Goal: Task Accomplishment & Management: Complete application form

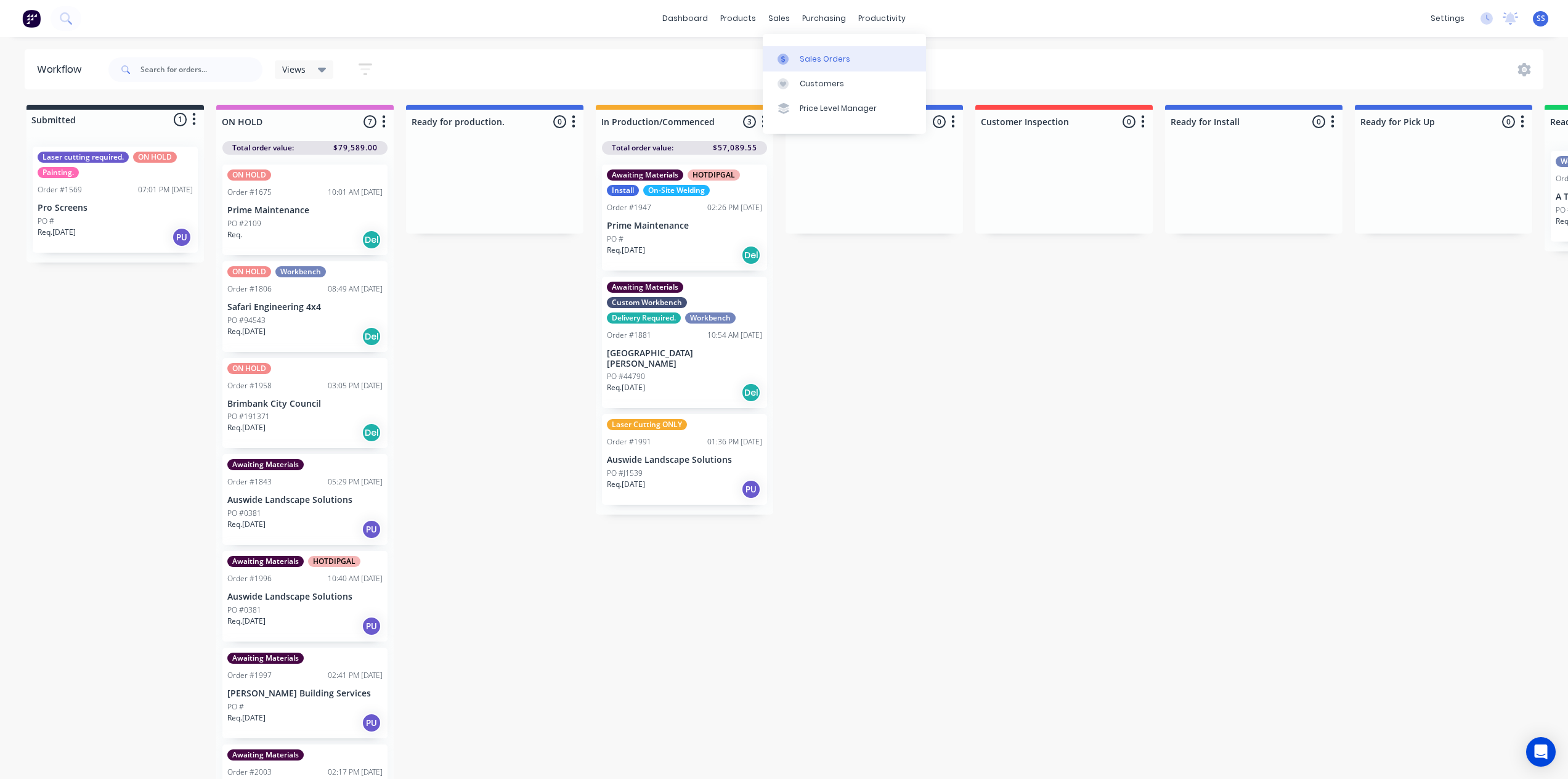
click at [804, 61] on div "Sales Orders" at bounding box center [825, 59] width 51 height 11
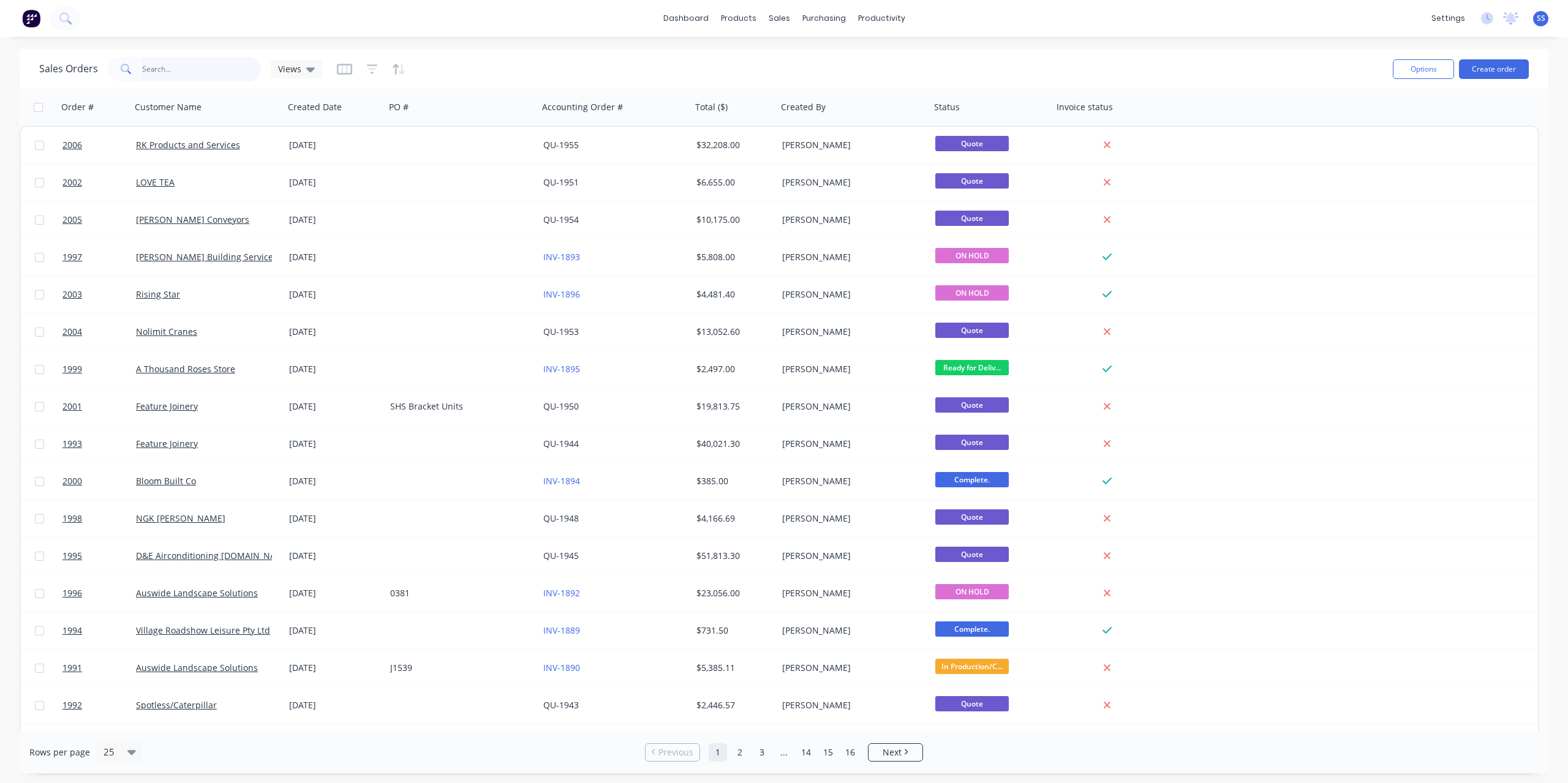
click at [229, 71] on input "text" at bounding box center [201, 69] width 119 height 25
type input "aus"
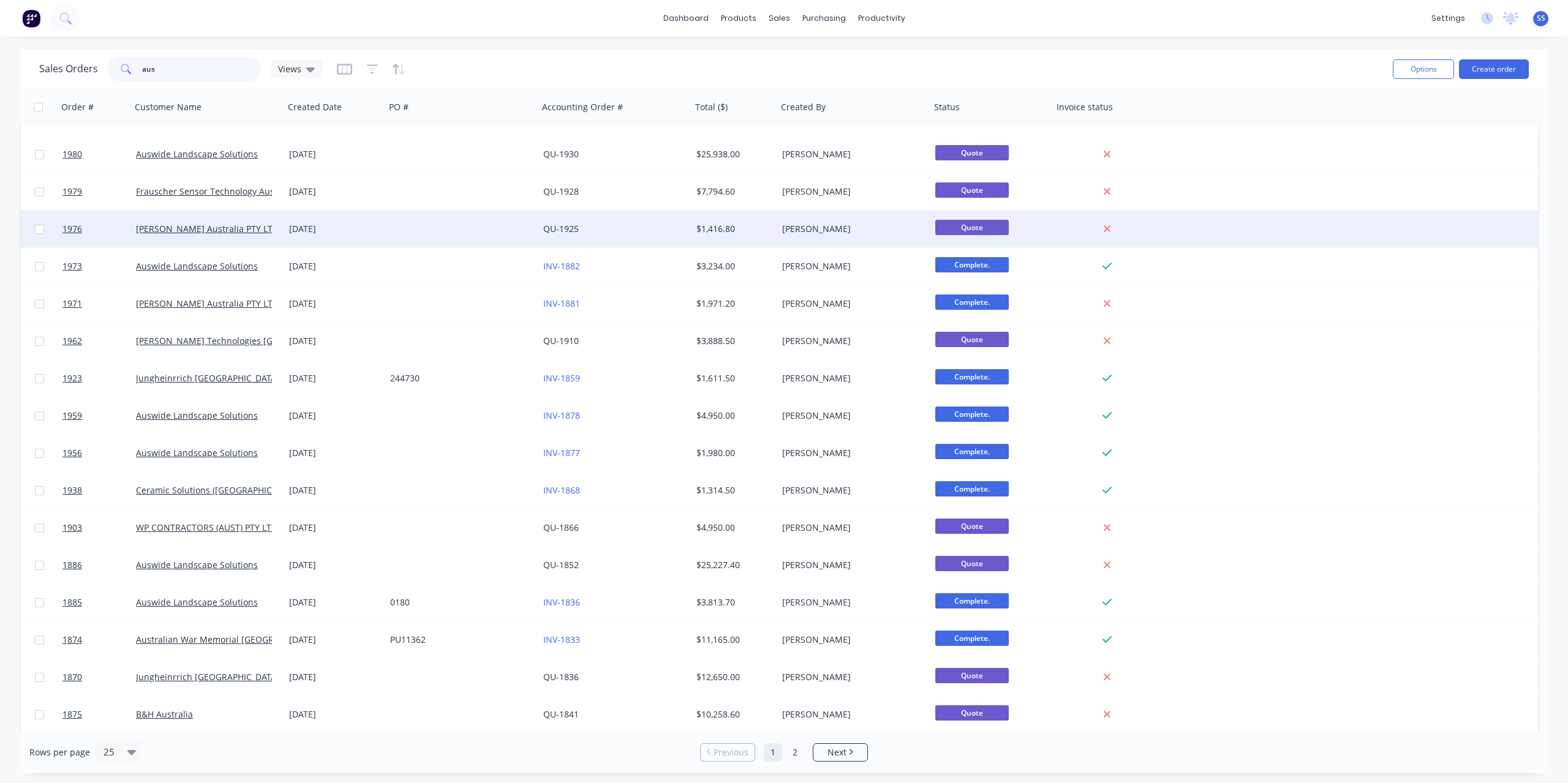
scroll to position [286, 0]
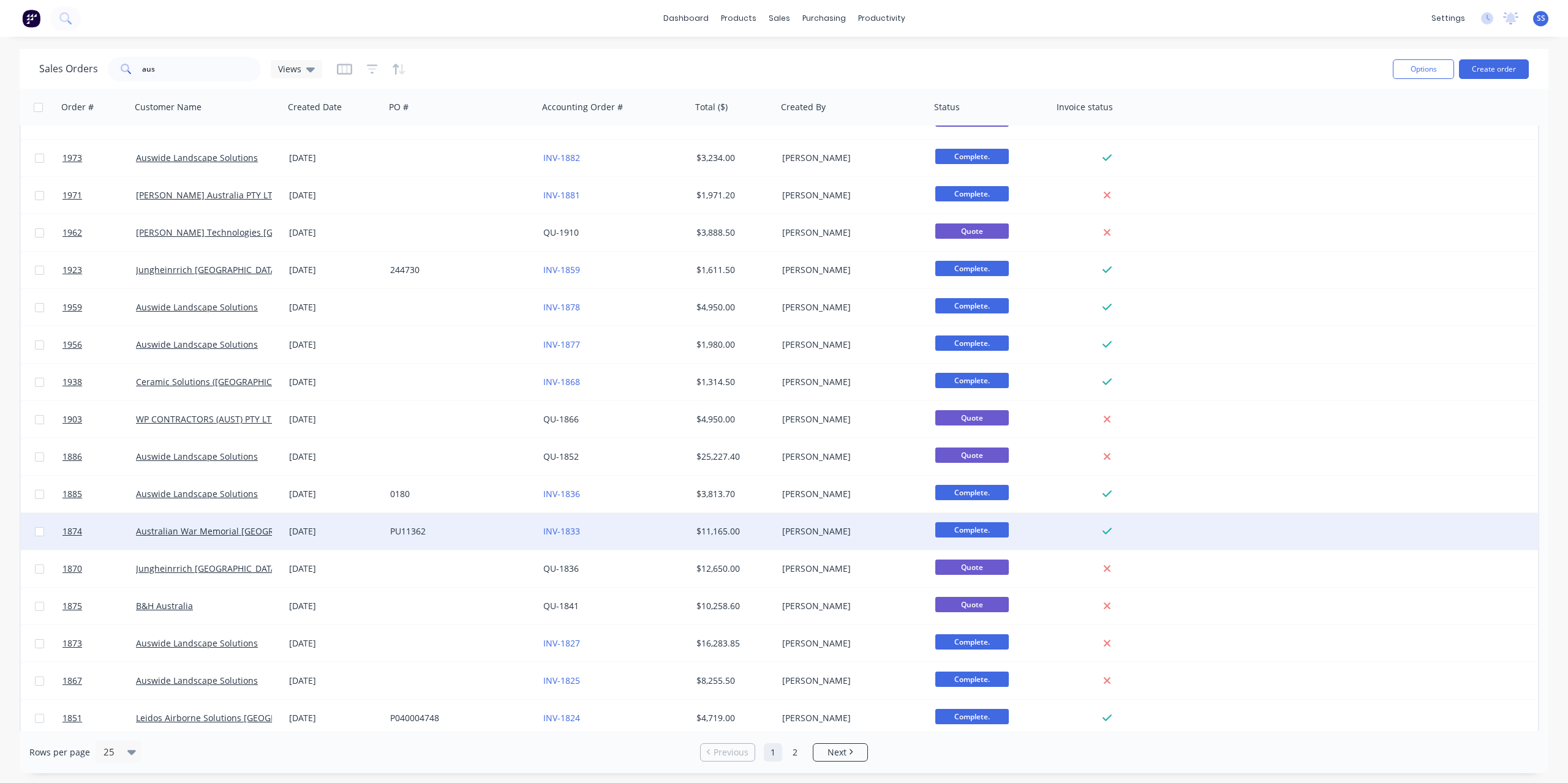
click at [506, 535] on div "PU11362" at bounding box center [458, 531] width 136 height 12
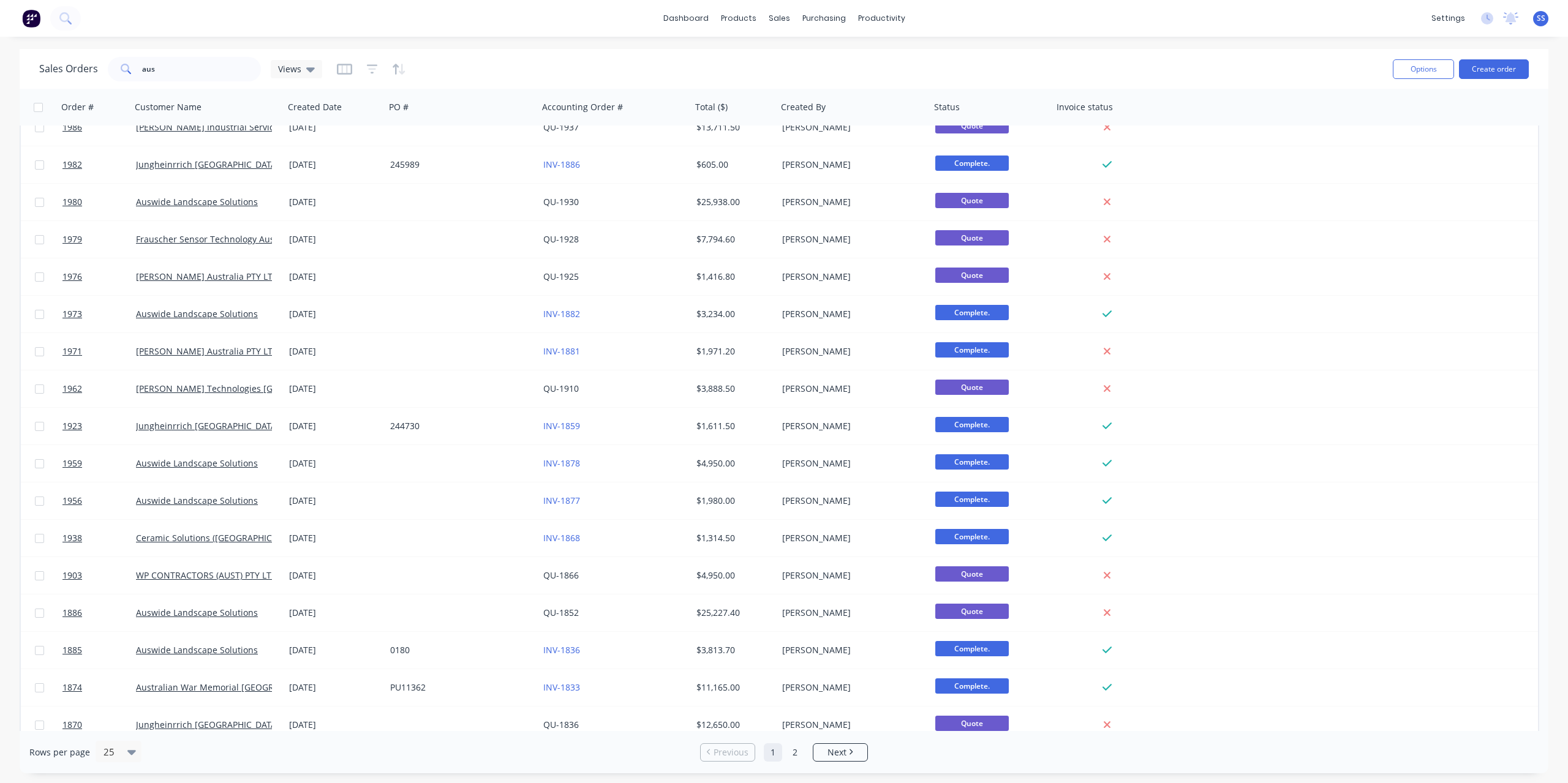
scroll to position [143, 0]
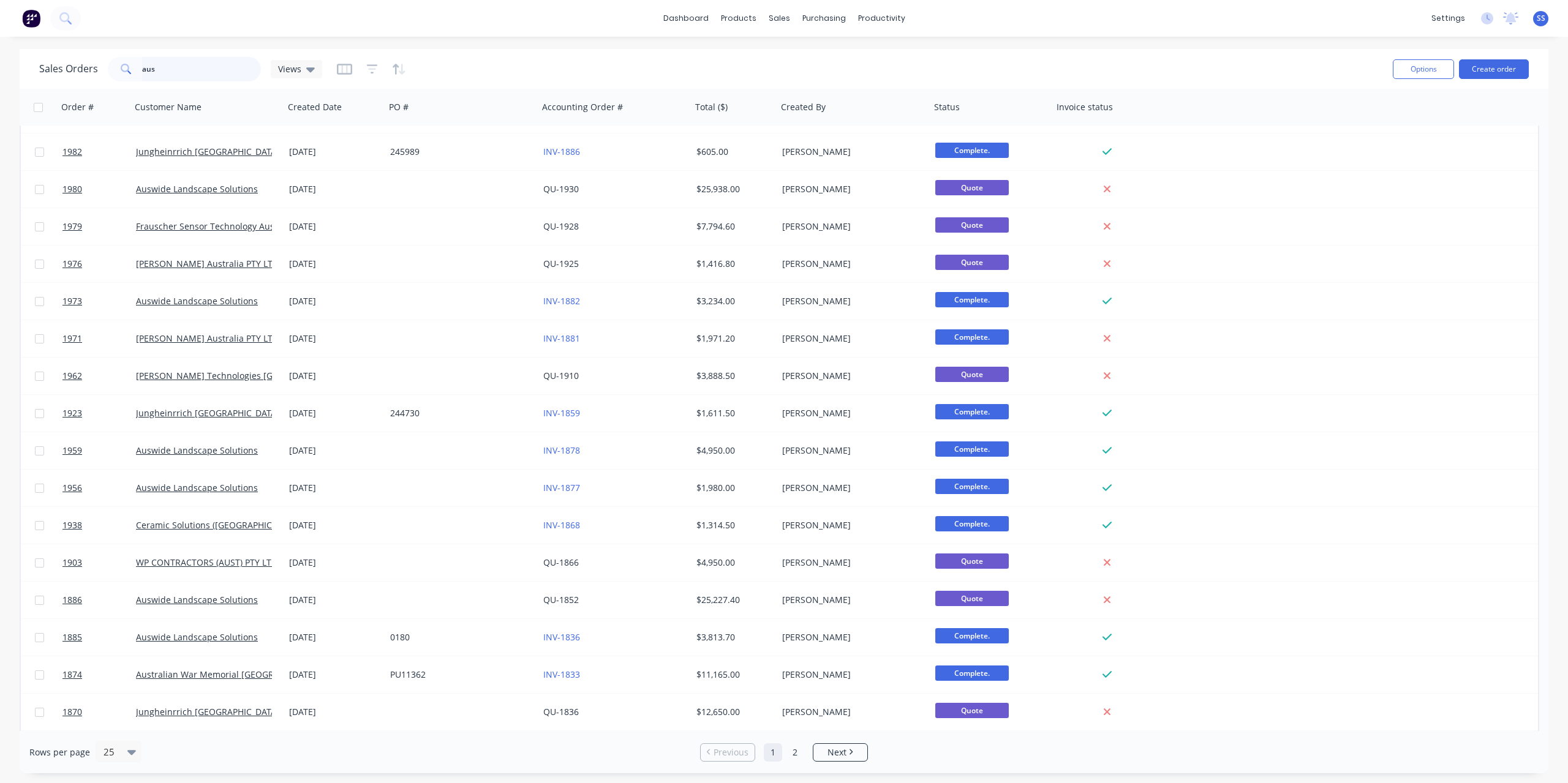
click at [188, 74] on input "aus" at bounding box center [201, 69] width 119 height 25
type input "auswide"
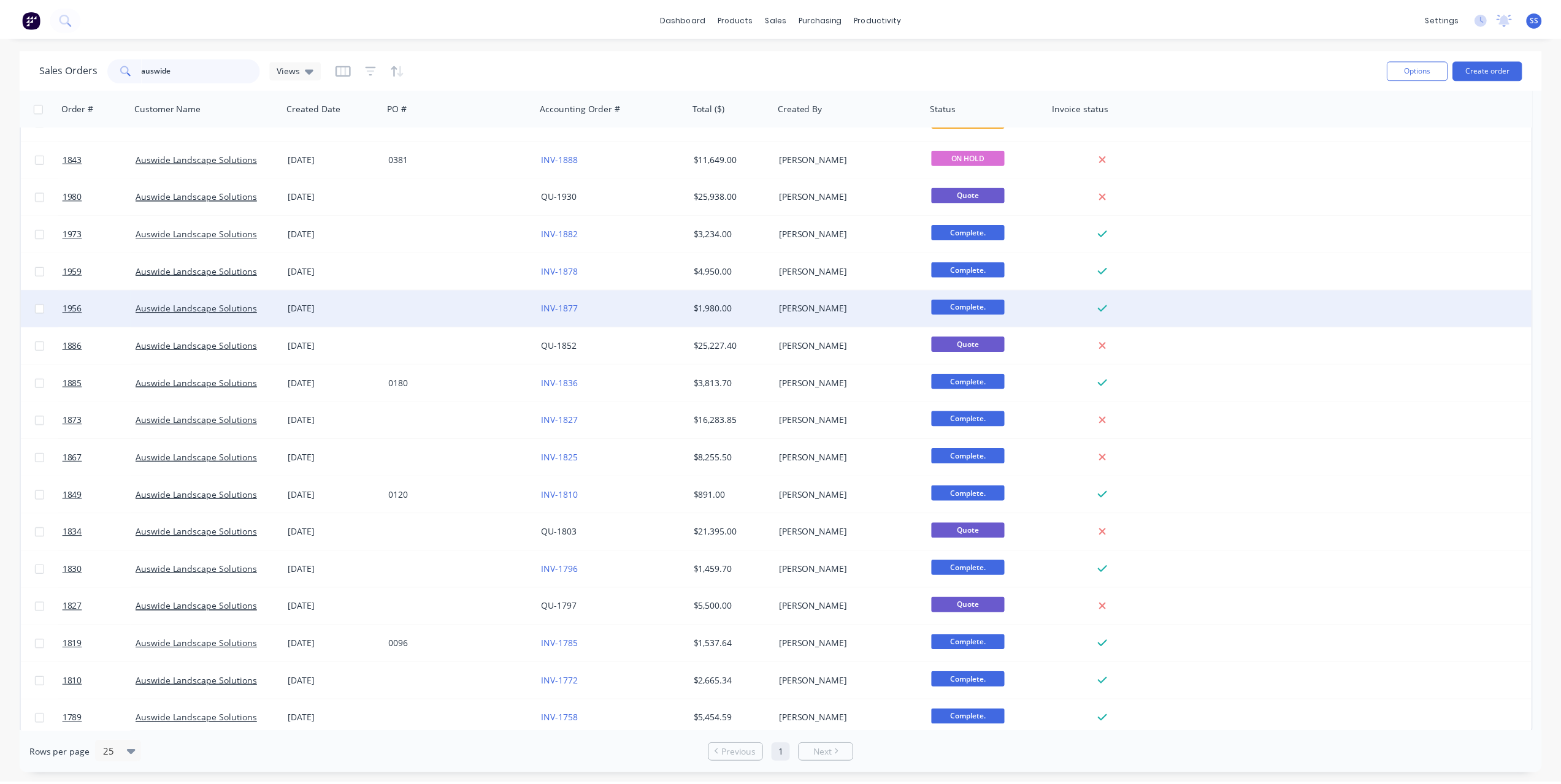
scroll to position [67, 0]
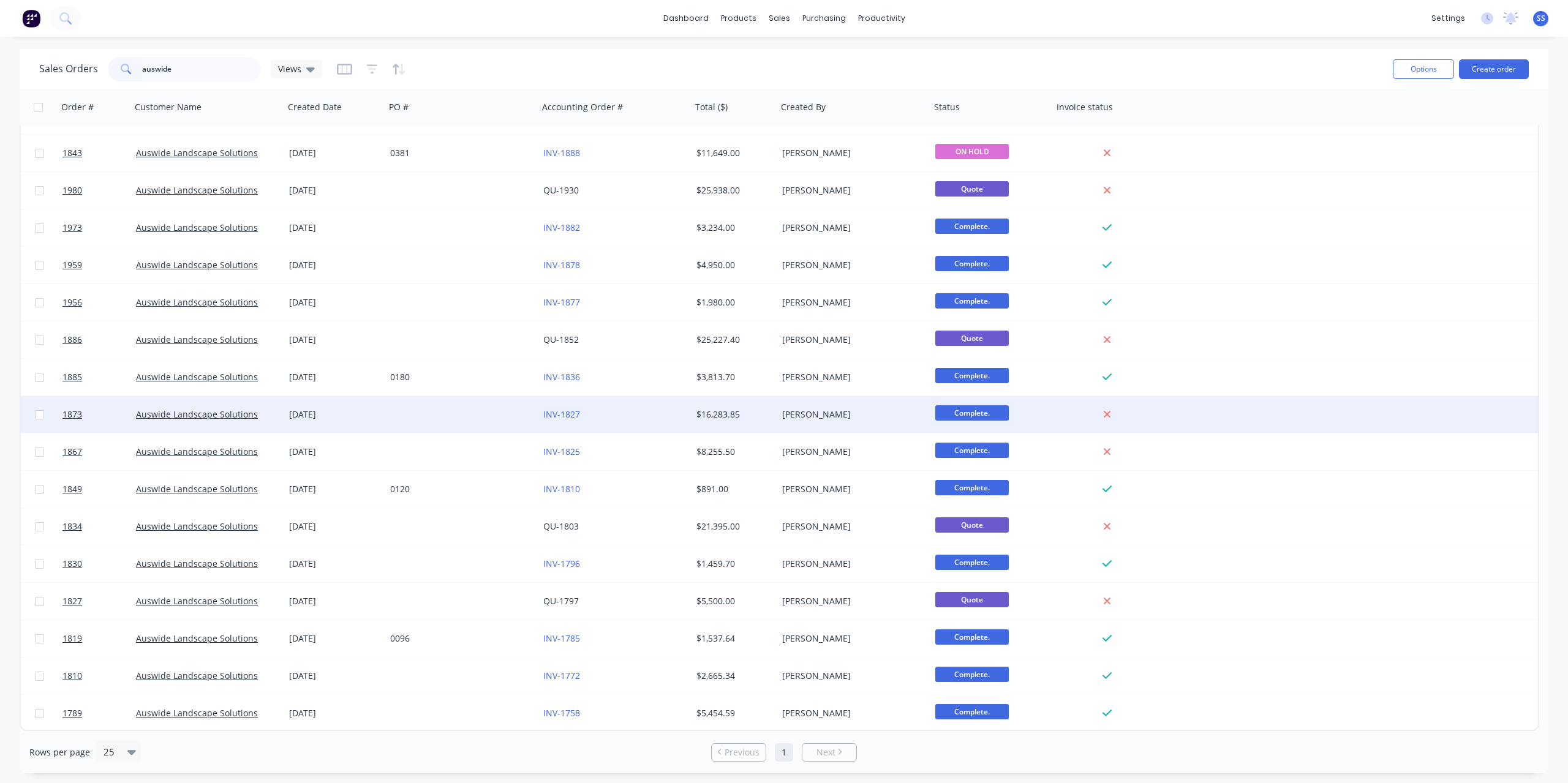
click at [499, 416] on div at bounding box center [462, 414] width 153 height 37
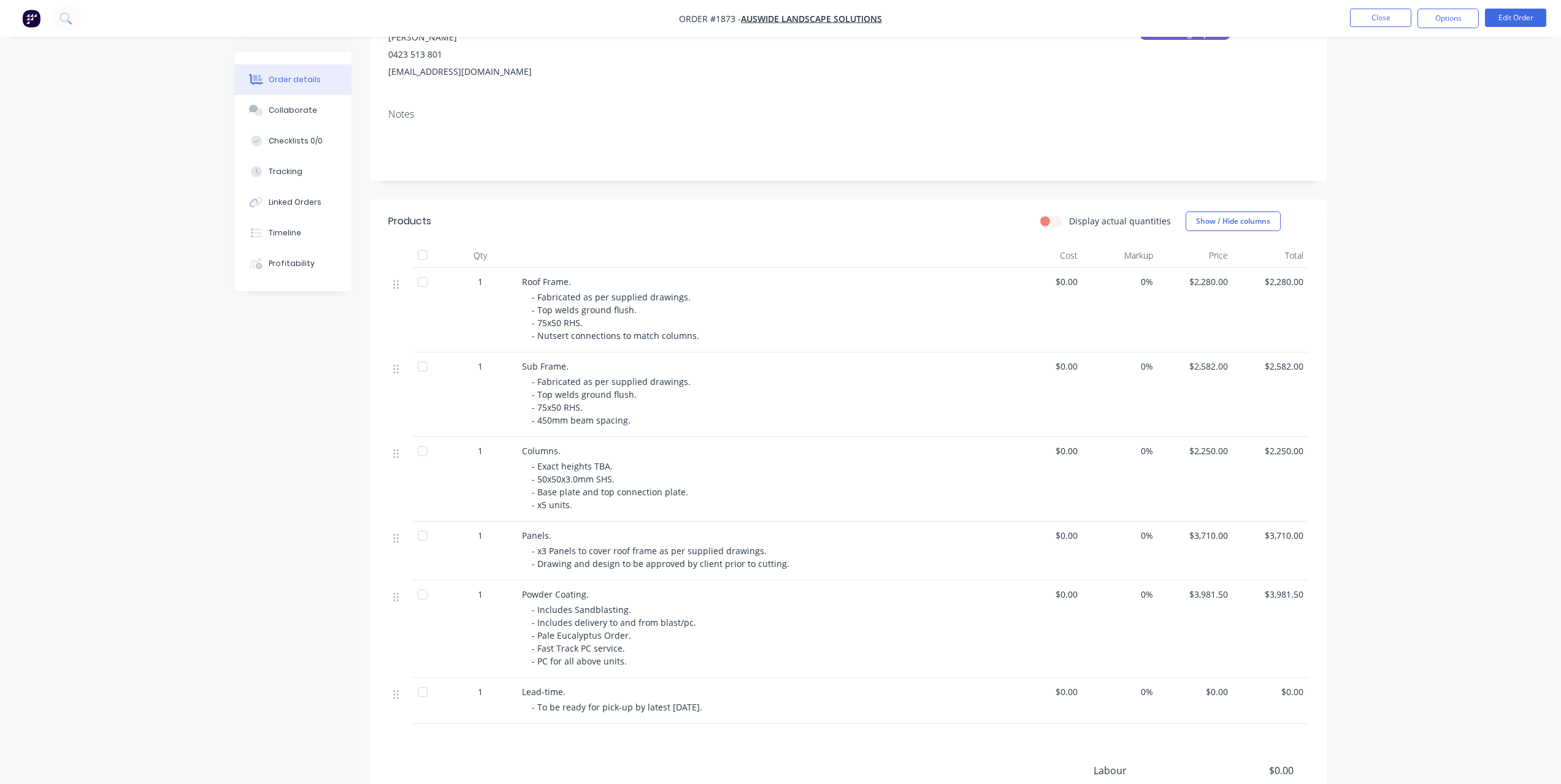
scroll to position [143, 0]
drag, startPoint x: 547, startPoint y: 335, endPoint x: 588, endPoint y: 327, distance: 41.8
click at [588, 327] on div "- Fabricated as per supplied drawings. - Top welds ground flush. - 75x50 RHS. -…" at bounding box center [767, 315] width 471 height 51
drag, startPoint x: 560, startPoint y: 379, endPoint x: 590, endPoint y: 380, distance: 30.0
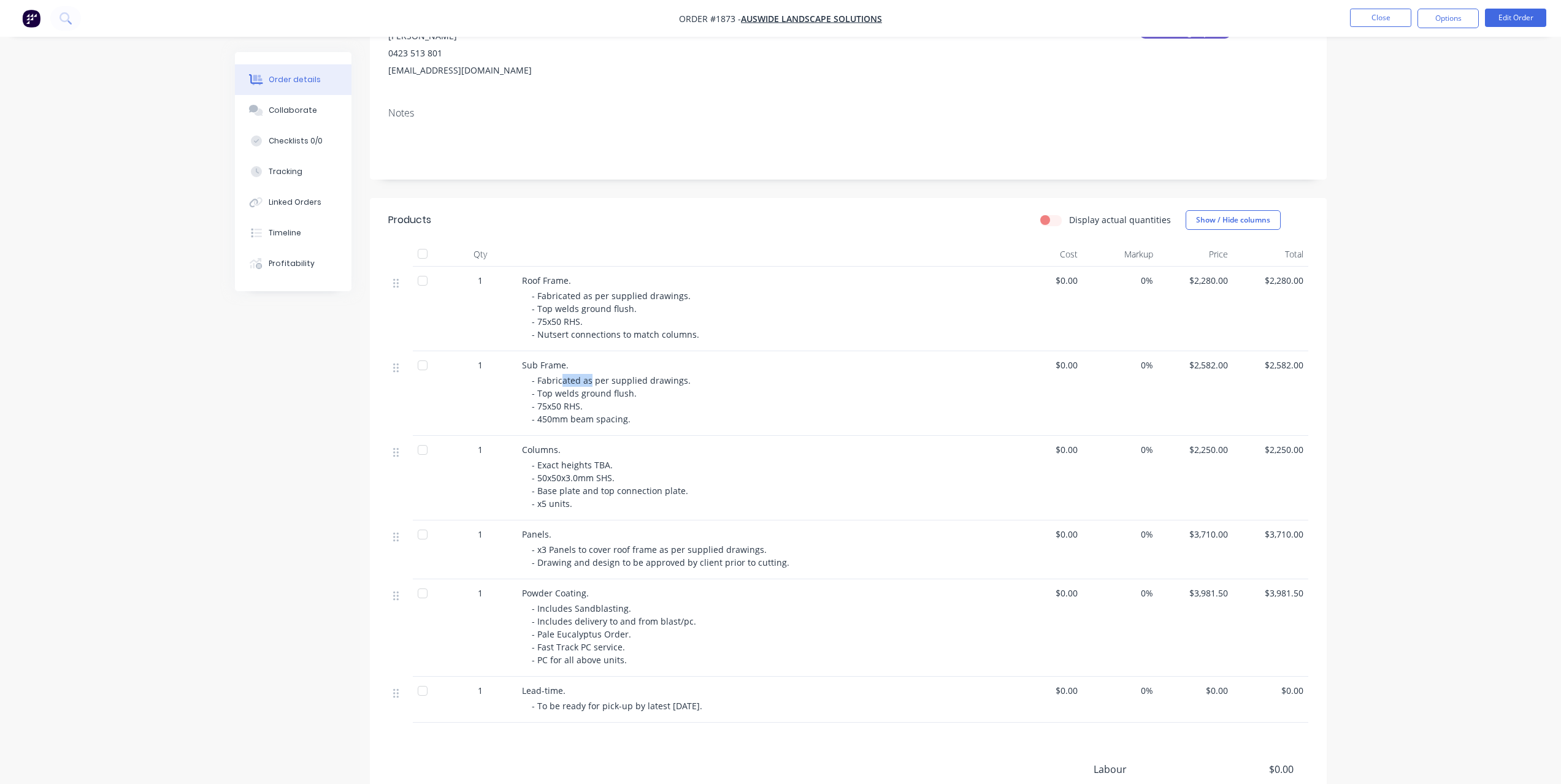
click at [590, 380] on span "- Fabricated as per supplied drawings. - Top welds ground flush. - 75x50 RHS. -…" at bounding box center [612, 400] width 161 height 51
drag, startPoint x: 573, startPoint y: 393, endPoint x: 592, endPoint y: 393, distance: 19.0
click at [592, 393] on span "- Fabricated as per supplied drawings. - Top welds ground flush. - 75x50 RHS. -…" at bounding box center [612, 400] width 161 height 51
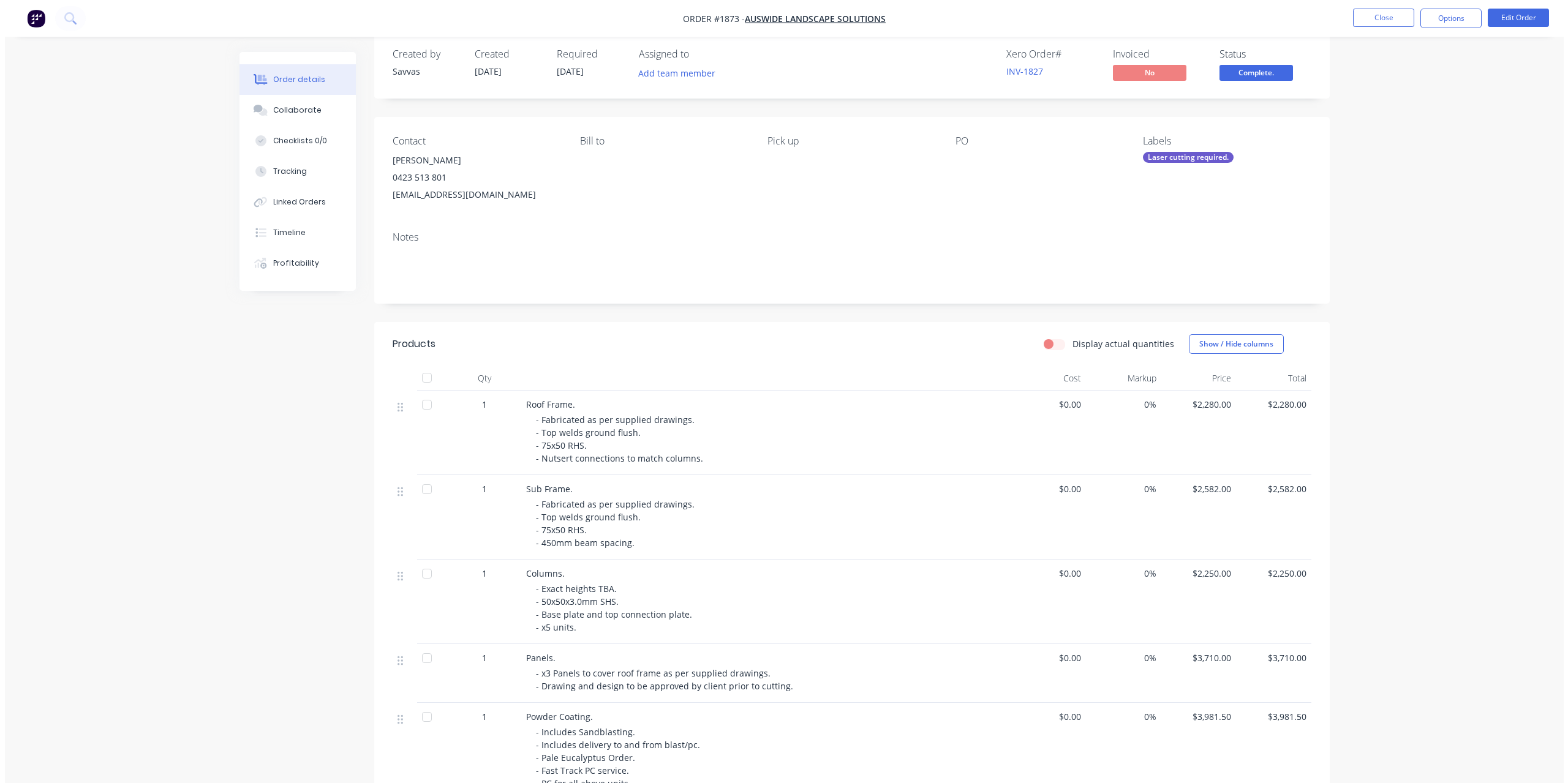
scroll to position [0, 0]
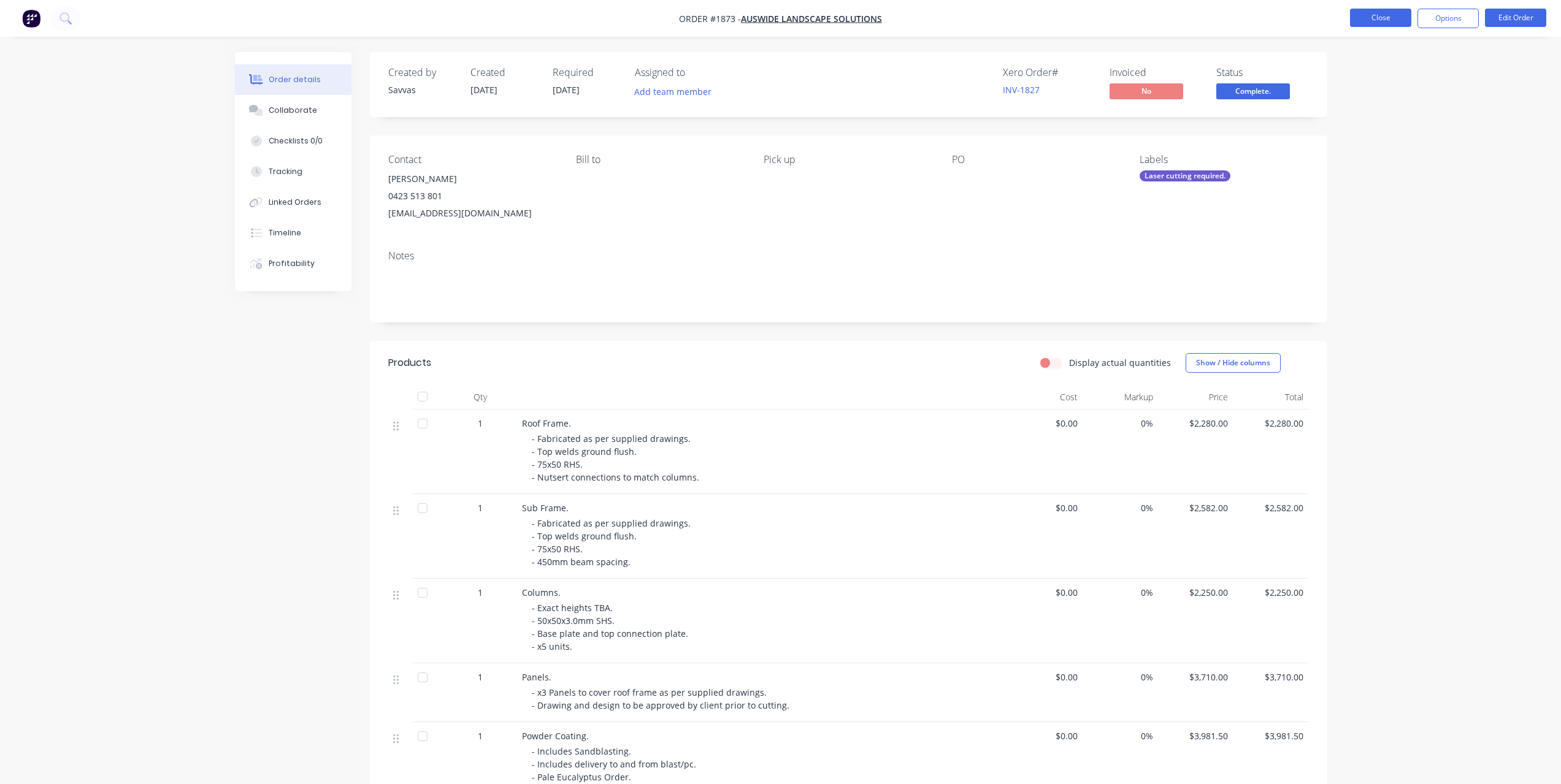
click at [1380, 12] on button "Close" at bounding box center [1380, 17] width 61 height 18
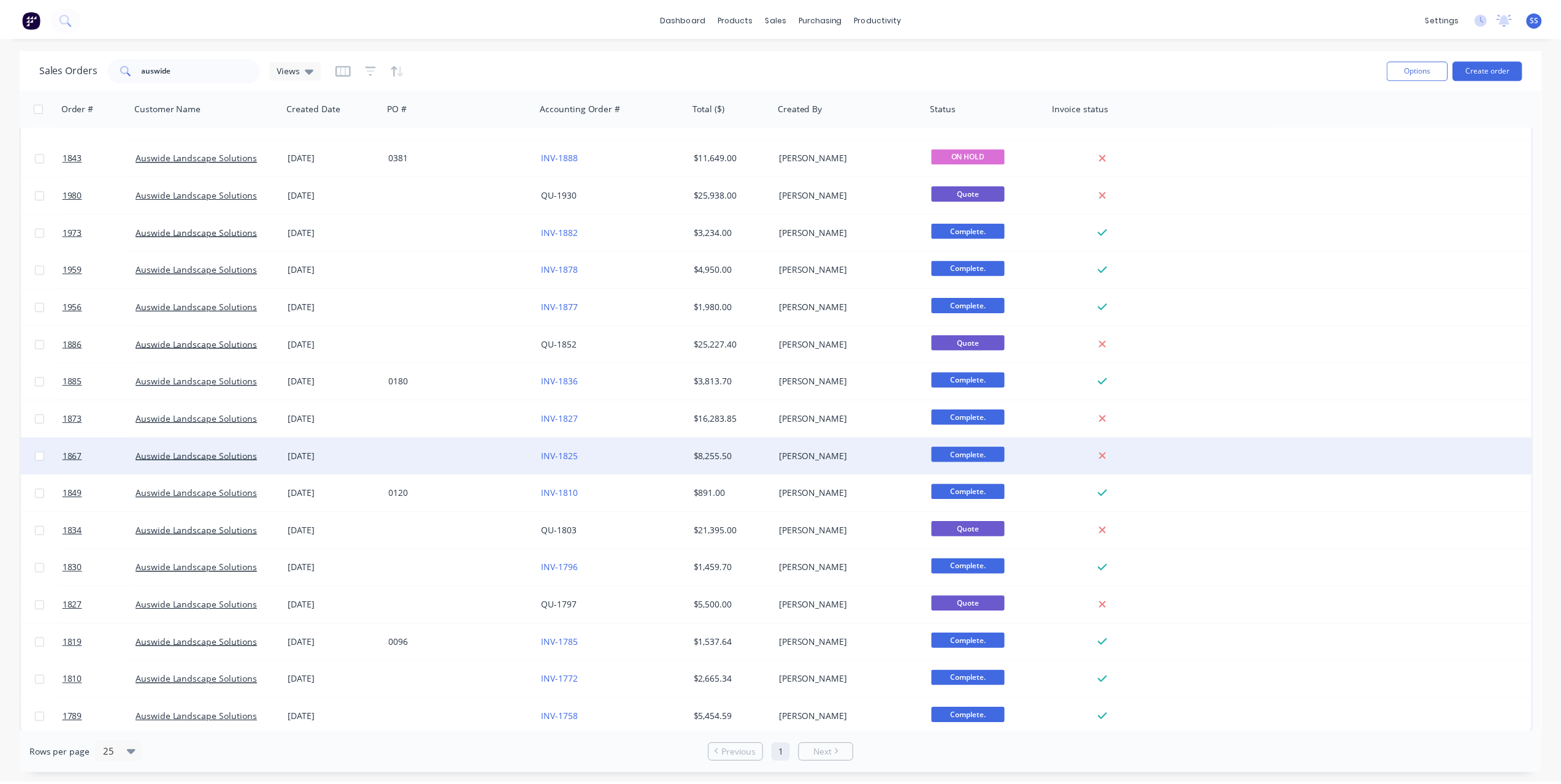
scroll to position [104, 0]
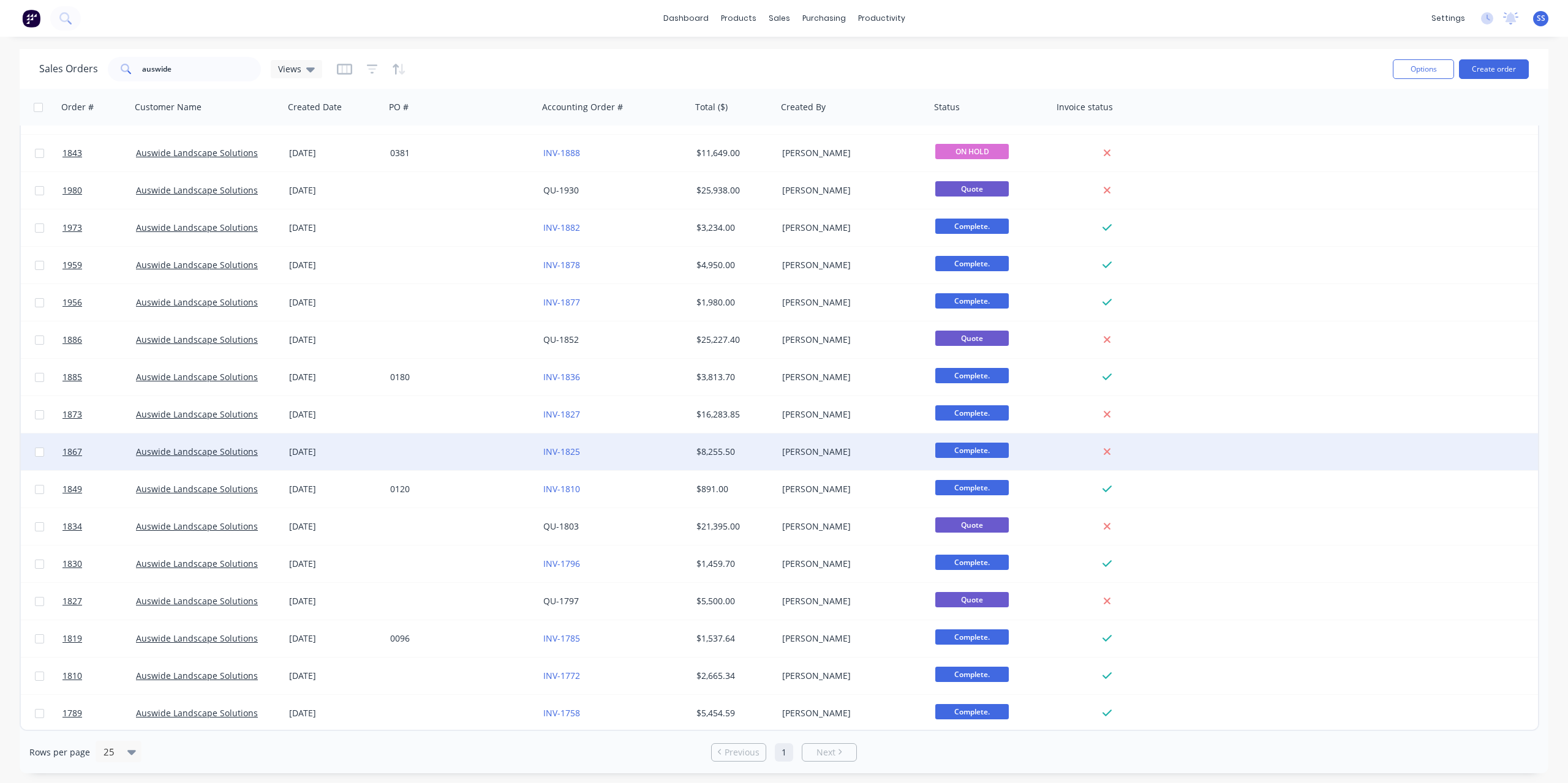
click at [862, 460] on div "[PERSON_NAME]" at bounding box center [854, 452] width 153 height 37
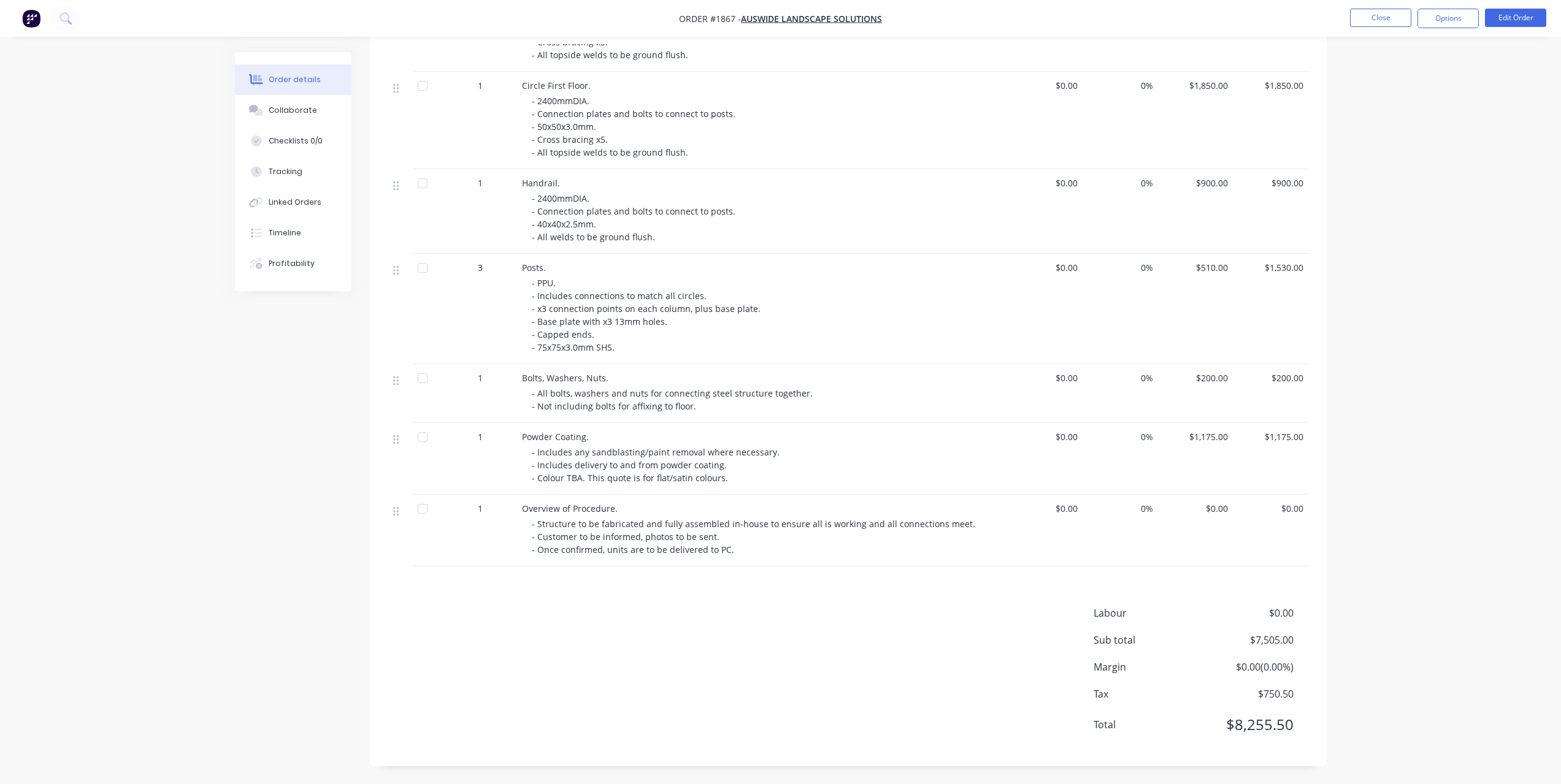
scroll to position [436, 0]
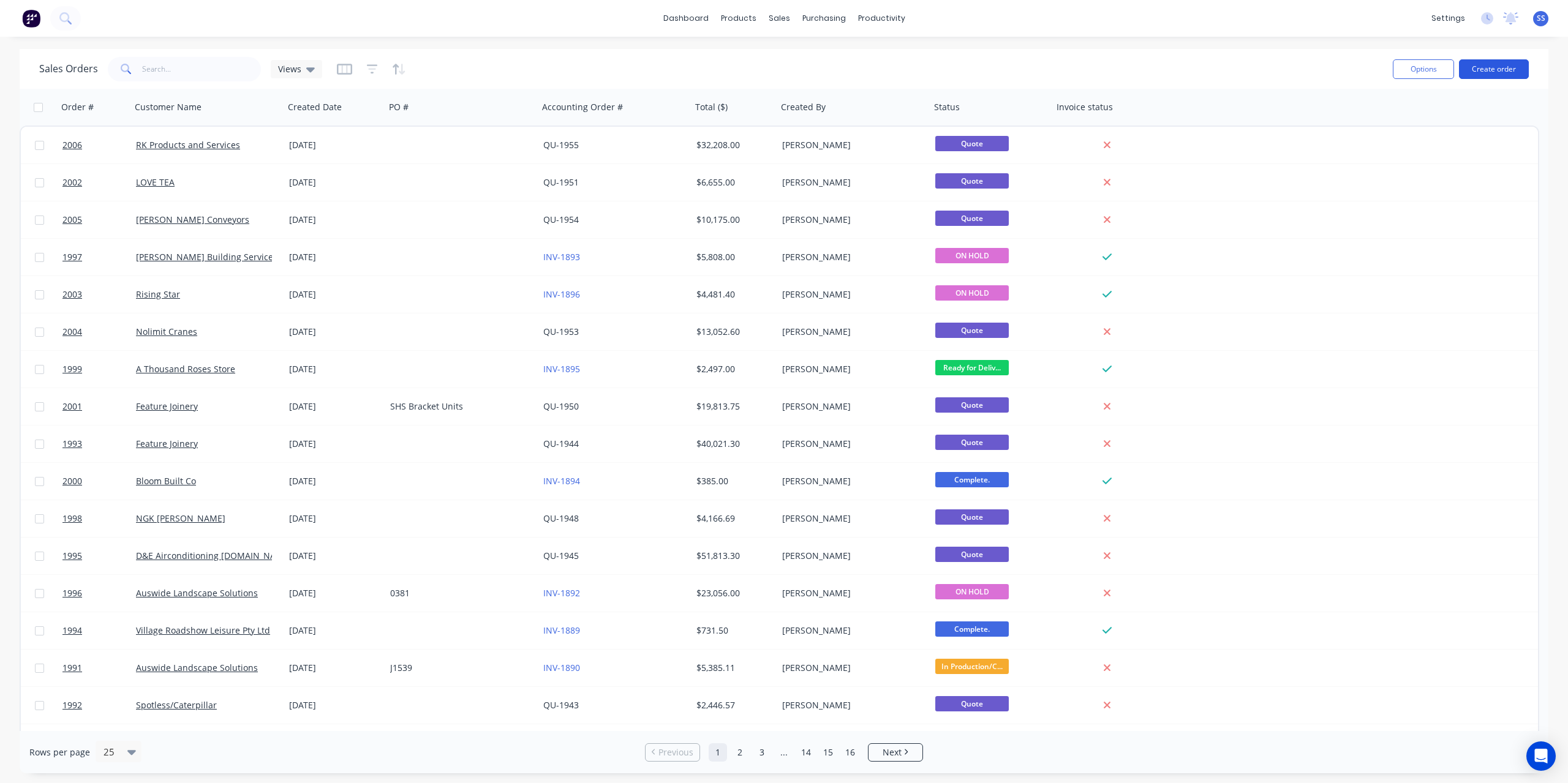
click at [1487, 70] on button "Create order" at bounding box center [1493, 69] width 70 height 19
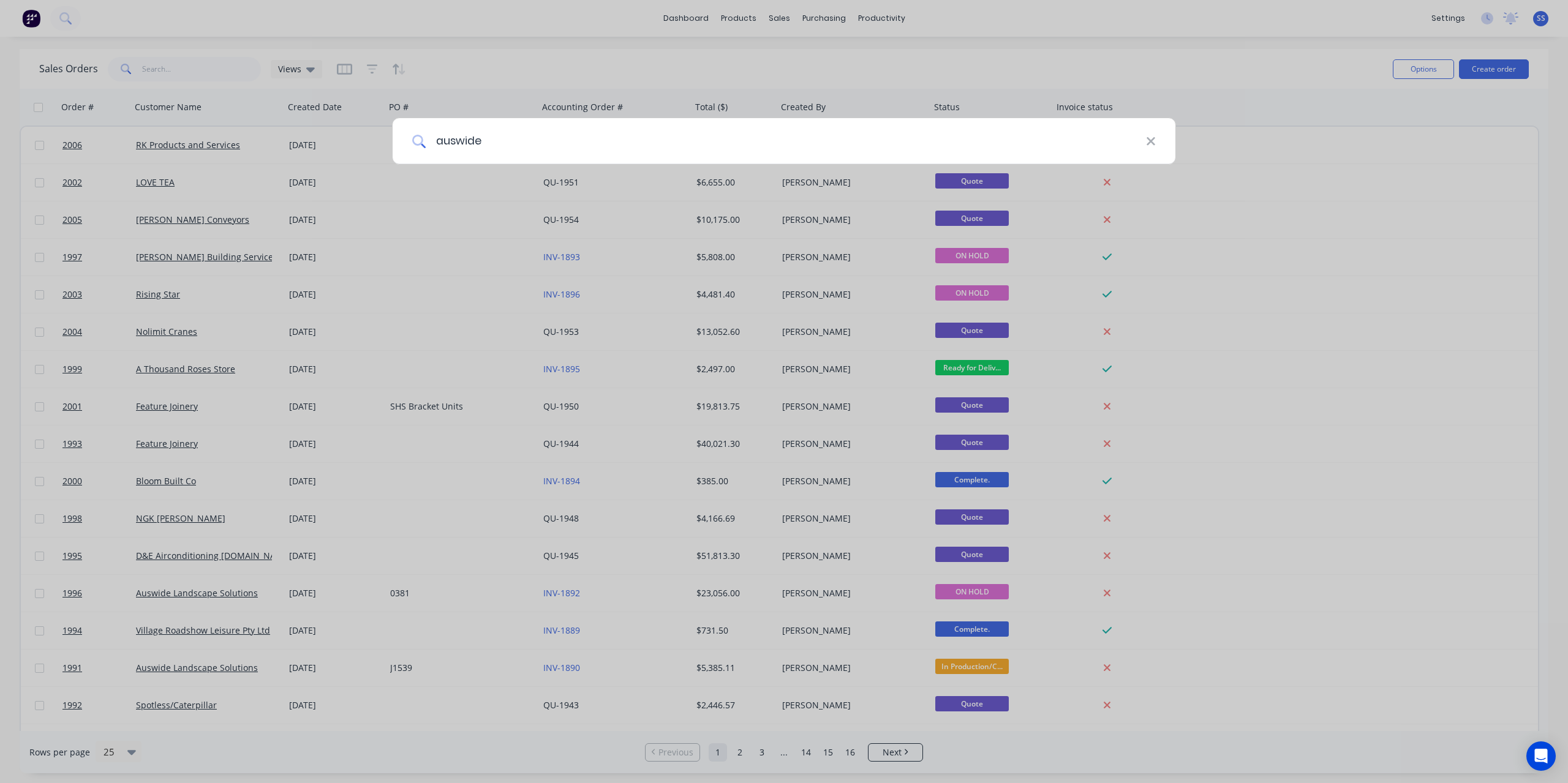
type input "auswide"
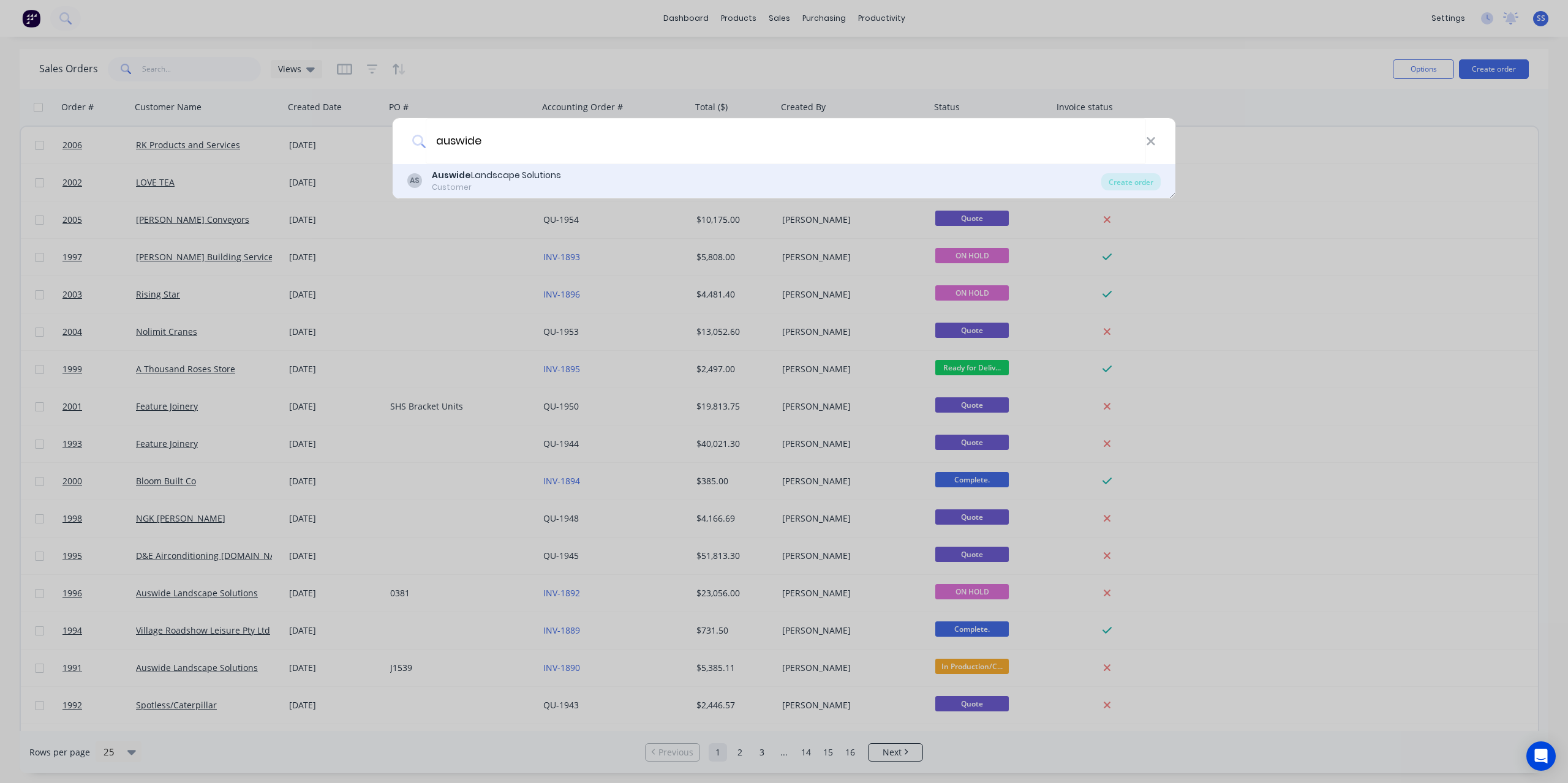
click at [615, 185] on div "AS Auswide Landscape Solutions Customer" at bounding box center [754, 180] width 694 height 24
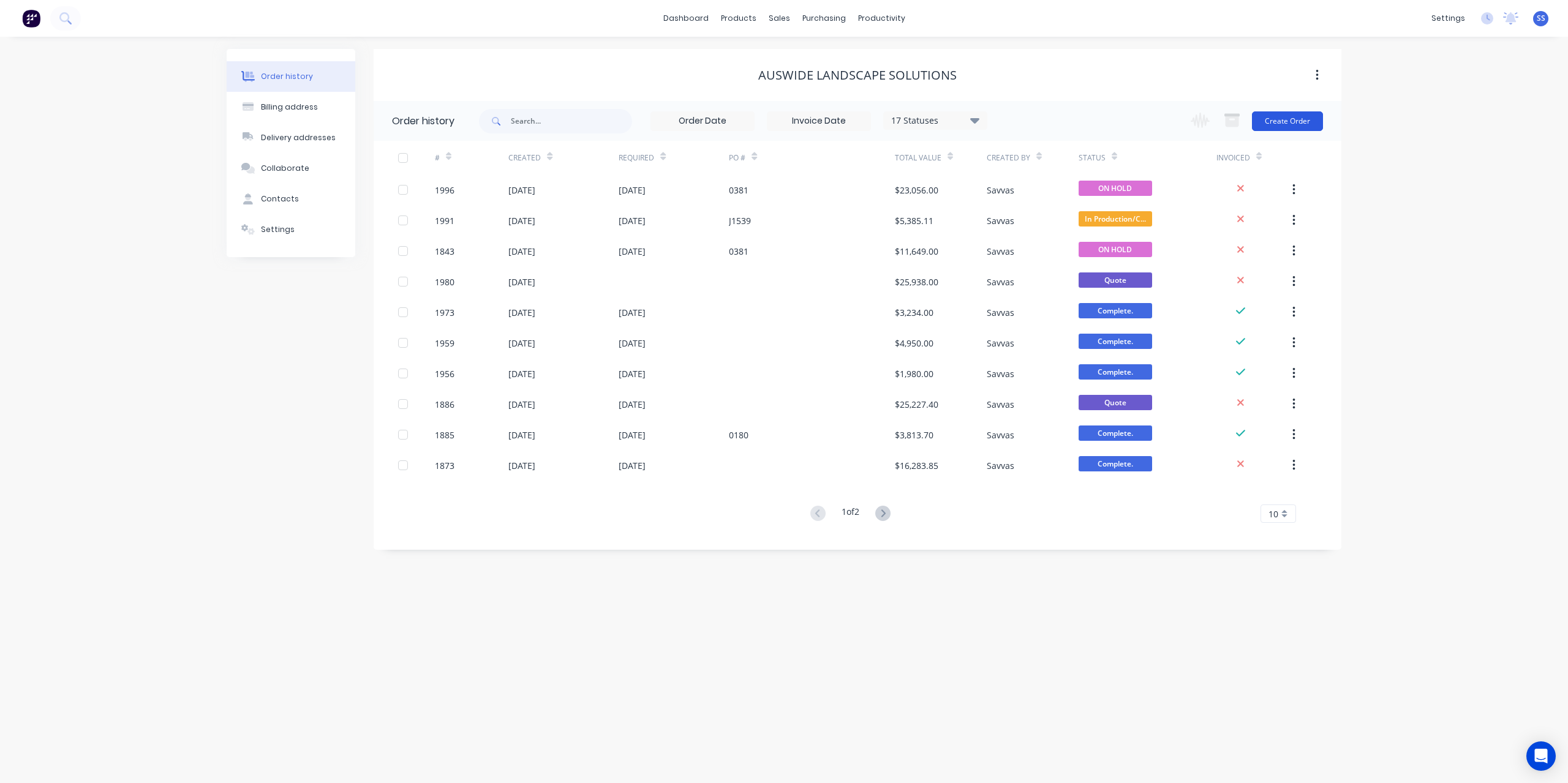
click at [1272, 115] on button "Create Order" at bounding box center [1287, 121] width 71 height 19
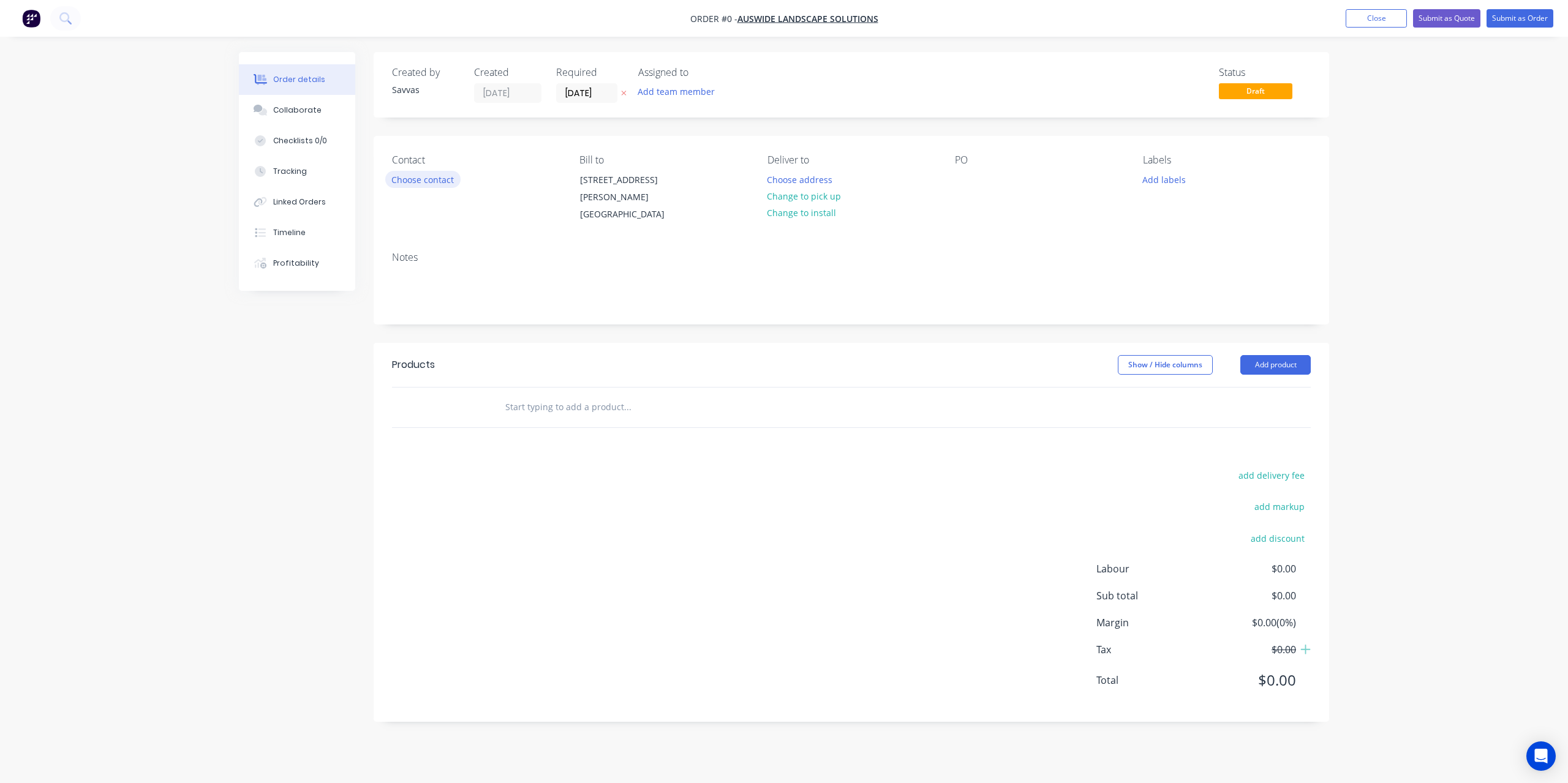
click at [435, 177] on button "Choose contact" at bounding box center [423, 179] width 75 height 17
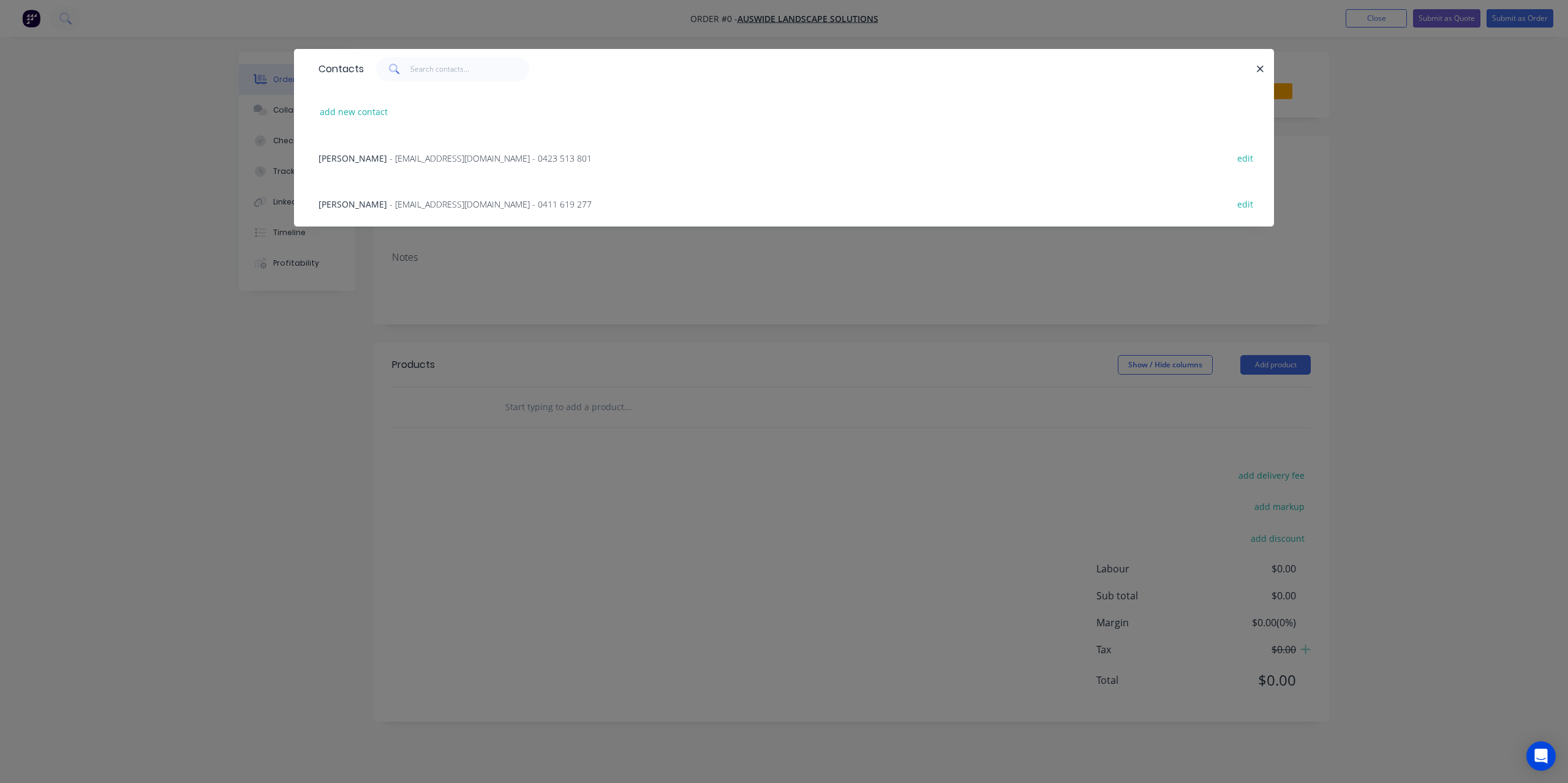
click at [654, 149] on div "[PERSON_NAME] - [EMAIL_ADDRESS][DOMAIN_NAME] - 0423 513 801 edit" at bounding box center [784, 158] width 943 height 46
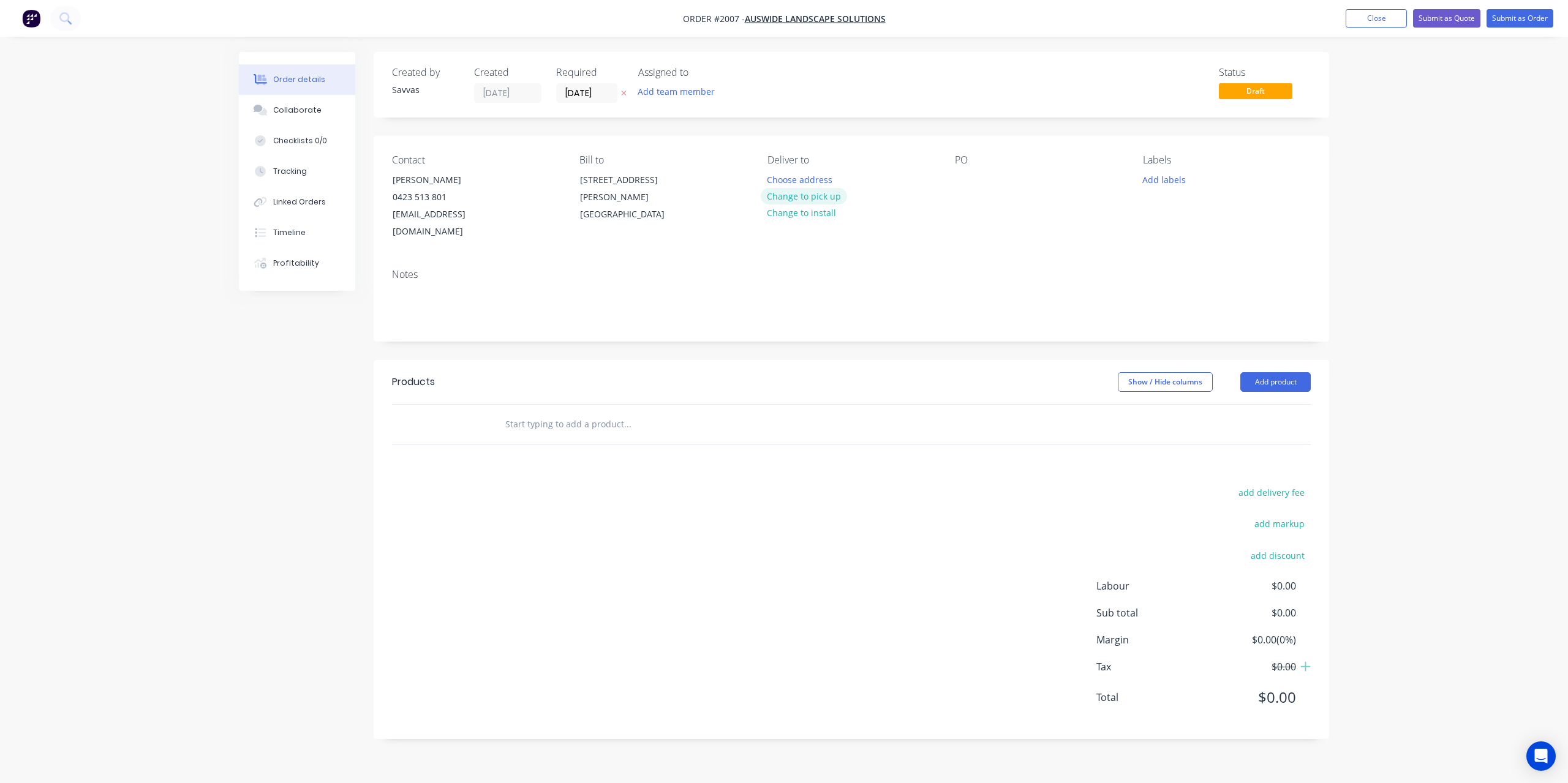
click at [812, 189] on button "Change to pick up" at bounding box center [804, 196] width 87 height 17
click at [1251, 372] on button "Add product" at bounding box center [1276, 382] width 71 height 19
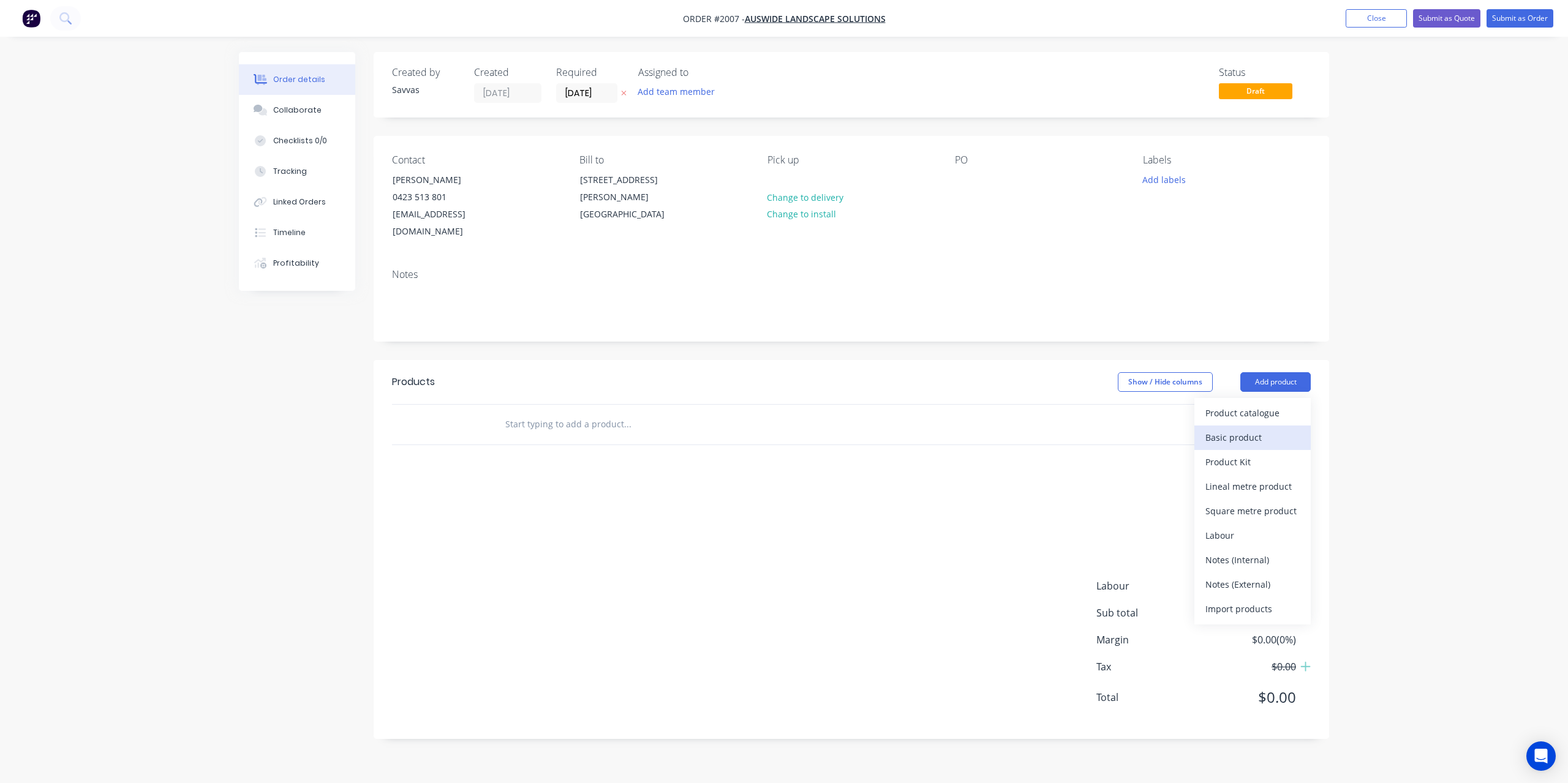
click at [1260, 429] on div "Basic product" at bounding box center [1252, 437] width 95 height 18
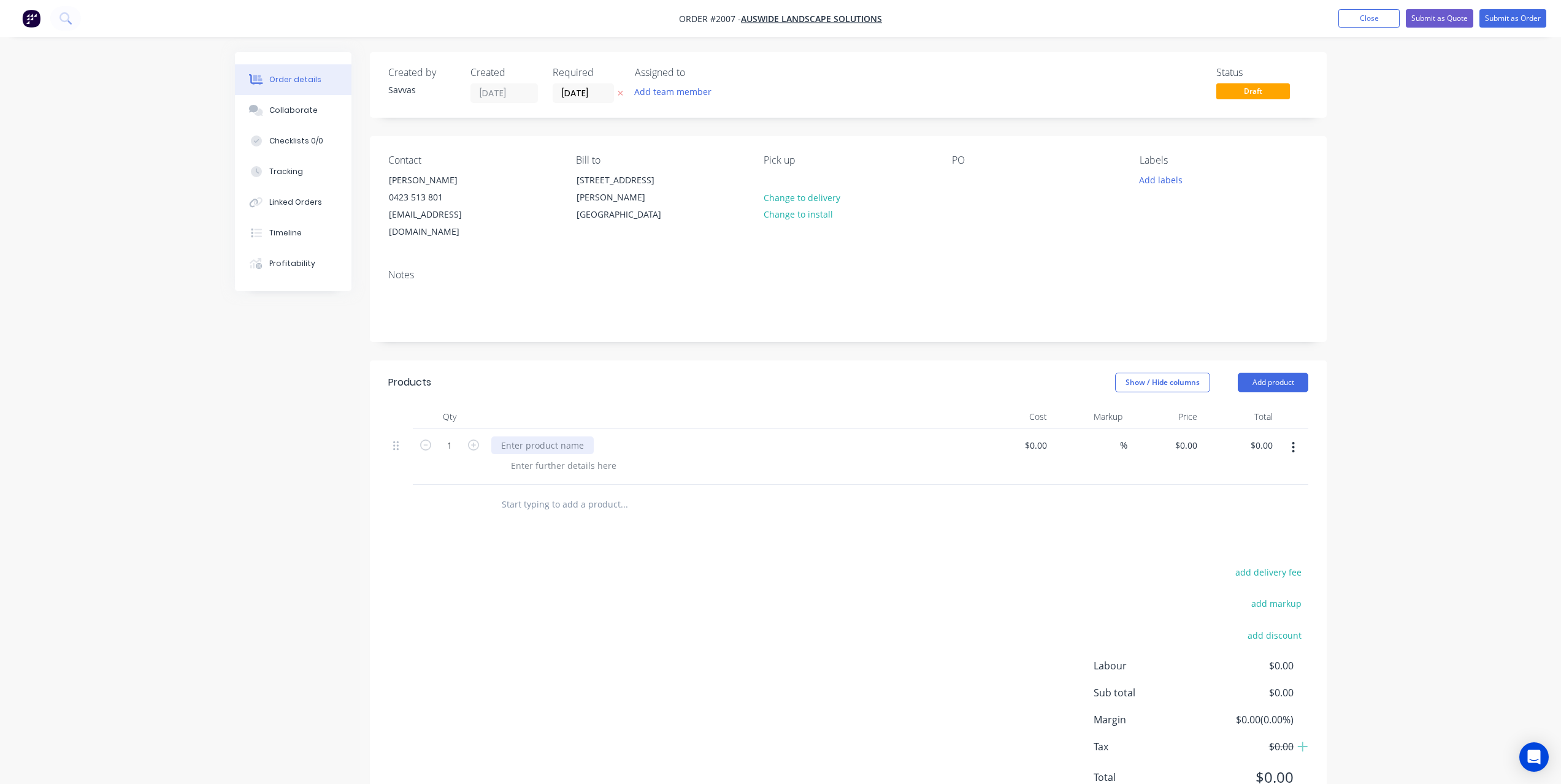
click at [567, 436] on div at bounding box center [543, 445] width 103 height 18
click at [1266, 373] on button "Add product" at bounding box center [1273, 382] width 71 height 20
click at [1255, 429] on div "Basic product" at bounding box center [1250, 438] width 95 height 18
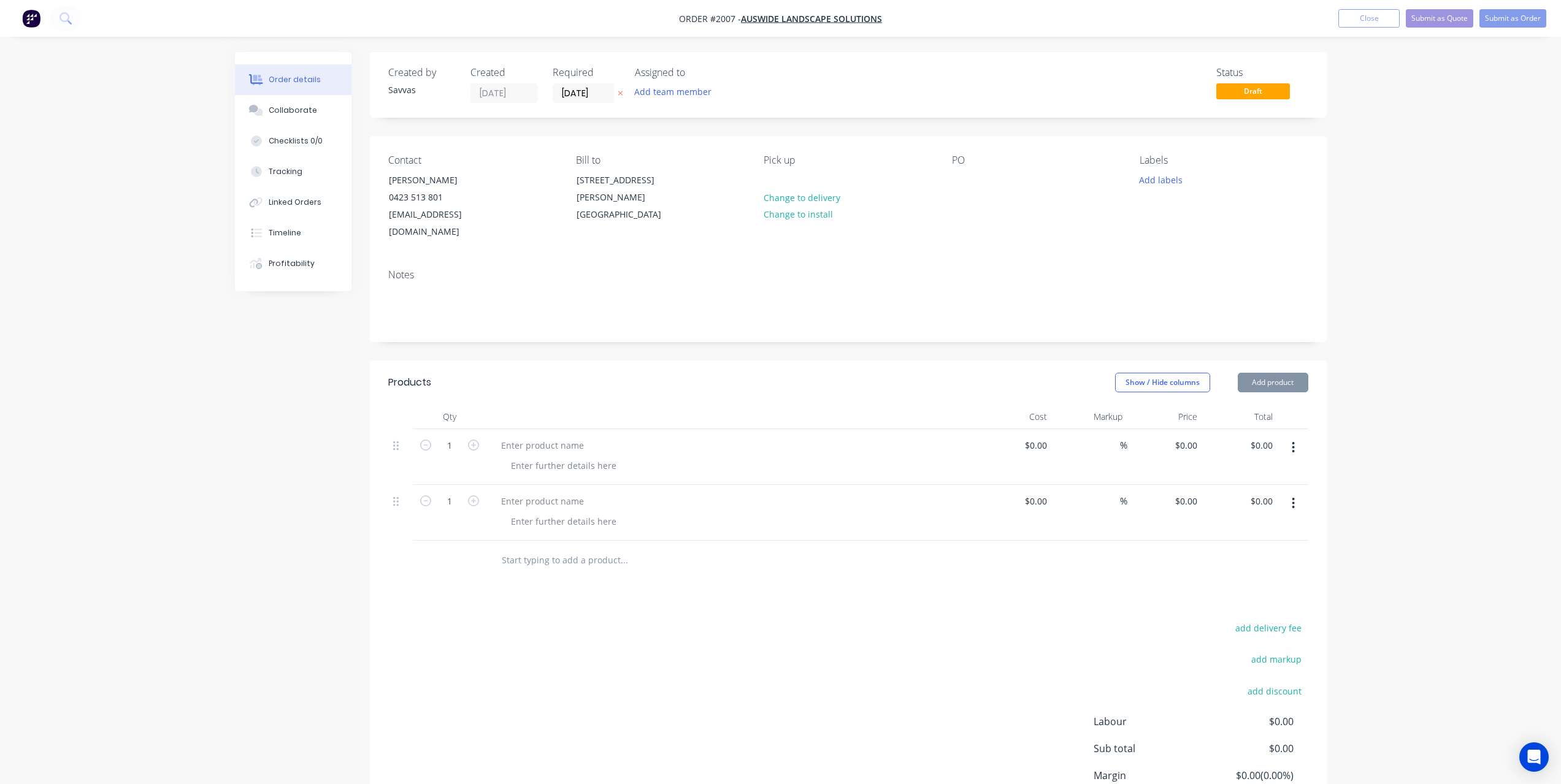
click at [1268, 373] on button "Add product" at bounding box center [1273, 382] width 71 height 20
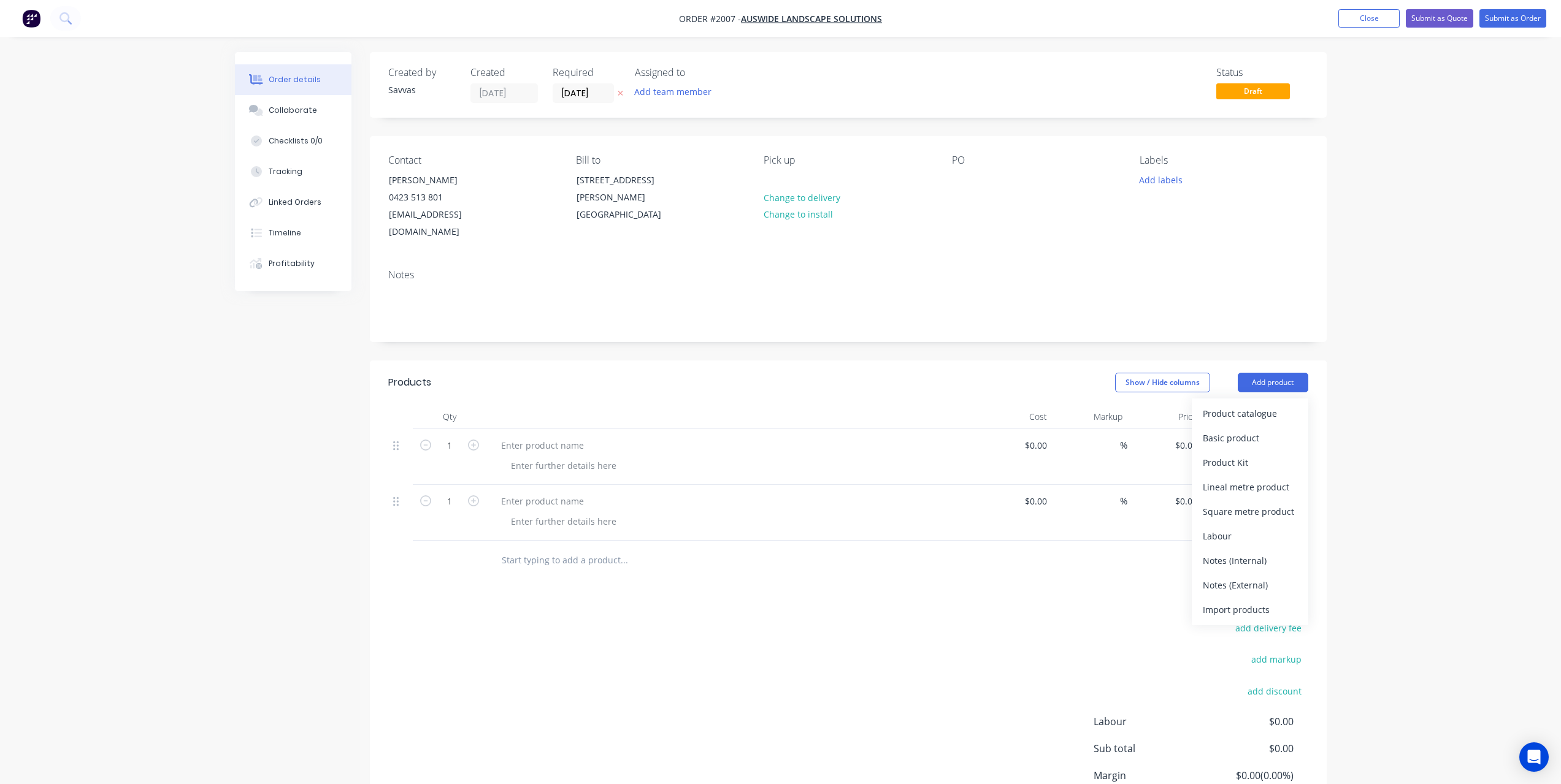
click at [1263, 429] on div "Basic product" at bounding box center [1250, 438] width 95 height 18
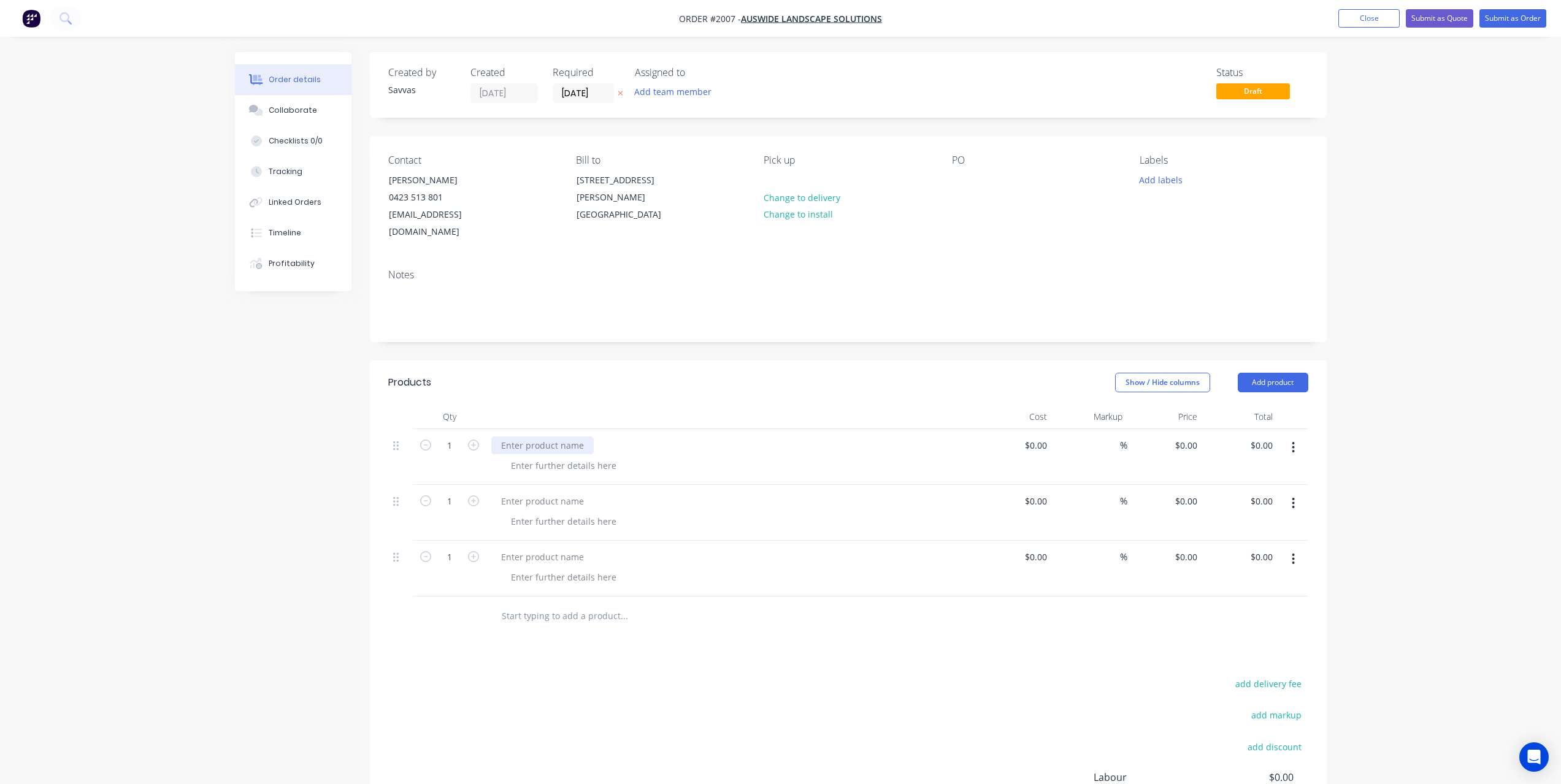
click at [560, 436] on div at bounding box center [543, 445] width 103 height 18
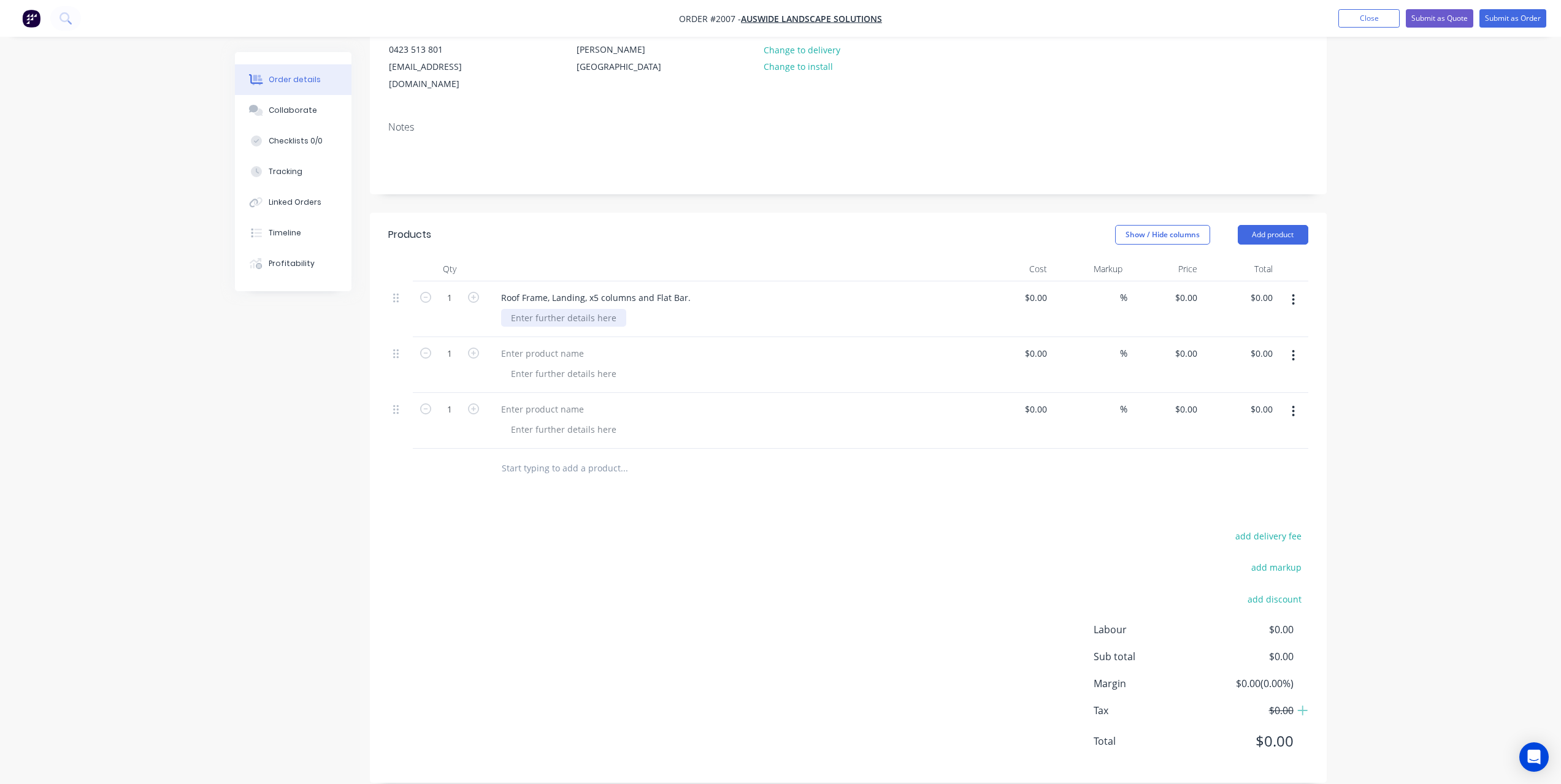
click at [560, 309] on div at bounding box center [563, 318] width 125 height 18
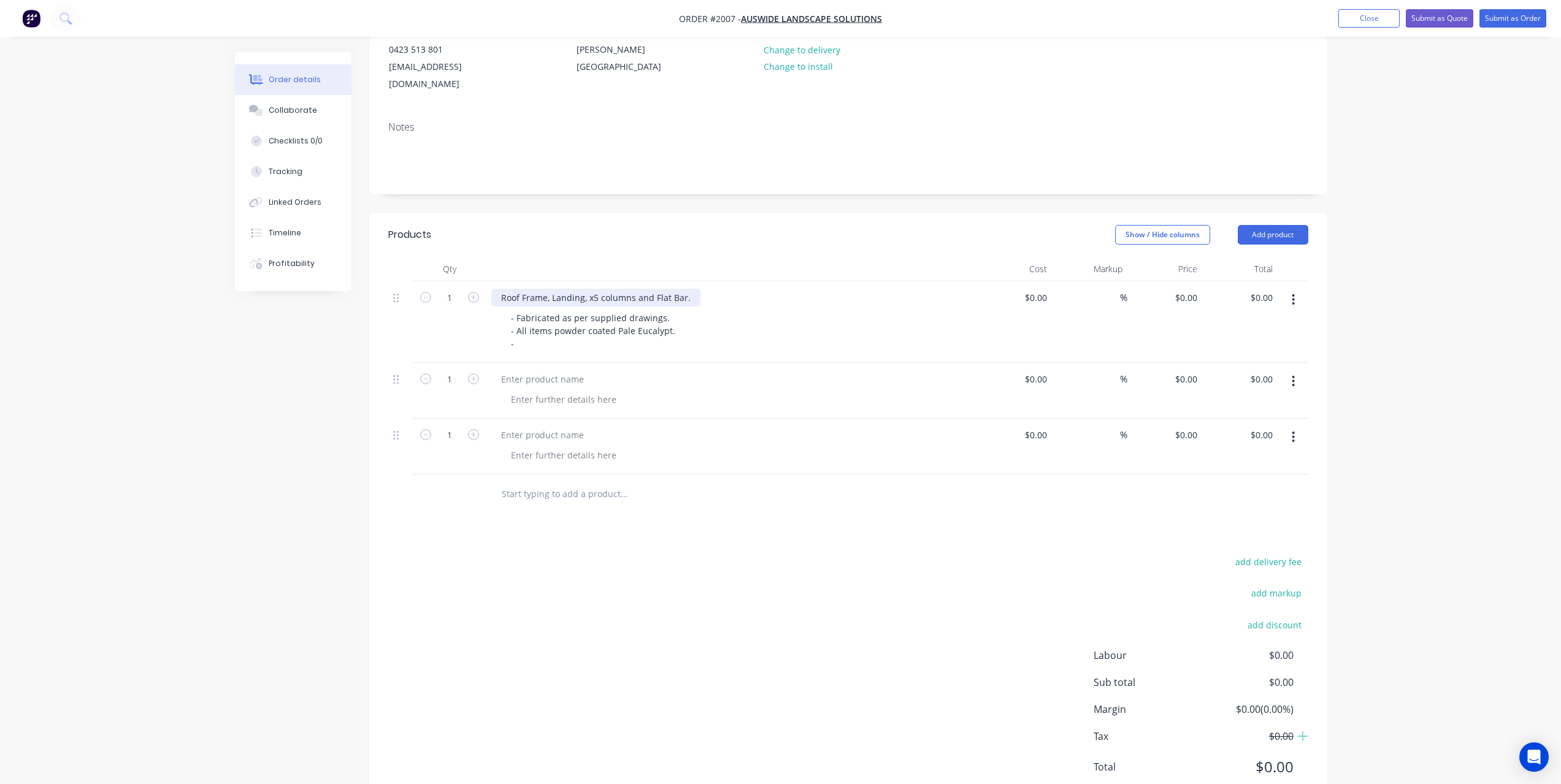
click at [635, 289] on div "Roof Frame, Landing, x5 columns and Flat Bar." at bounding box center [595, 298] width 209 height 18
click at [500, 289] on div "Roof Frame, Landing, x5 columns, x3 sheets laser cut panels and Flat Bar." at bounding box center [651, 298] width 320 height 18
click at [588, 324] on div "- Fabricated as per supplied drawings. - All items powder coated Pale Eucalypt.…" at bounding box center [594, 331] width 186 height 43
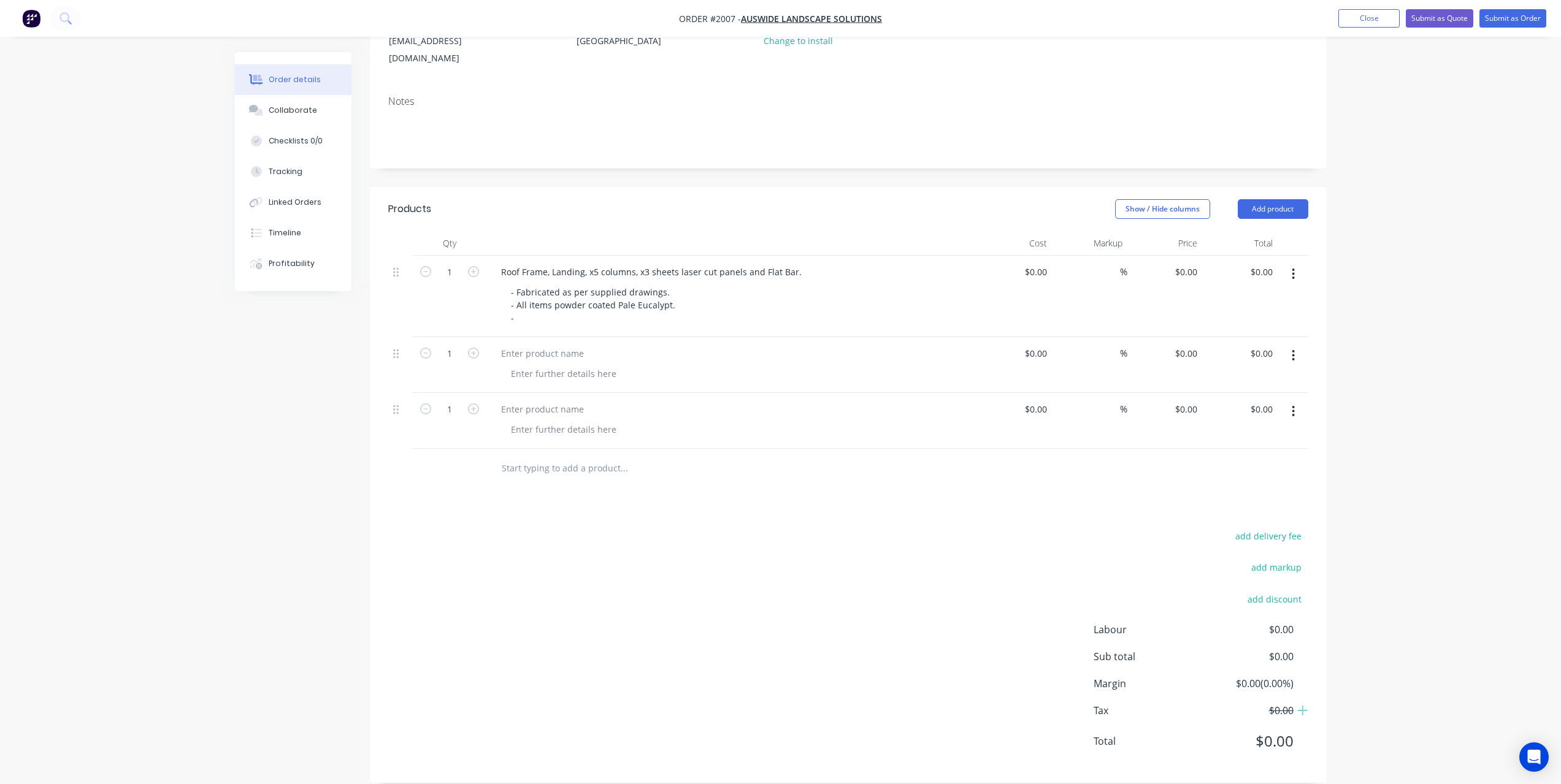
click at [601, 310] on div "Roof Frame, Landing, x5 columns, x3 sheets laser cut panels and Flat Bar. - Fab…" at bounding box center [731, 296] width 491 height 82
click at [601, 301] on div "- Fabricated as per supplied drawings. - All items powder coated Pale Eucalypt.…" at bounding box center [594, 305] width 186 height 43
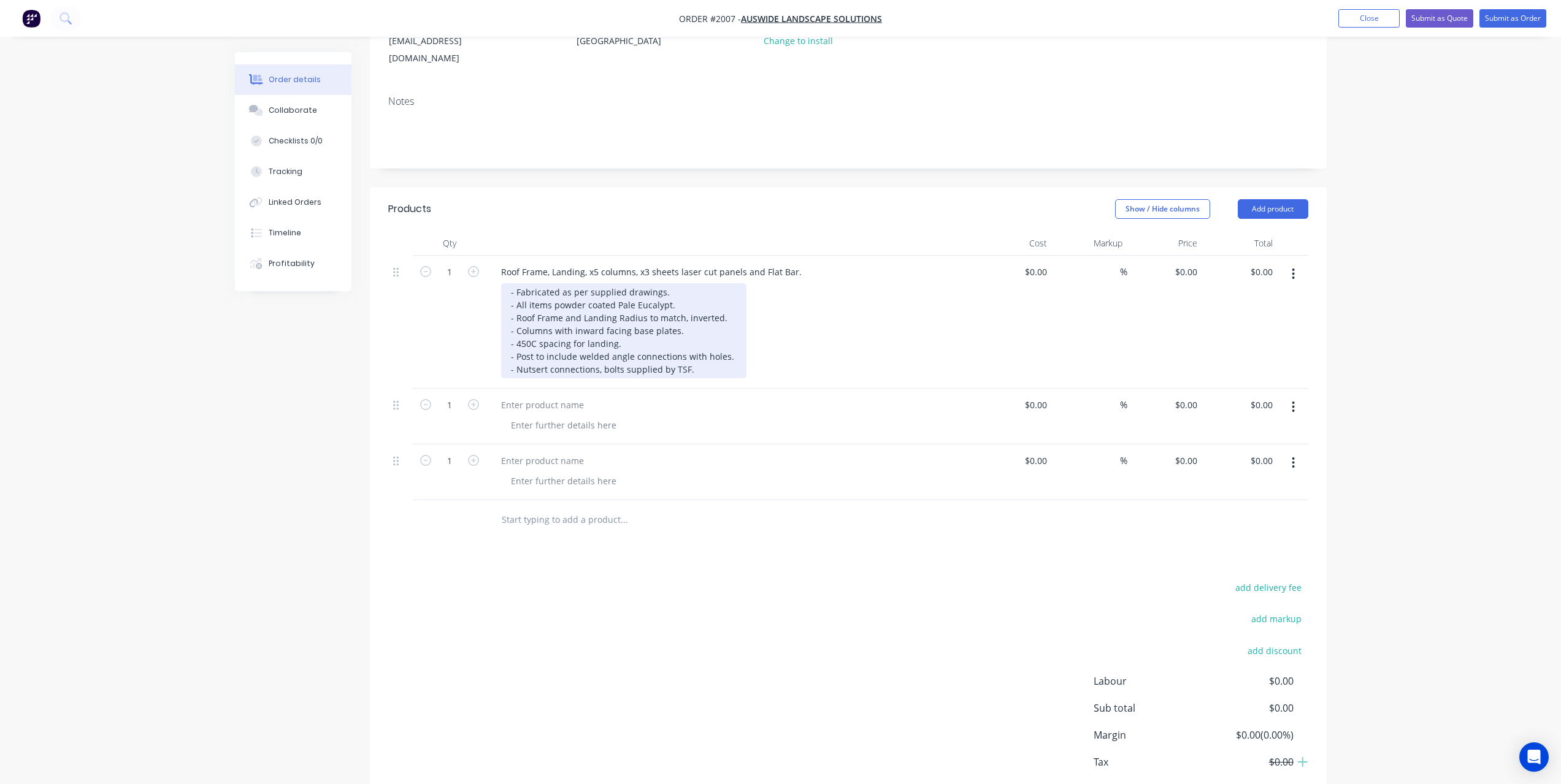
click at [697, 344] on div "- Fabricated as per supplied drawings. - All items powder coated Pale Eucalypt.…" at bounding box center [623, 331] width 245 height 95
click at [703, 348] on div "- Fabricated as per supplied drawings. - All items powder coated Pale Eucalypt.…" at bounding box center [623, 331] width 245 height 95
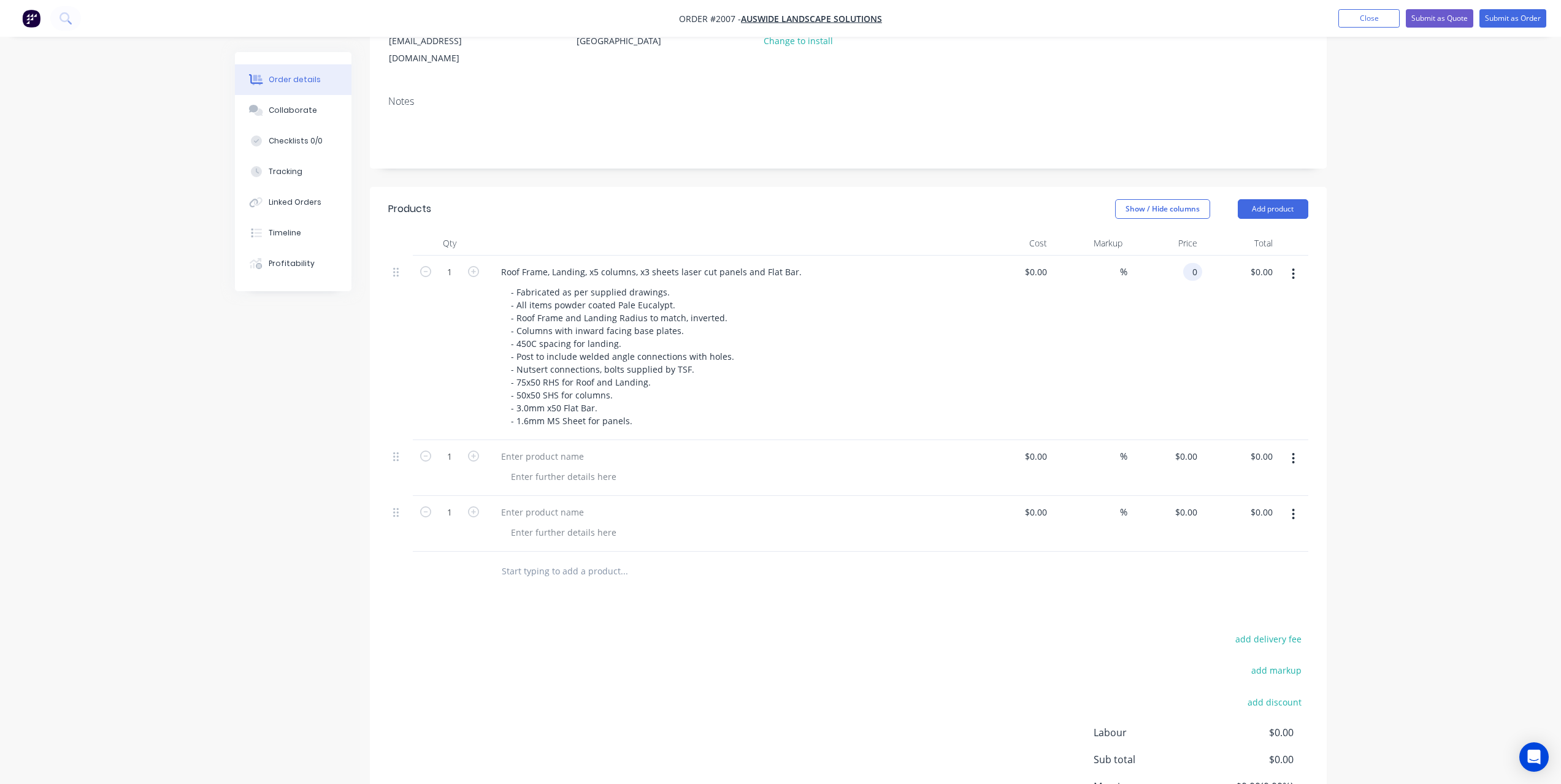
click at [1193, 263] on input "0" at bounding box center [1195, 272] width 14 height 18
type input "$18.00"
click at [1140, 298] on div "$18.00 18" at bounding box center [1165, 348] width 75 height 184
click at [1187, 263] on input "18" at bounding box center [1194, 272] width 16 height 18
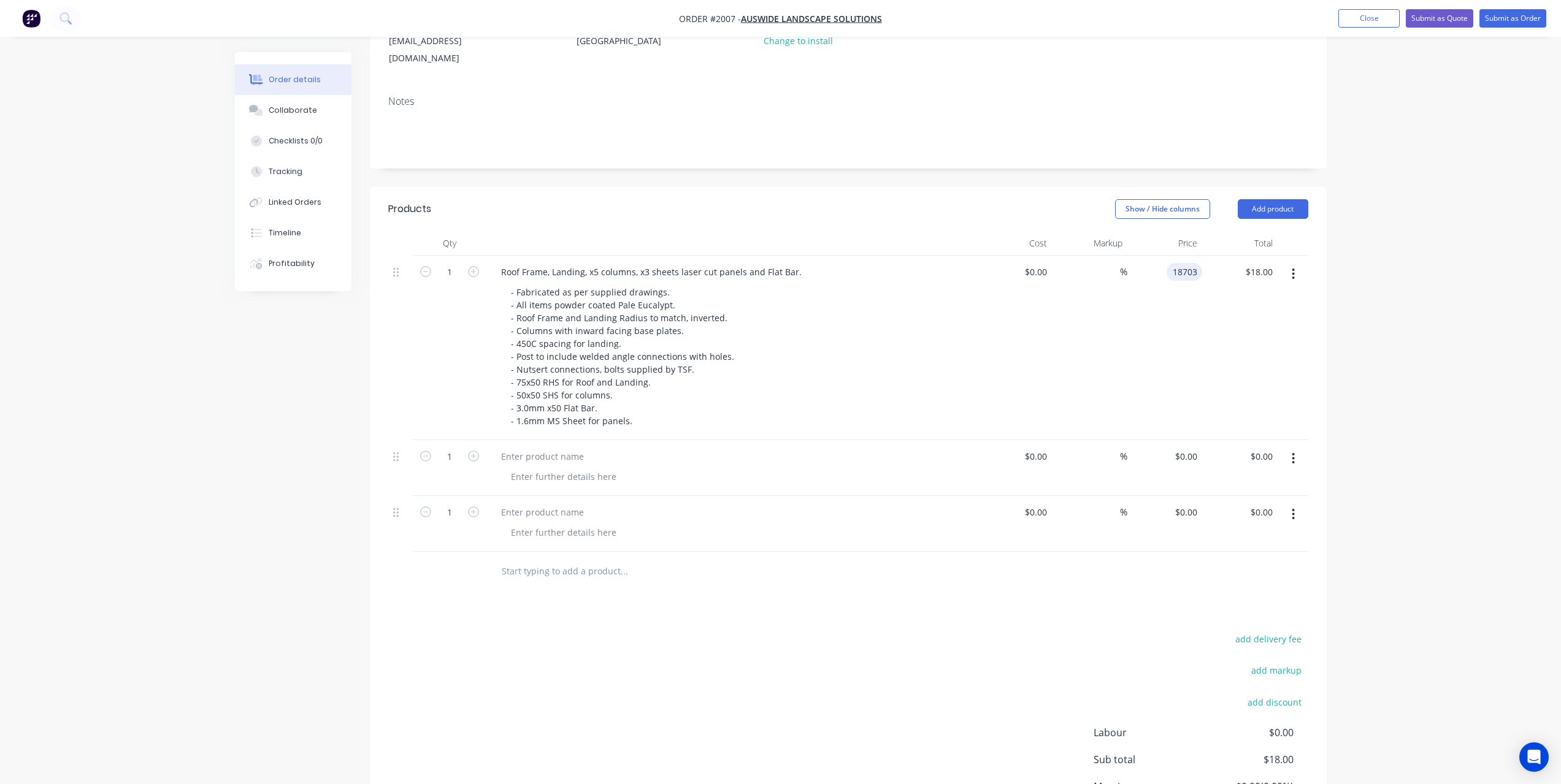
type input "$18,703.00"
click at [1258, 335] on div "$18,703.00 $18.00" at bounding box center [1239, 348] width 75 height 184
click at [575, 448] on div at bounding box center [543, 457] width 103 height 18
click at [573, 468] on div "Circular Structure. x2 Landing & Roof, Flat Bar Balustrade, x3 columns and Lase…" at bounding box center [731, 468] width 491 height 56
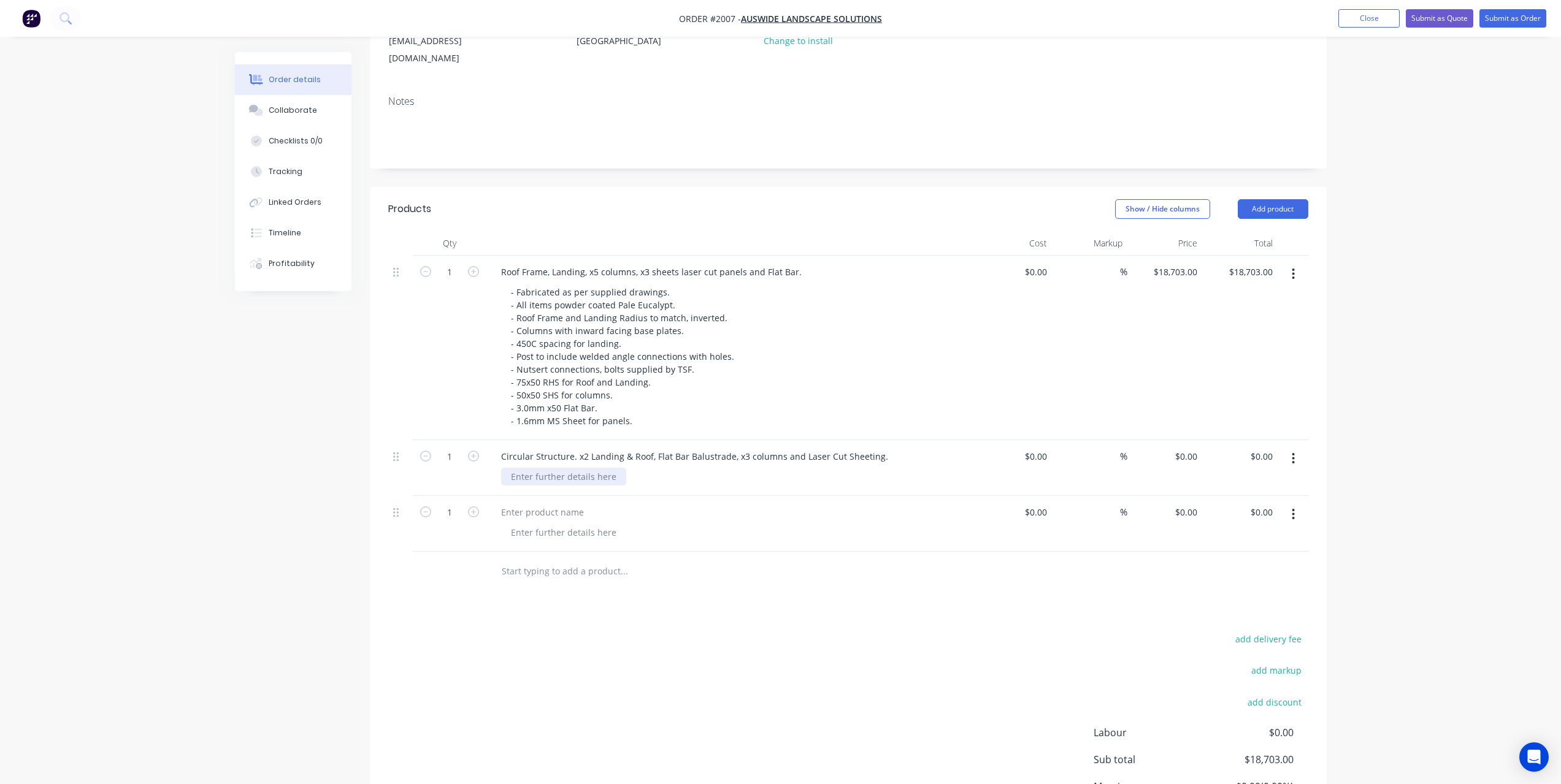
click at [579, 468] on div at bounding box center [563, 477] width 125 height 18
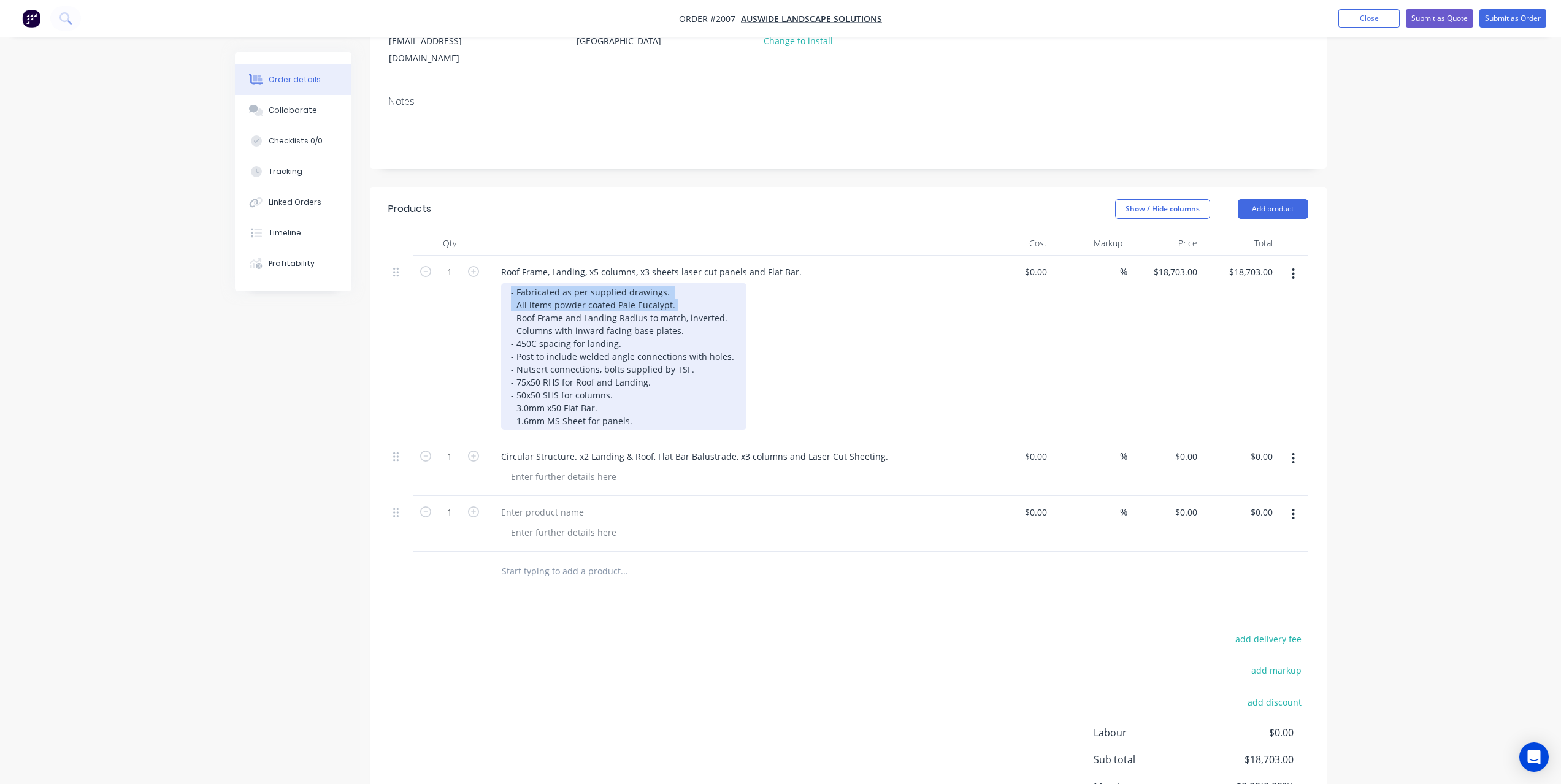
drag, startPoint x: 511, startPoint y: 273, endPoint x: 671, endPoint y: 293, distance: 161.2
click at [671, 293] on div "- Fabricated as per supplied drawings. - All items powder coated Pale Eucalypt.…" at bounding box center [623, 356] width 245 height 147
copy div "- Fabricated as per supplied drawings. - All items powder coated Pale Eucalypt."
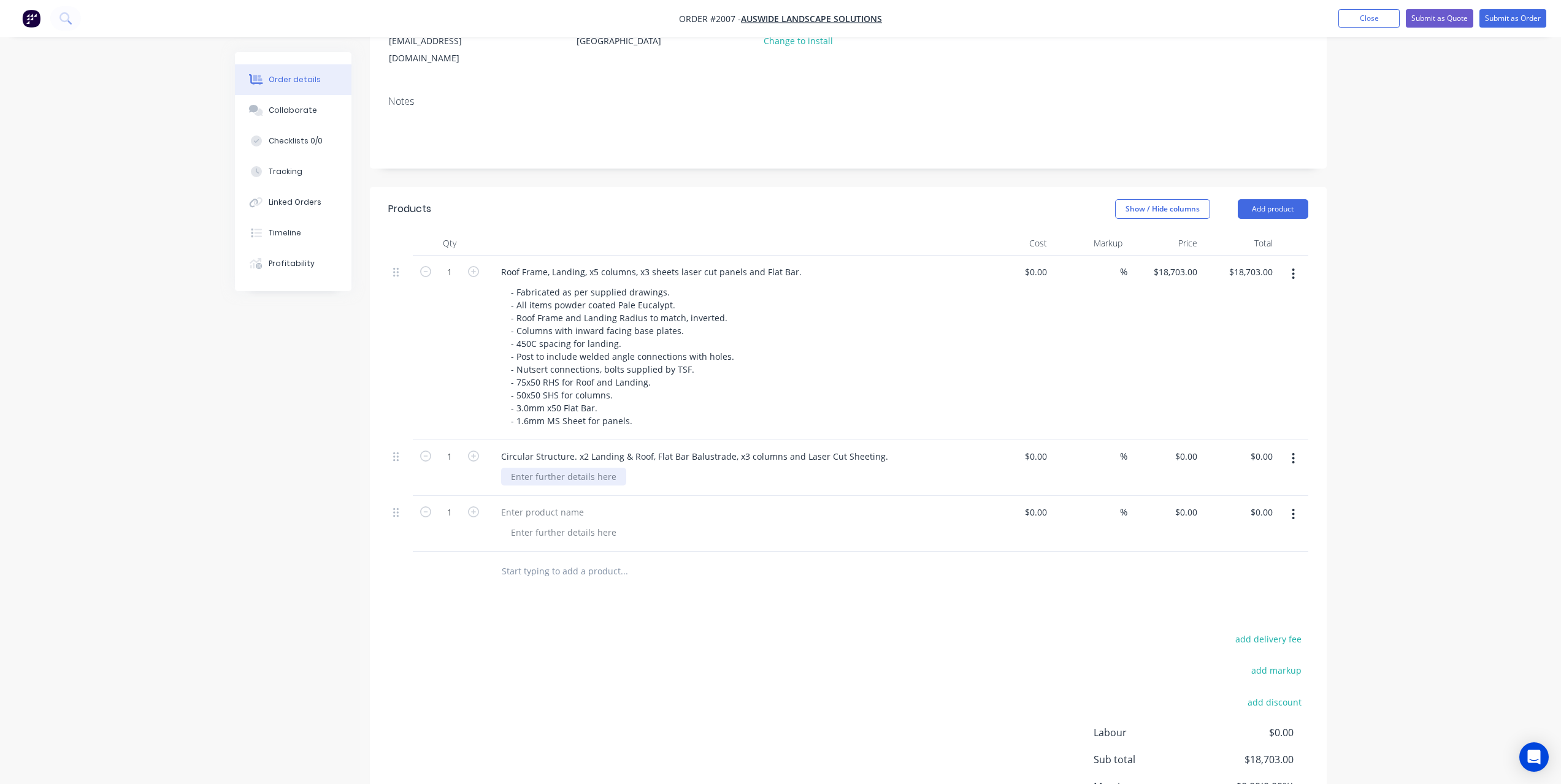
click at [571, 468] on div at bounding box center [563, 477] width 125 height 18
paste div
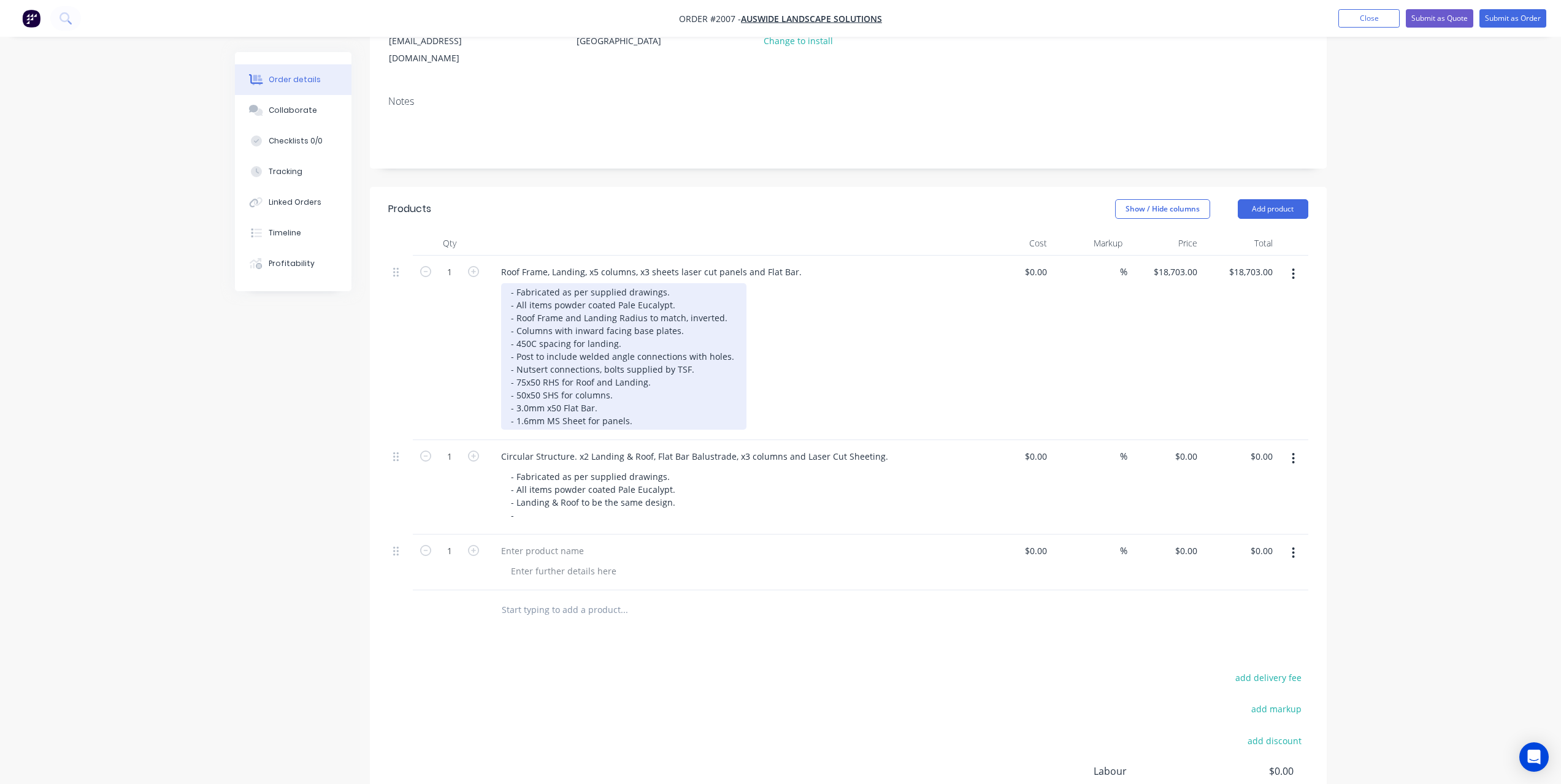
click at [642, 402] on div "- Fabricated as per supplied drawings. - All items powder coated Pale Eucalypt.…" at bounding box center [623, 356] width 245 height 147
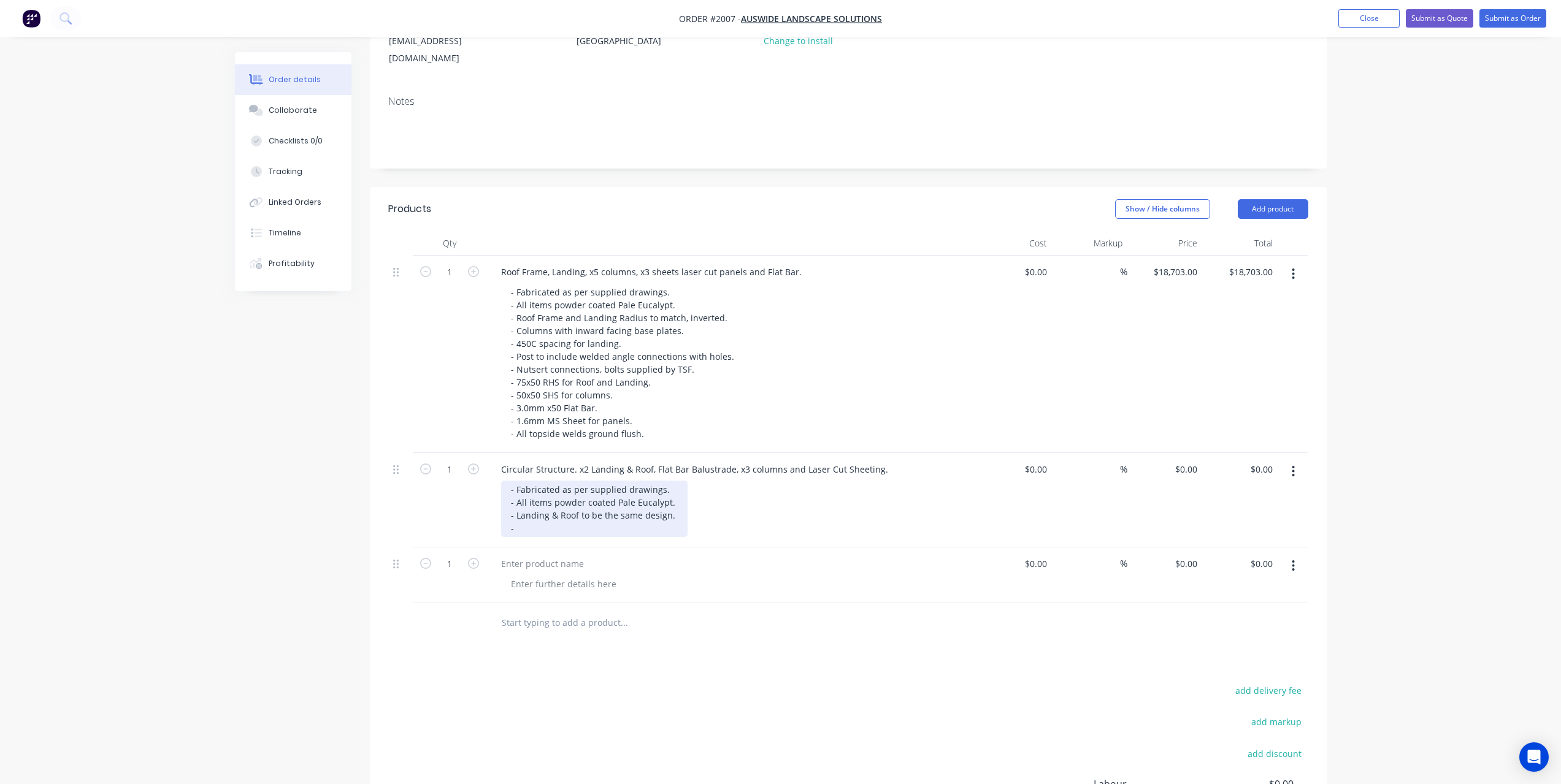
click at [594, 517] on div "- Fabricated as per supplied drawings. - All items powder coated Pale Eucalypt.…" at bounding box center [594, 509] width 186 height 56
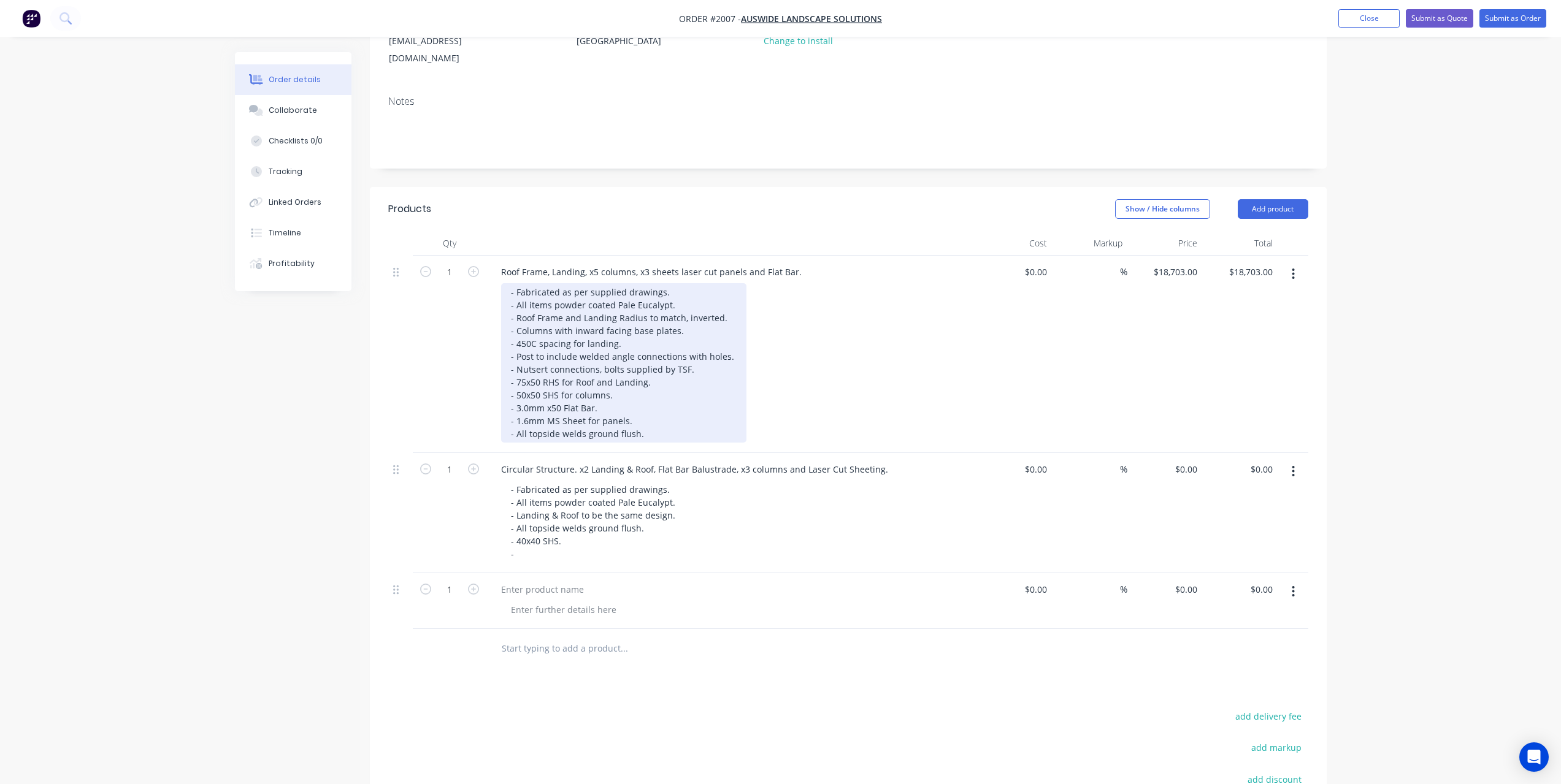
click at [618, 381] on div "- Fabricated as per supplied drawings. - All items powder coated Pale Eucalypt.…" at bounding box center [623, 363] width 245 height 160
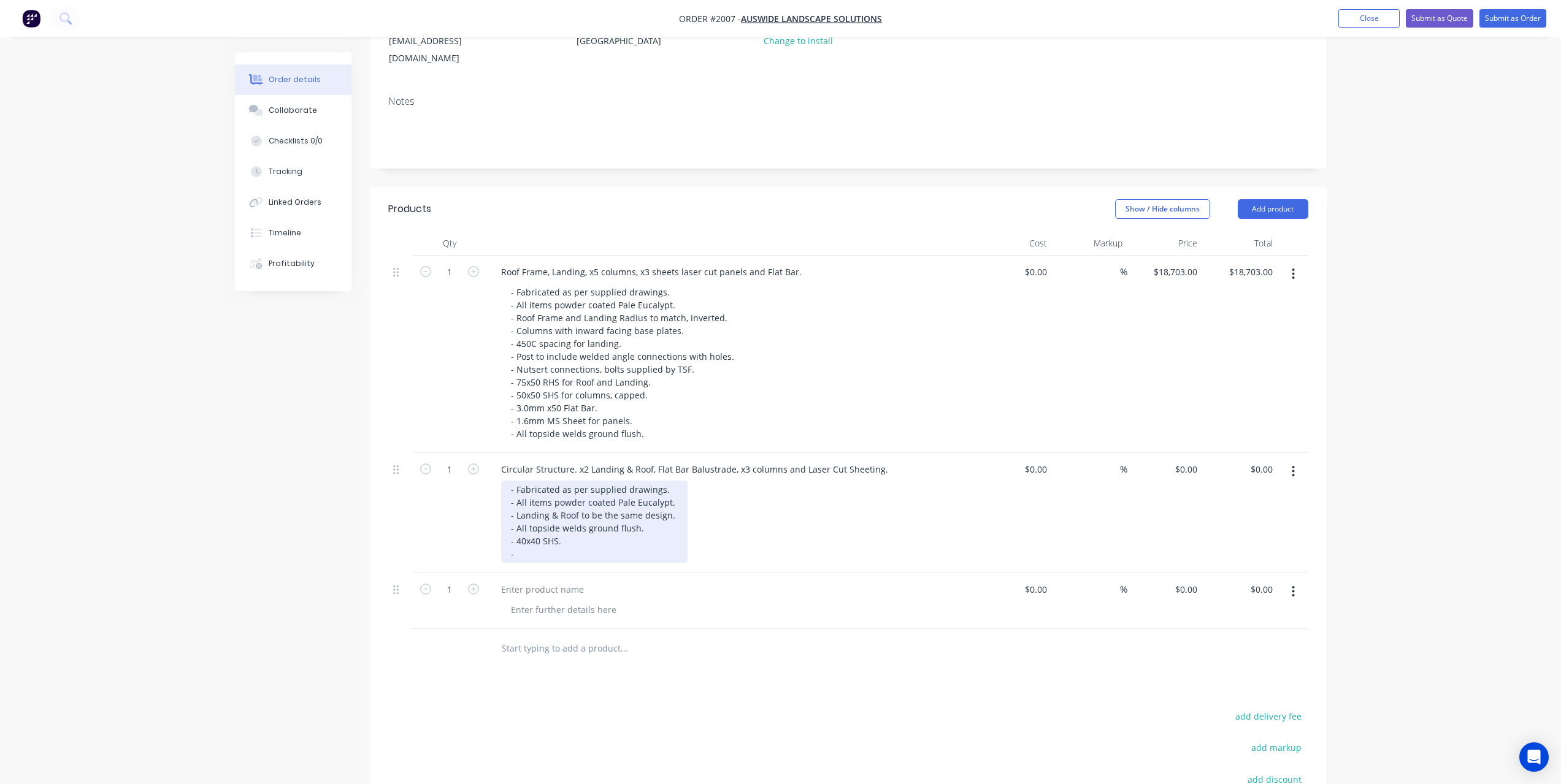
click at [558, 531] on div "- Fabricated as per supplied drawings. - All items powder coated Pale Eucalypt.…" at bounding box center [594, 522] width 186 height 82
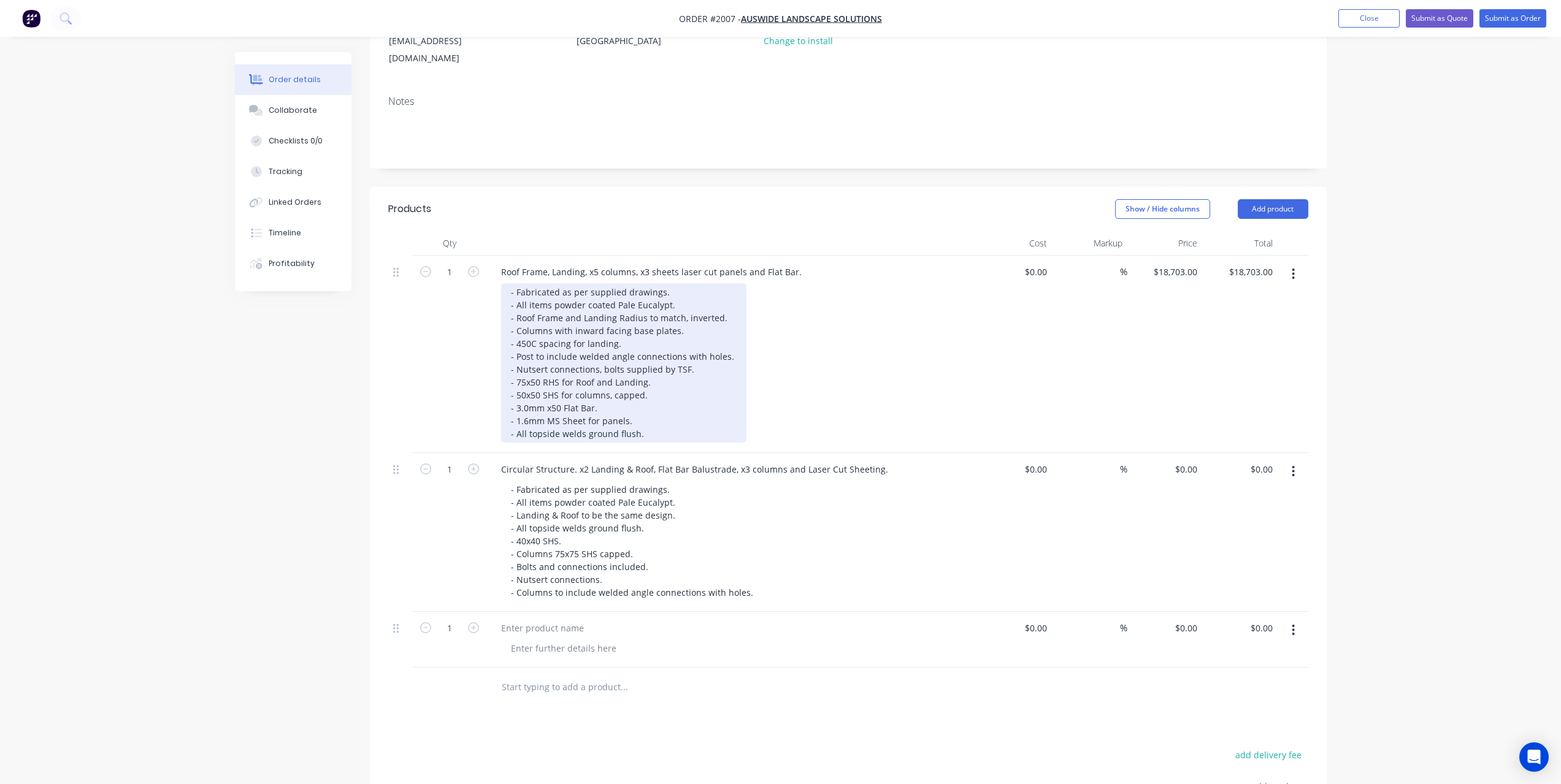
drag, startPoint x: 538, startPoint y: 343, endPoint x: 547, endPoint y: 340, distance: 9.5
click at [538, 340] on div "- Fabricated as per supplied drawings. - All items powder coated Pale Eucalypt.…" at bounding box center [623, 363] width 245 height 160
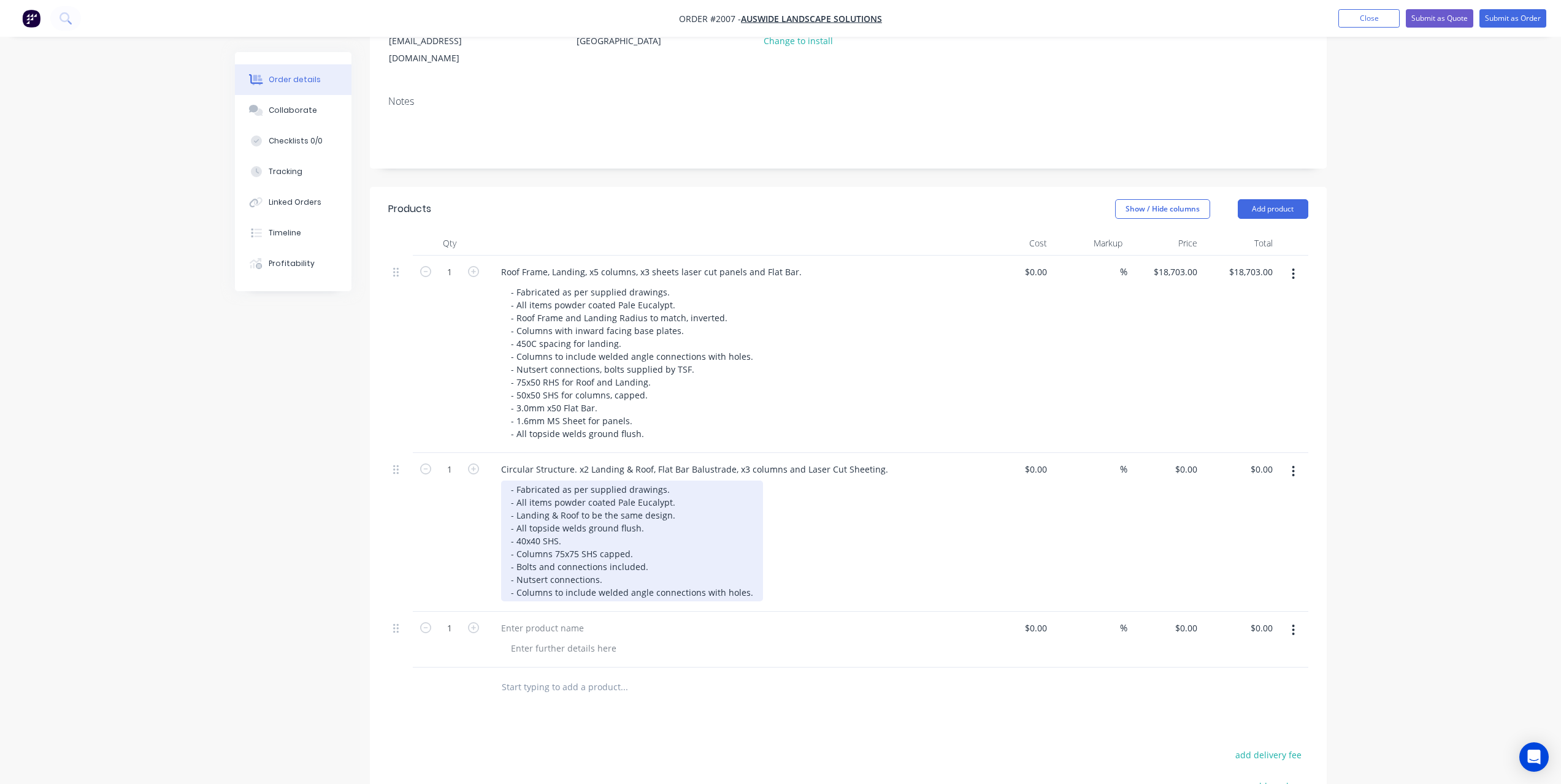
click at [658, 540] on div "- Fabricated as per supplied drawings. - All items powder coated Pale Eucalypt.…" at bounding box center [632, 540] width 262 height 121
click at [671, 569] on div "- Fabricated as per supplied drawings. - All items powder coated Pale Eucalypt.…" at bounding box center [632, 540] width 262 height 121
click at [721, 569] on div "- Fabricated as per supplied drawings. - All items powder coated Pale Eucalypt.…" at bounding box center [632, 540] width 262 height 121
click at [742, 565] on div "- Fabricated as per supplied drawings. - All items powder coated Pale Eucalypt.…" at bounding box center [632, 540] width 262 height 121
click at [749, 572] on div "- Fabricated as per supplied drawings. - All items powder coated Pale Eucalypt.…" at bounding box center [632, 540] width 262 height 121
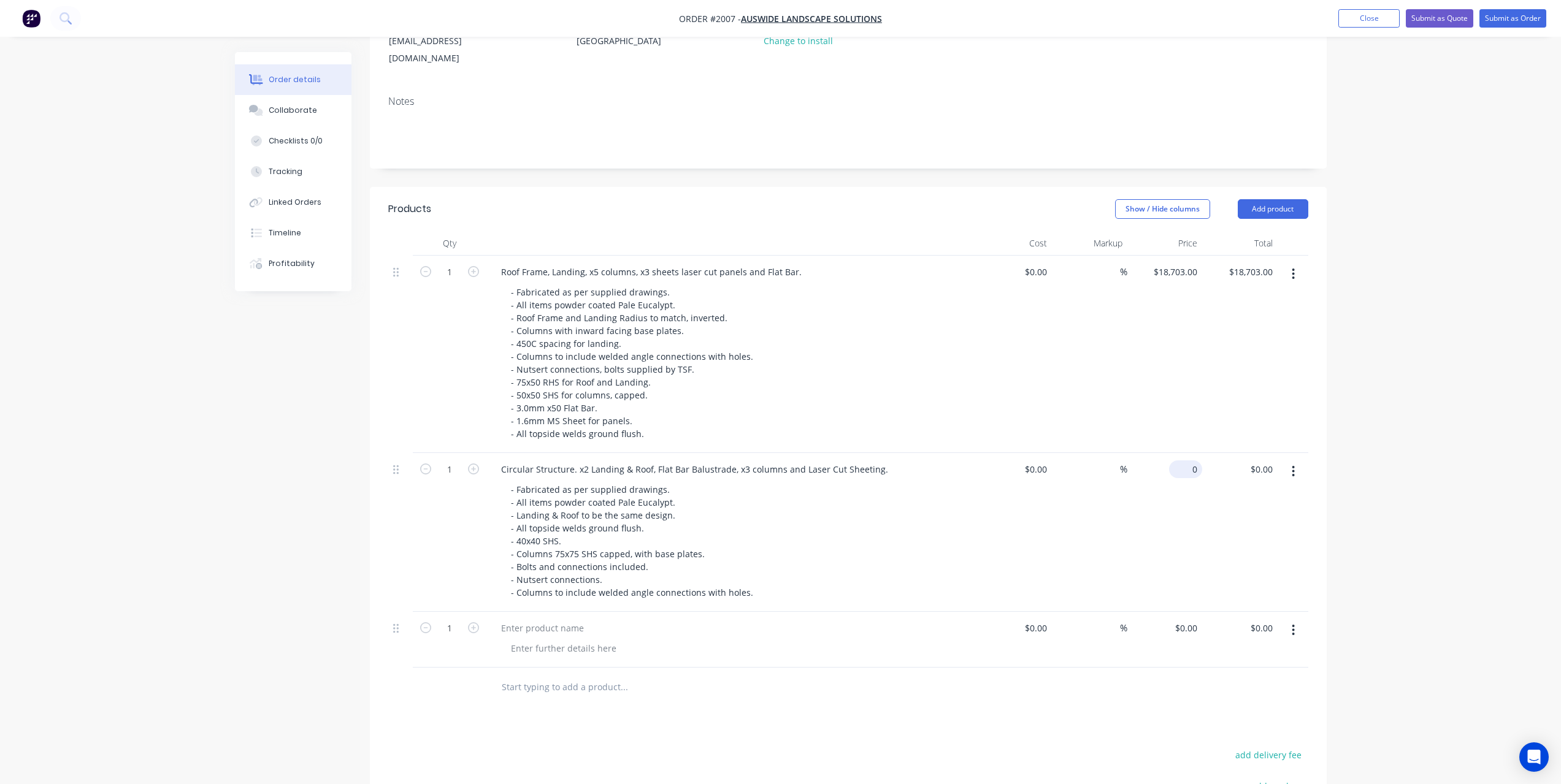
click at [1187, 460] on div "0 $0.00" at bounding box center [1186, 469] width 33 height 18
click at [1185, 541] on div "$0.00 0" at bounding box center [1165, 533] width 75 height 159
click at [1184, 460] on div "0 $0.00" at bounding box center [1186, 469] width 33 height 18
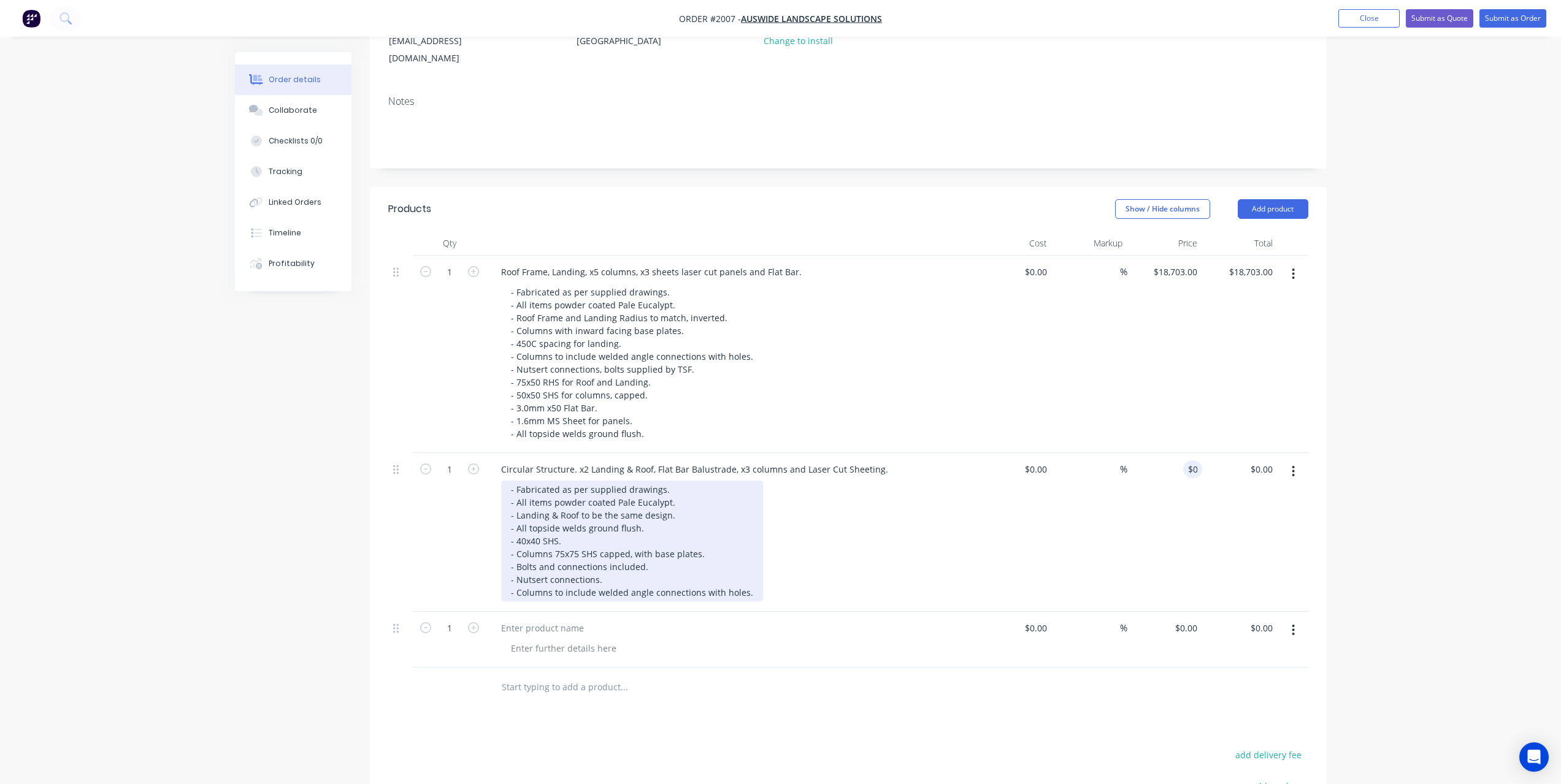
click at [713, 580] on div "- Fabricated as per supplied drawings. - All items powder coated Pale Eucalypt.…" at bounding box center [632, 540] width 262 height 121
click at [747, 580] on div "- Fabricated as per supplied drawings. - All items powder coated Pale Eucalypt.…" at bounding box center [632, 540] width 262 height 121
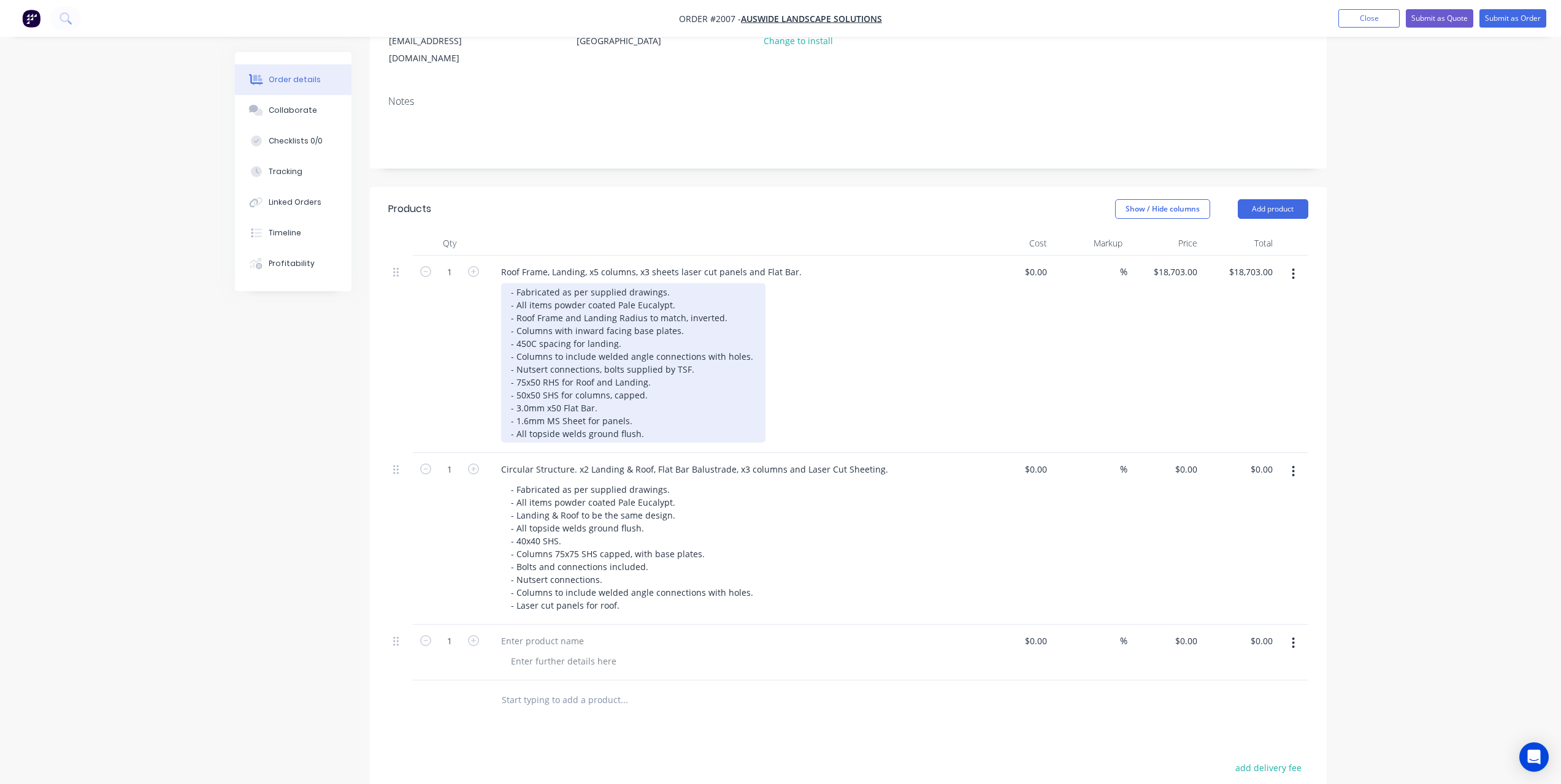
click at [655, 415] on div "- Fabricated as per supplied drawings. - All items powder coated Pale Eucalypt.…" at bounding box center [633, 363] width 265 height 160
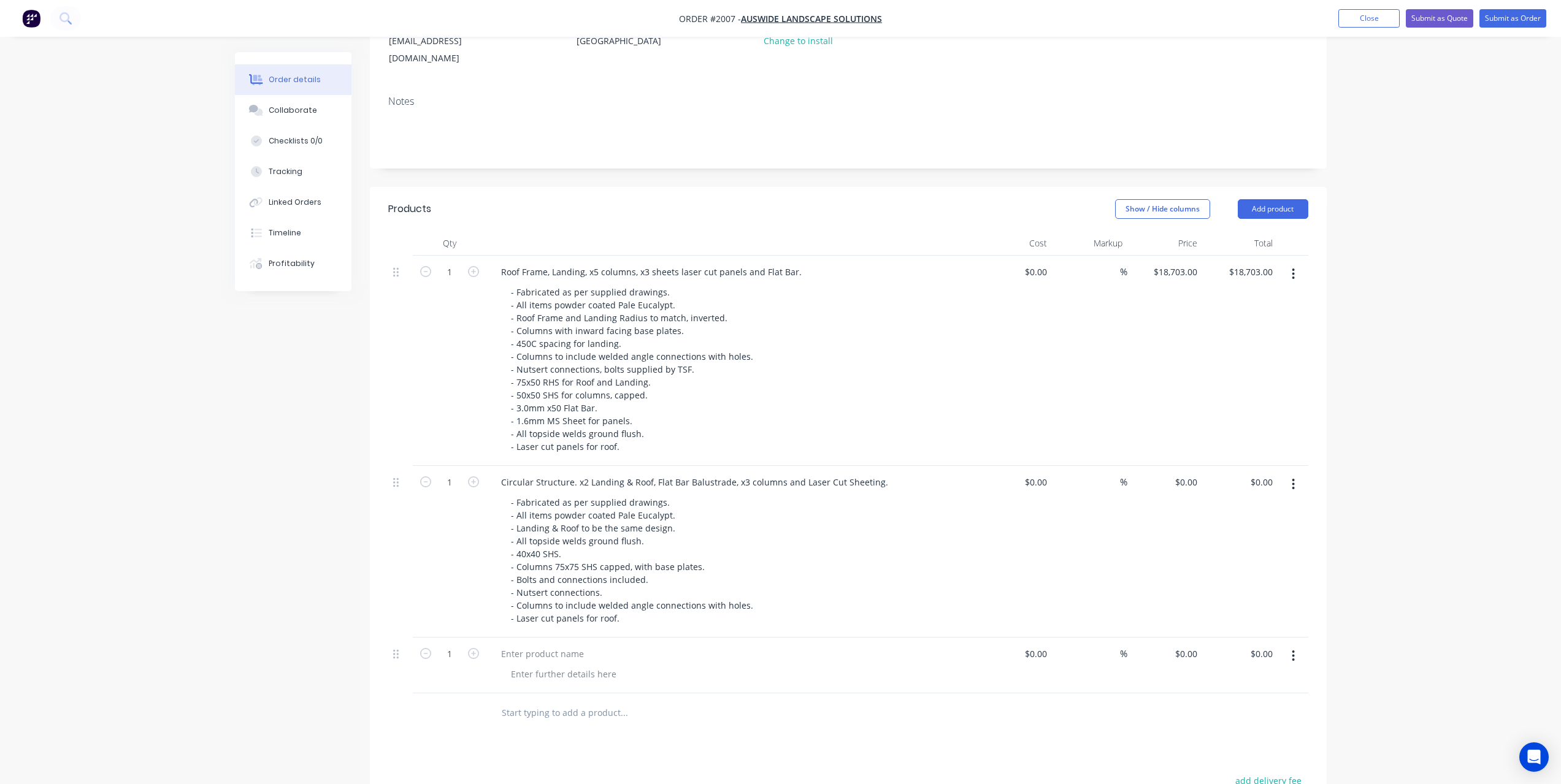
click at [1291, 650] on icon "button" at bounding box center [1293, 656] width 3 height 14
click at [1263, 749] on button "Delete" at bounding box center [1250, 762] width 116 height 25
click at [989, 563] on div "$0.00 $0.00" at bounding box center [1015, 552] width 75 height 172
click at [1187, 473] on div "0 $0.00" at bounding box center [1186, 482] width 33 height 18
type input "$10,305.00"
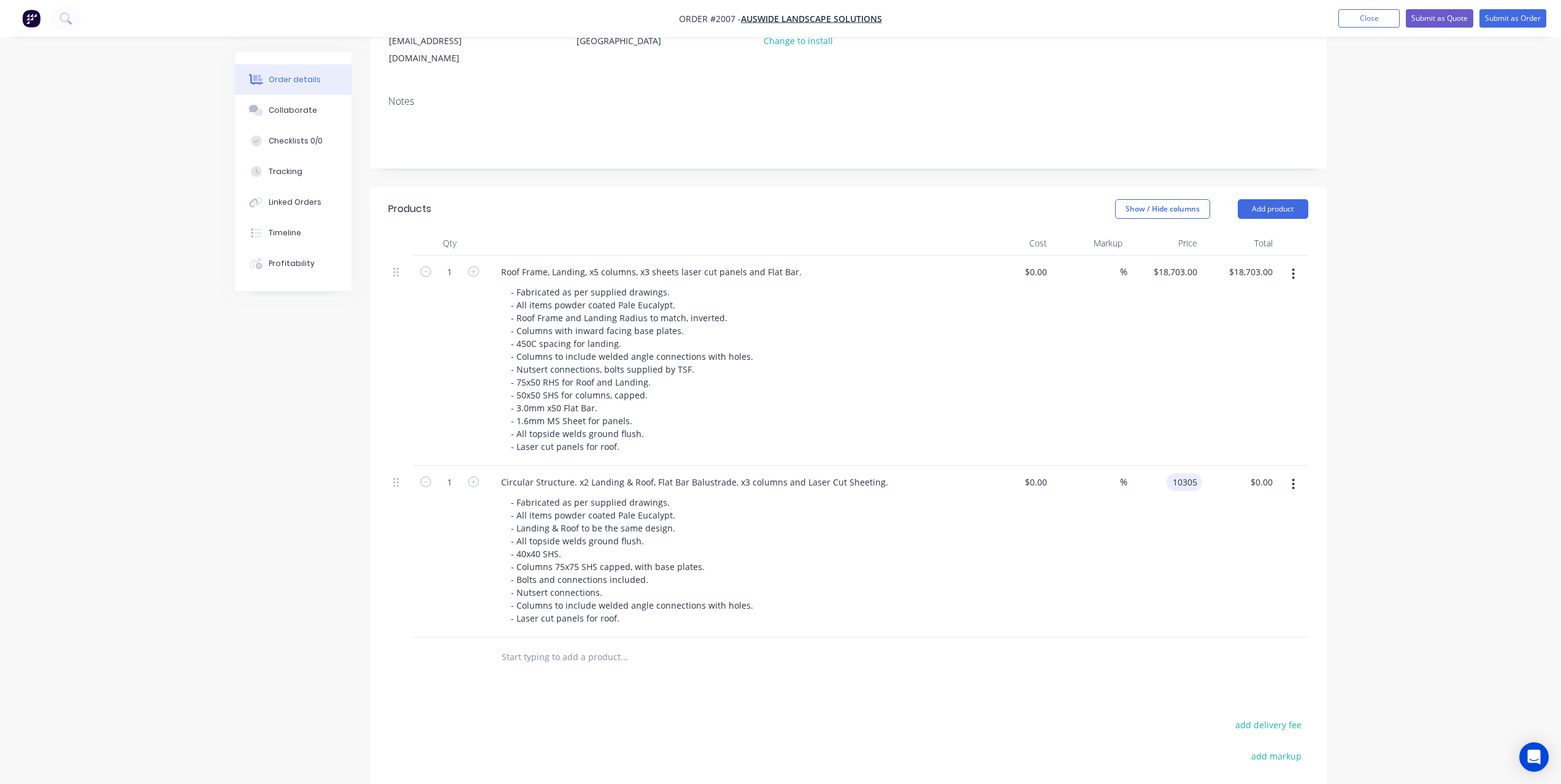
type input "$10,305.00"
drag, startPoint x: 1129, startPoint y: 507, endPoint x: 1112, endPoint y: 512, distance: 17.7
click at [1122, 512] on div "1 Circular Structure. x2 Landing & Roof, Flat Bar Balustrade, x3 columns and La…" at bounding box center [848, 552] width 920 height 172
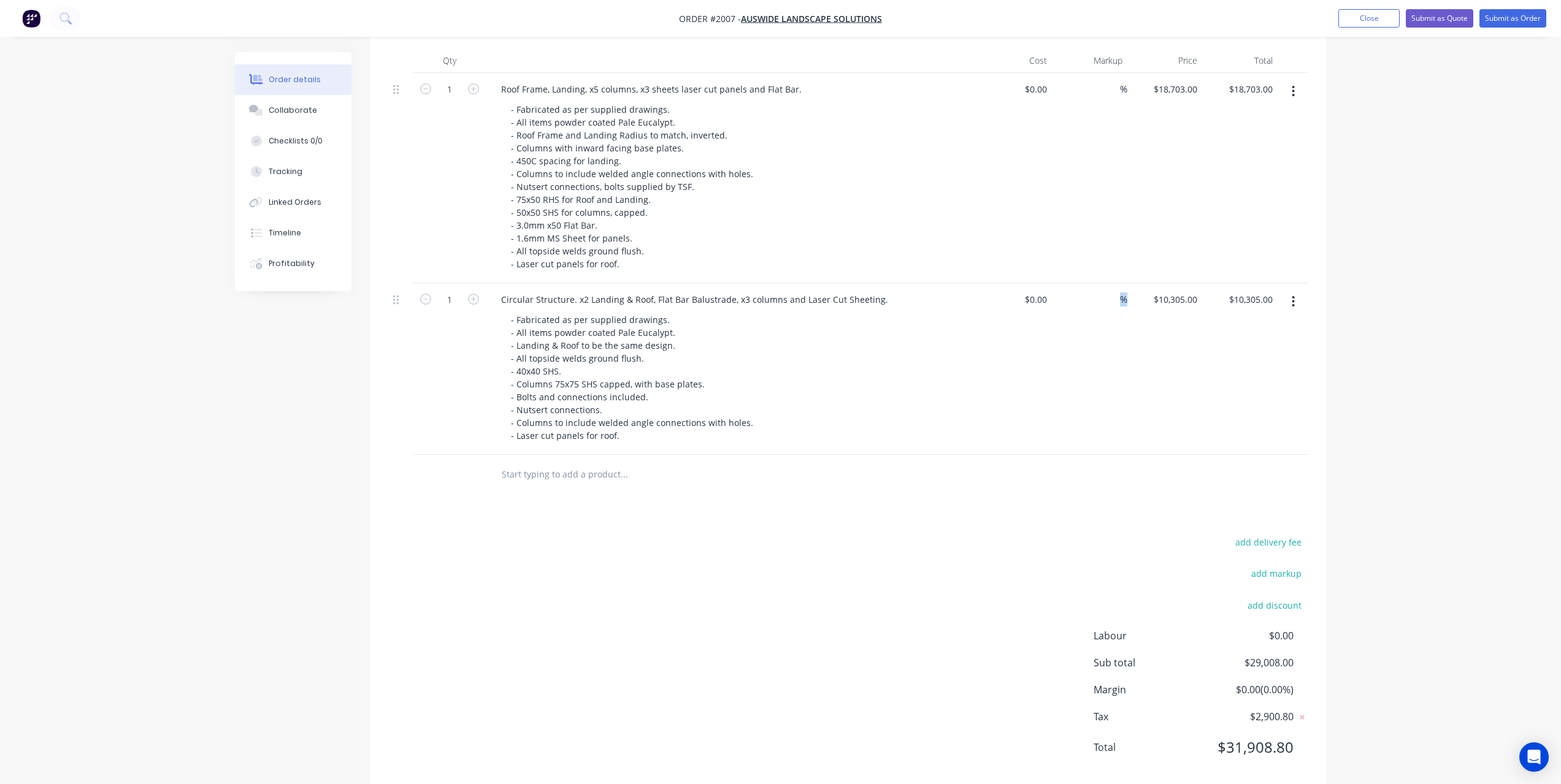
scroll to position [363, 0]
click at [1086, 529] on div "add delivery fee add markup add discount Labour $0.00 Sub total $29,008.00 Marg…" at bounding box center [848, 647] width 920 height 237
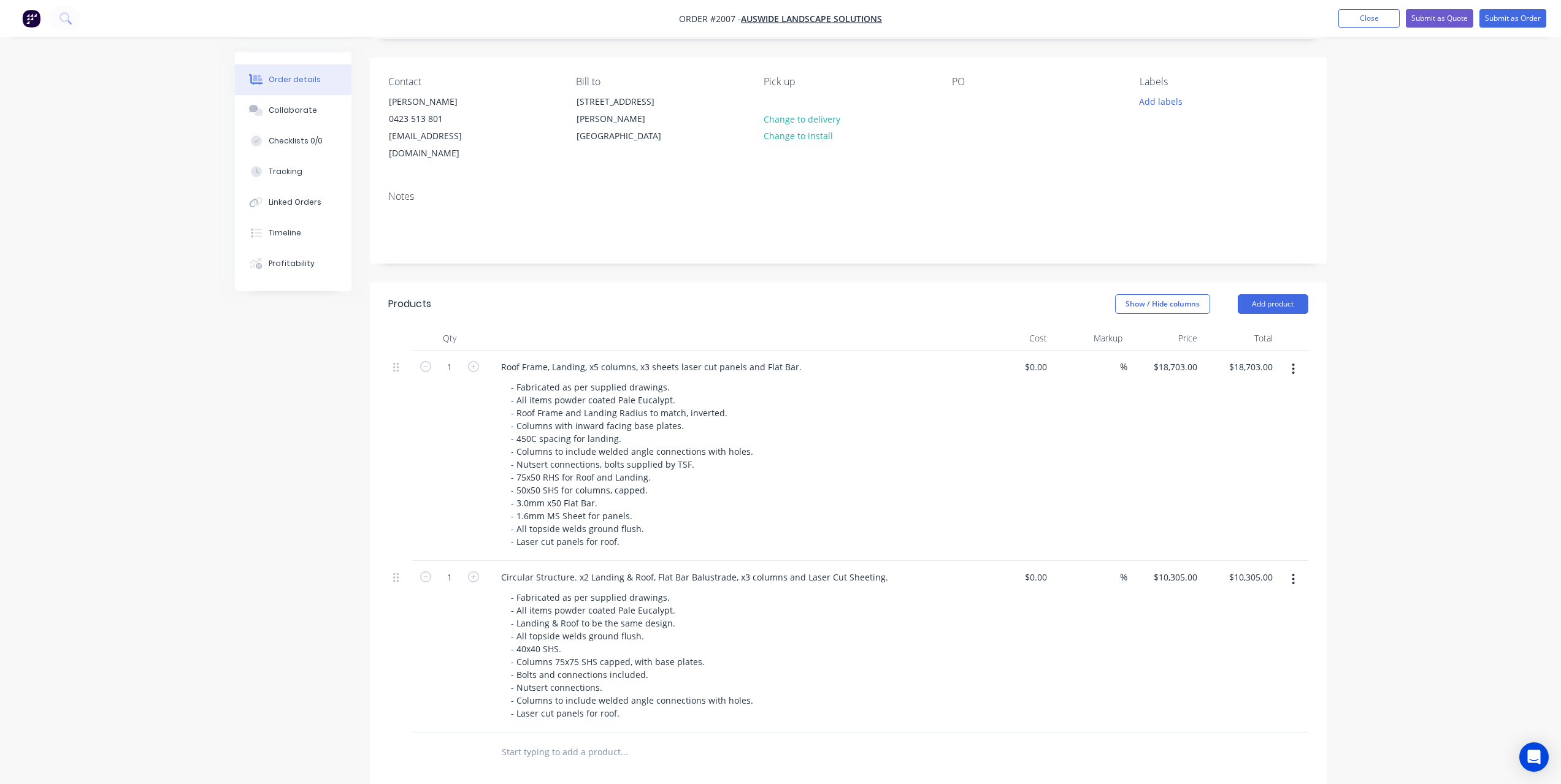
scroll to position [76, 0]
click at [1419, 20] on button "Submit as Quote" at bounding box center [1439, 18] width 67 height 18
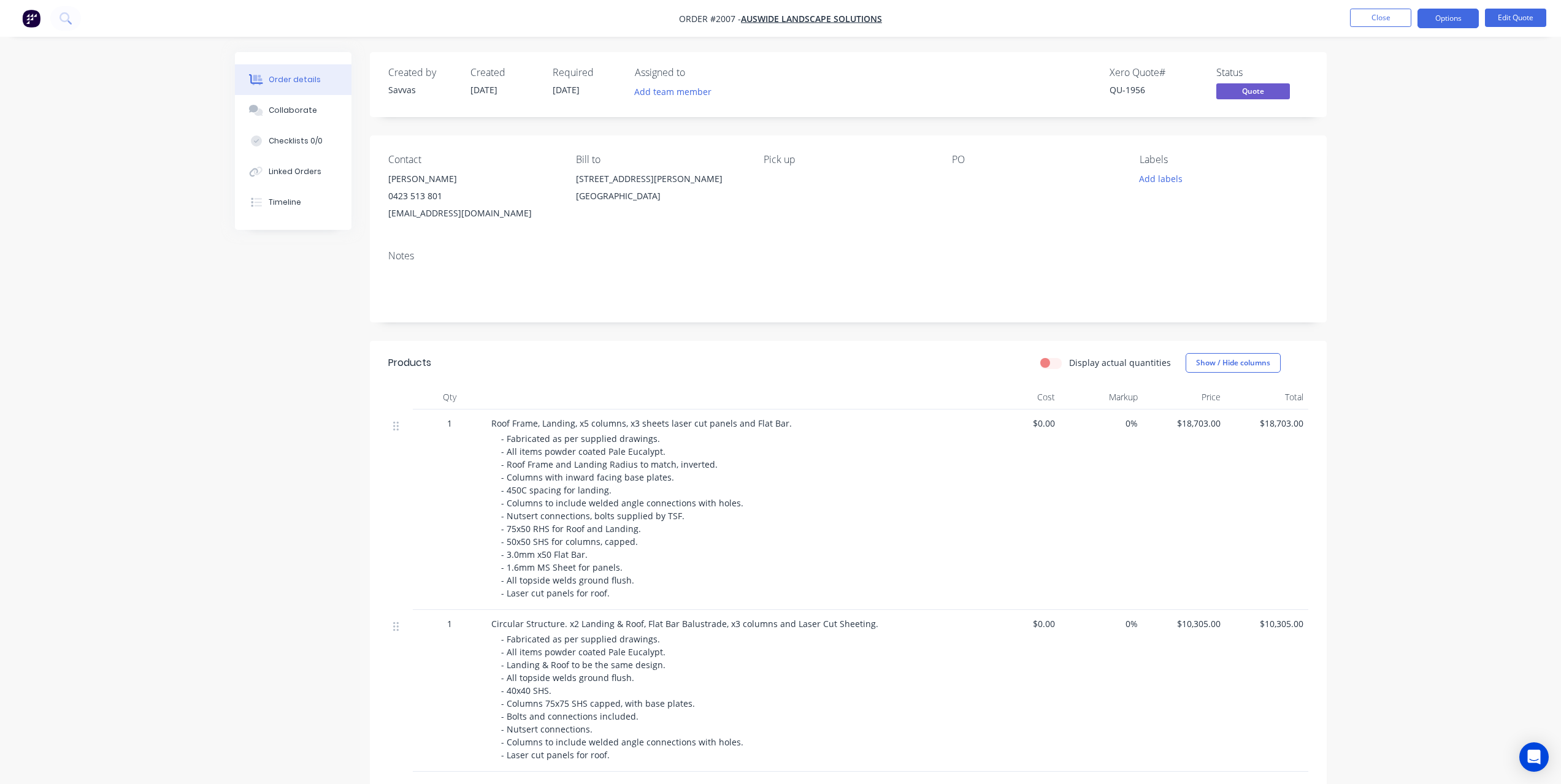
scroll to position [143, 0]
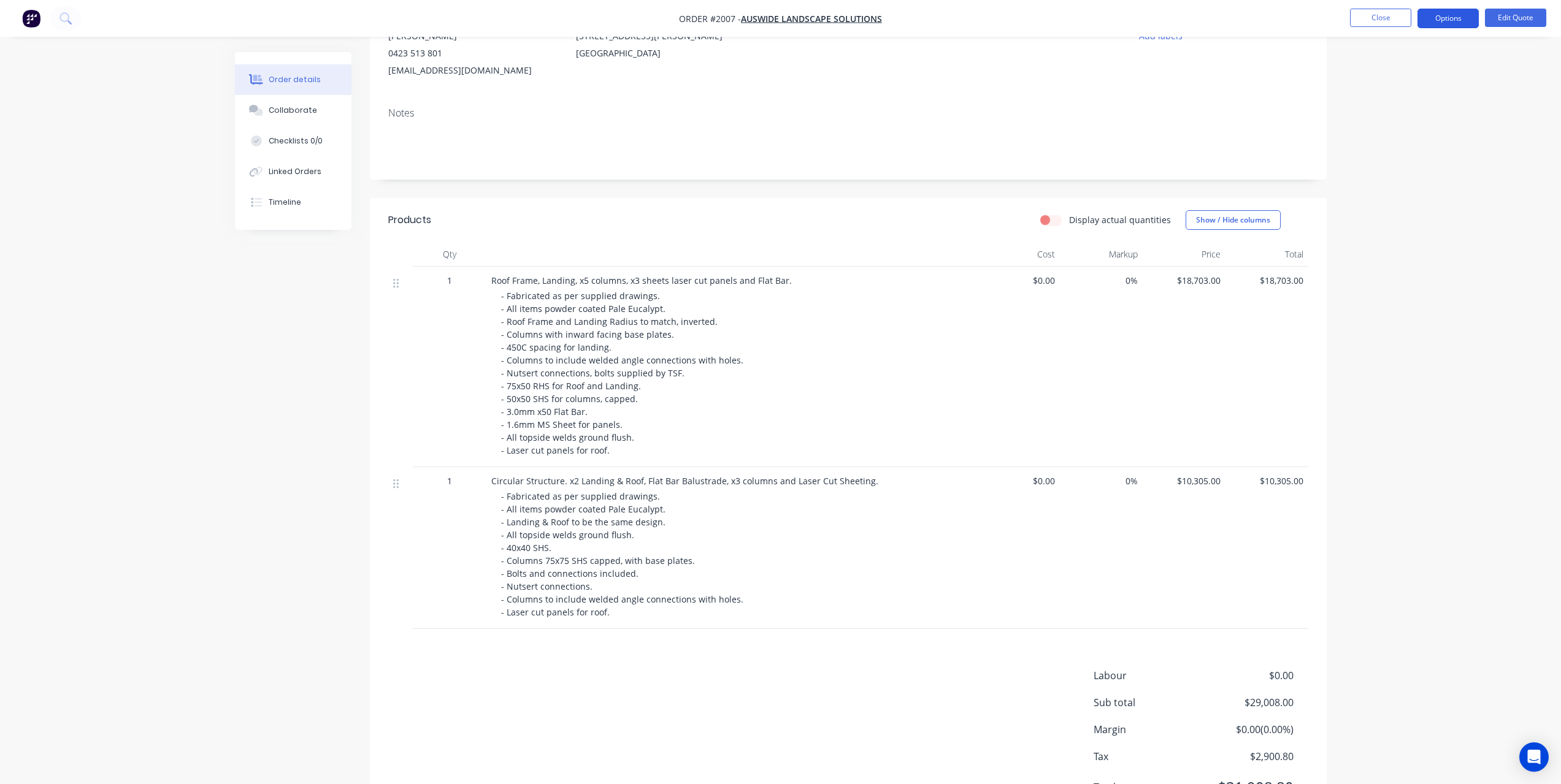
click at [1449, 14] on button "Options" at bounding box center [1448, 18] width 61 height 20
click at [1408, 72] on div "Quote" at bounding box center [1411, 74] width 113 height 18
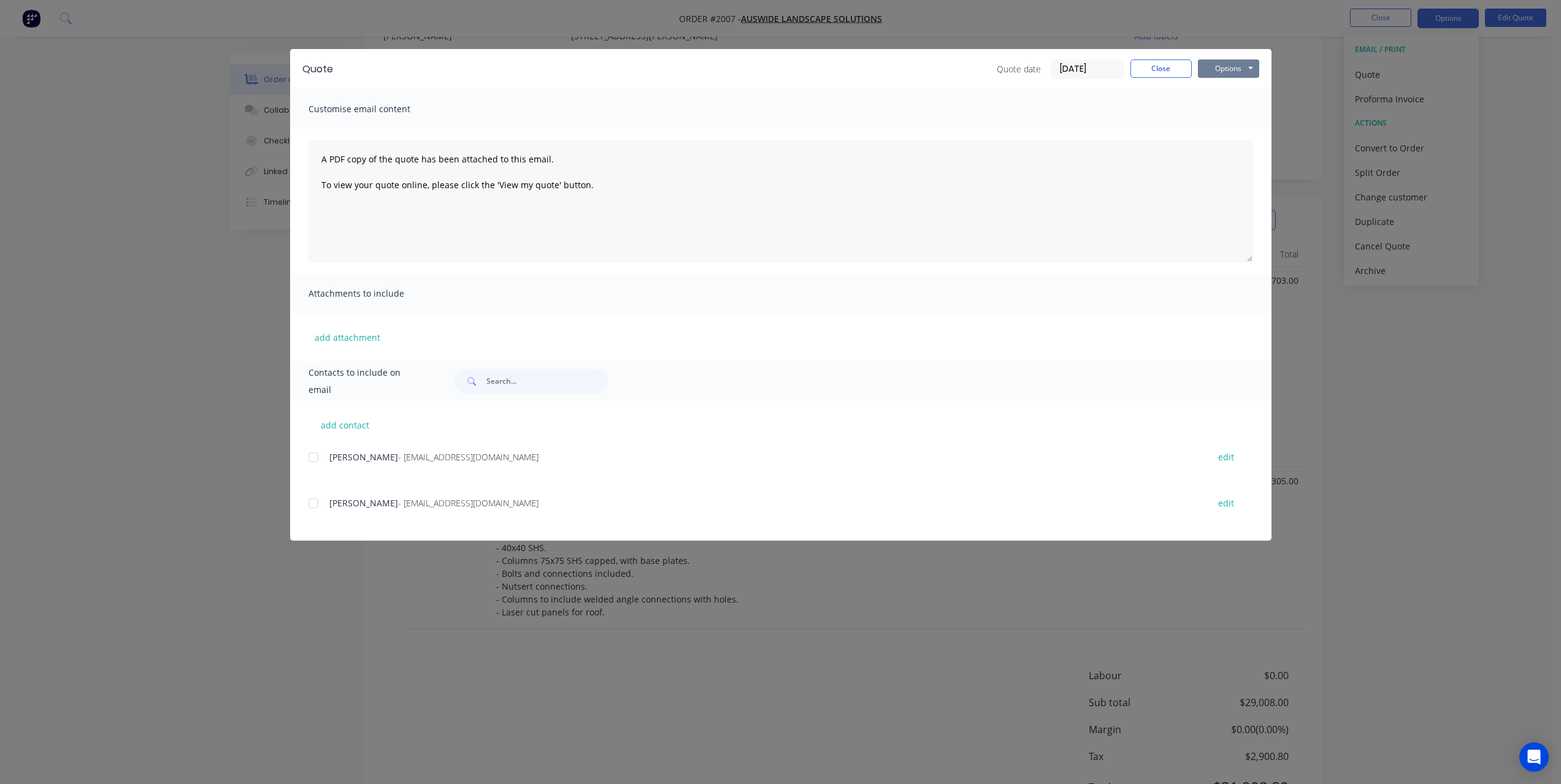
click at [1238, 74] on button "Options" at bounding box center [1228, 68] width 61 height 18
click at [1237, 106] on button "Print" at bounding box center [1237, 111] width 79 height 20
click at [1192, 63] on div "Quote date [DATE] Close Options Preview Print Email" at bounding box center [1127, 69] width 262 height 20
click at [1148, 67] on button "Close" at bounding box center [1161, 68] width 61 height 18
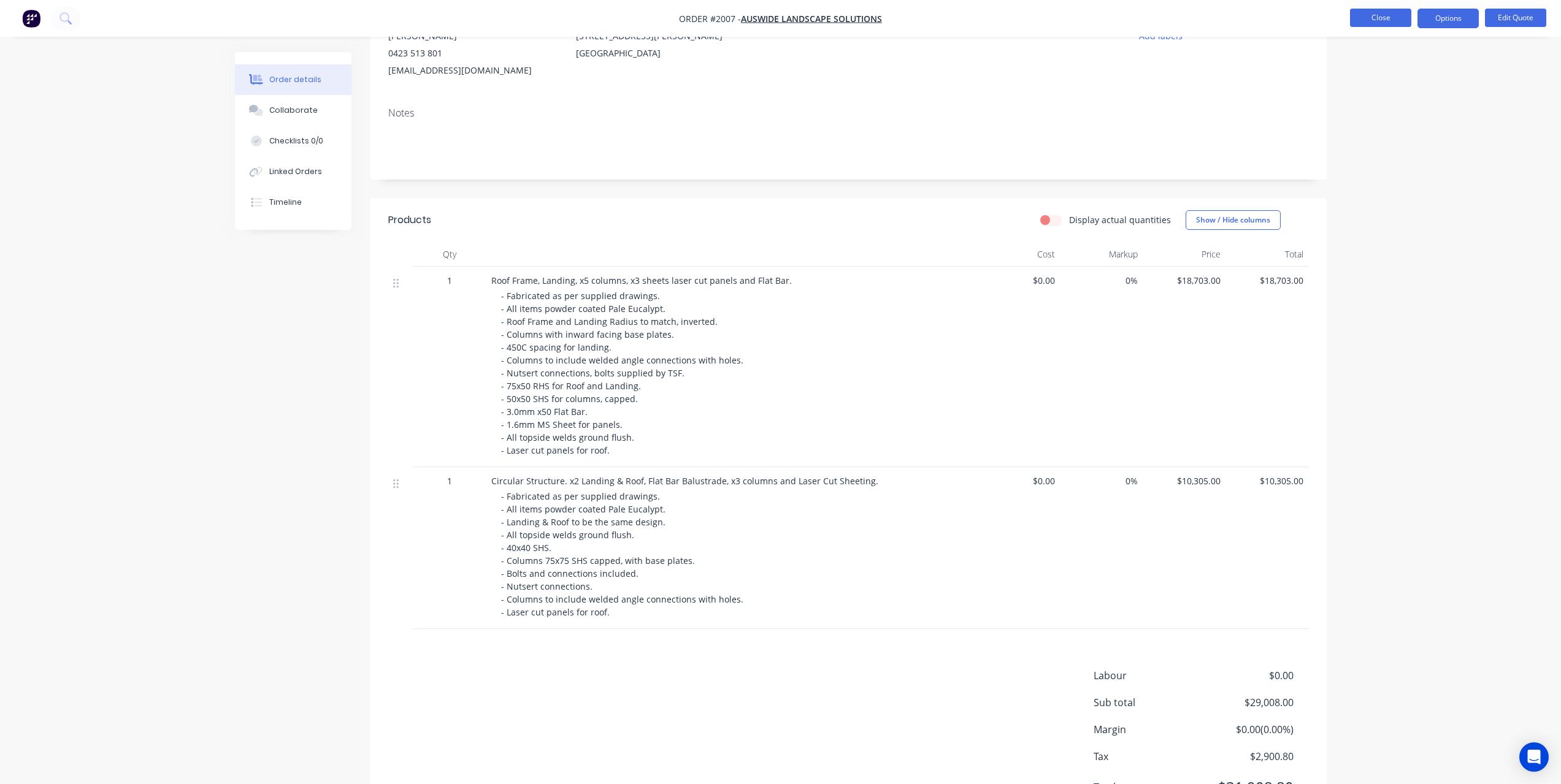
click at [1398, 18] on button "Close" at bounding box center [1380, 17] width 61 height 18
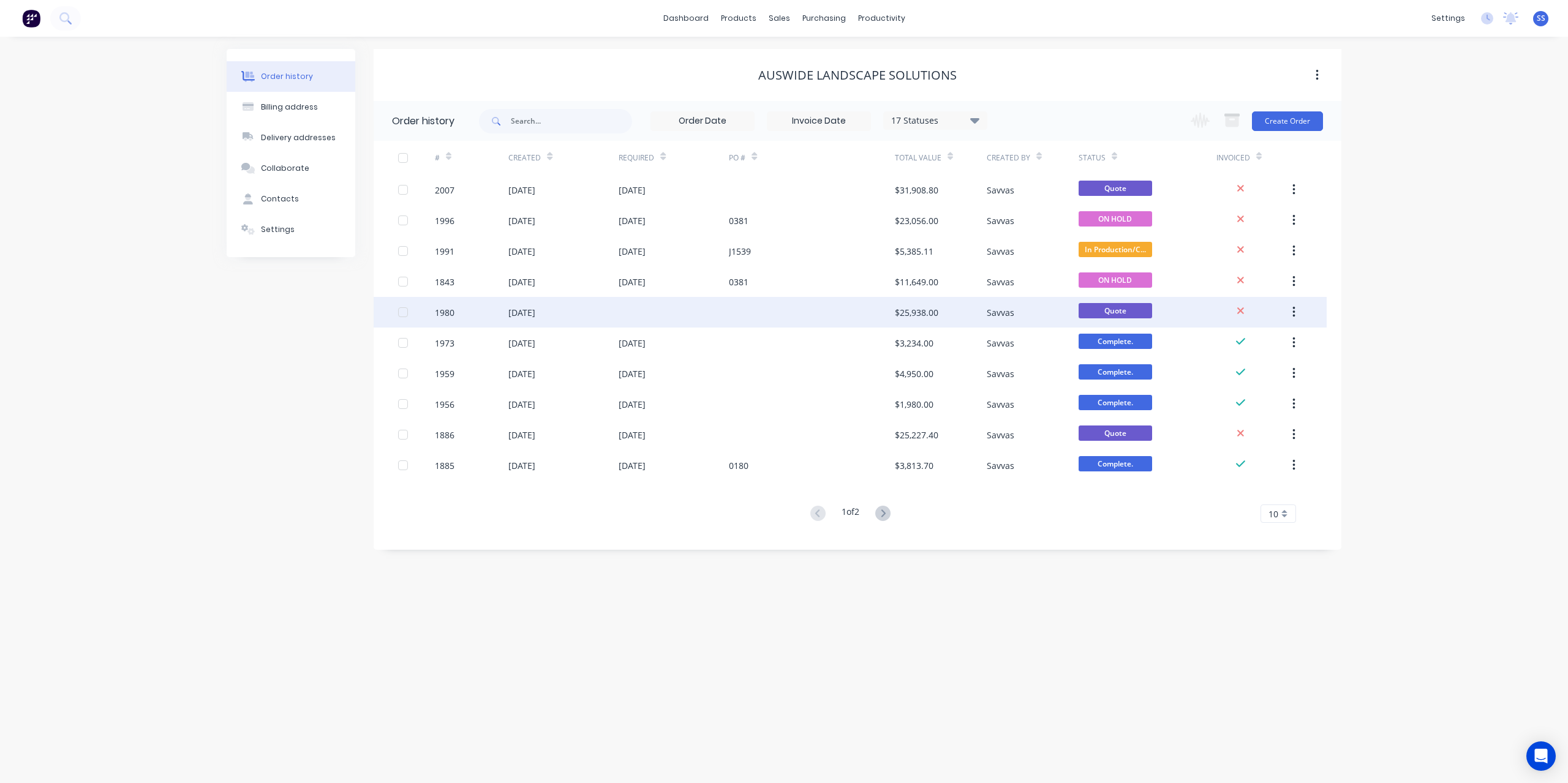
click at [846, 316] on div at bounding box center [811, 312] width 165 height 30
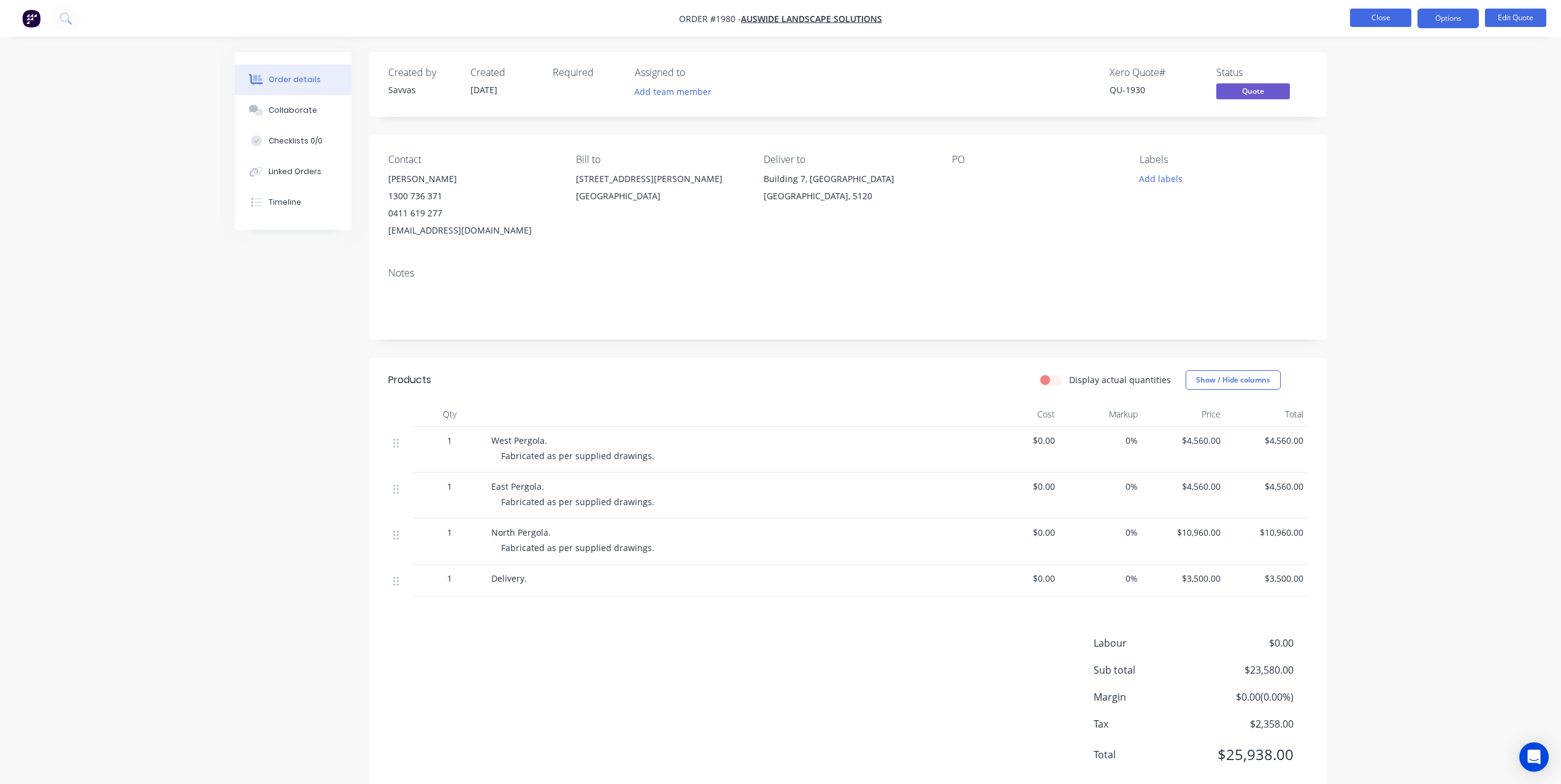
click at [1379, 20] on button "Close" at bounding box center [1380, 17] width 61 height 18
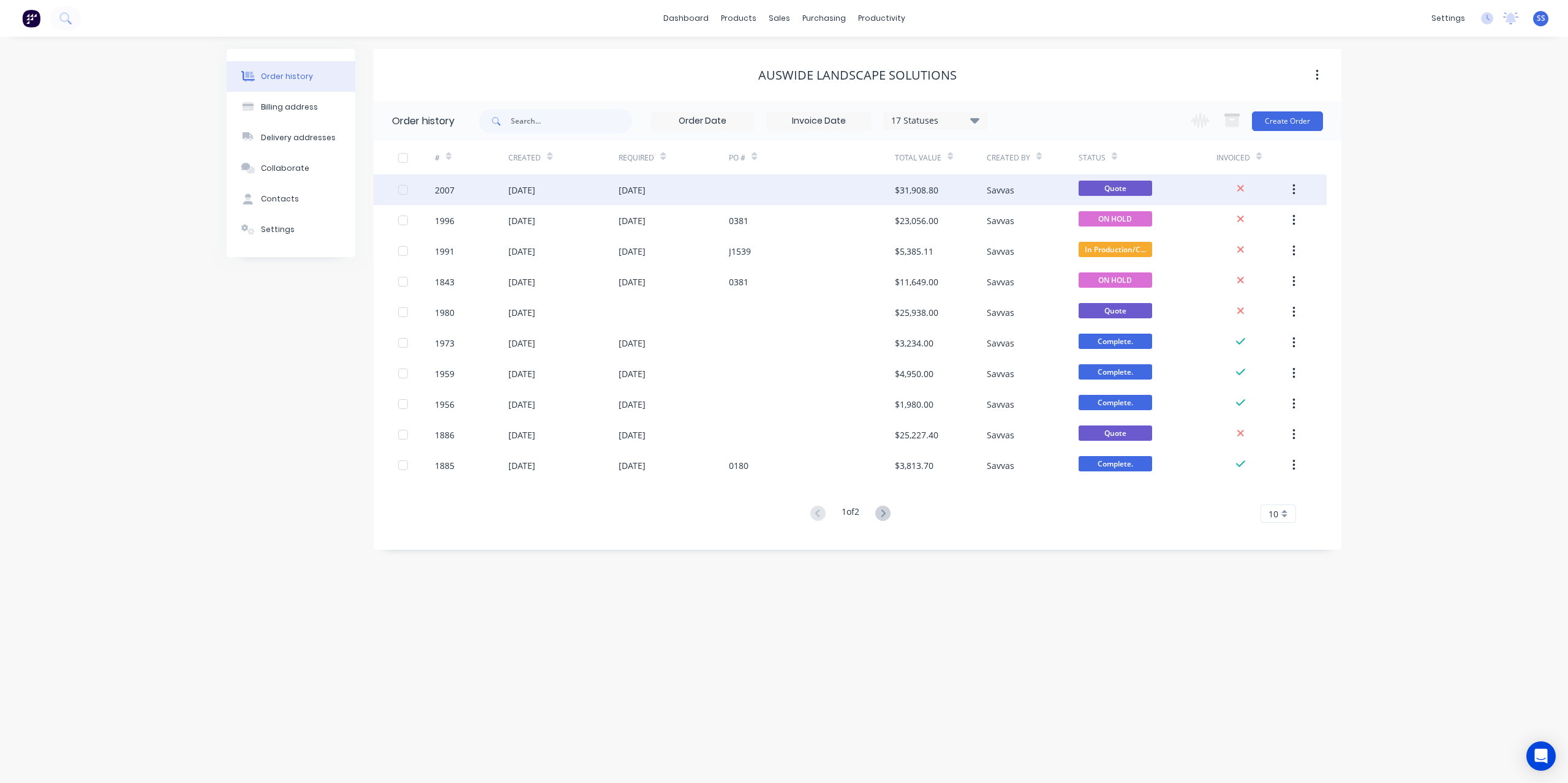
click at [714, 198] on div "[DATE]" at bounding box center [673, 190] width 110 height 30
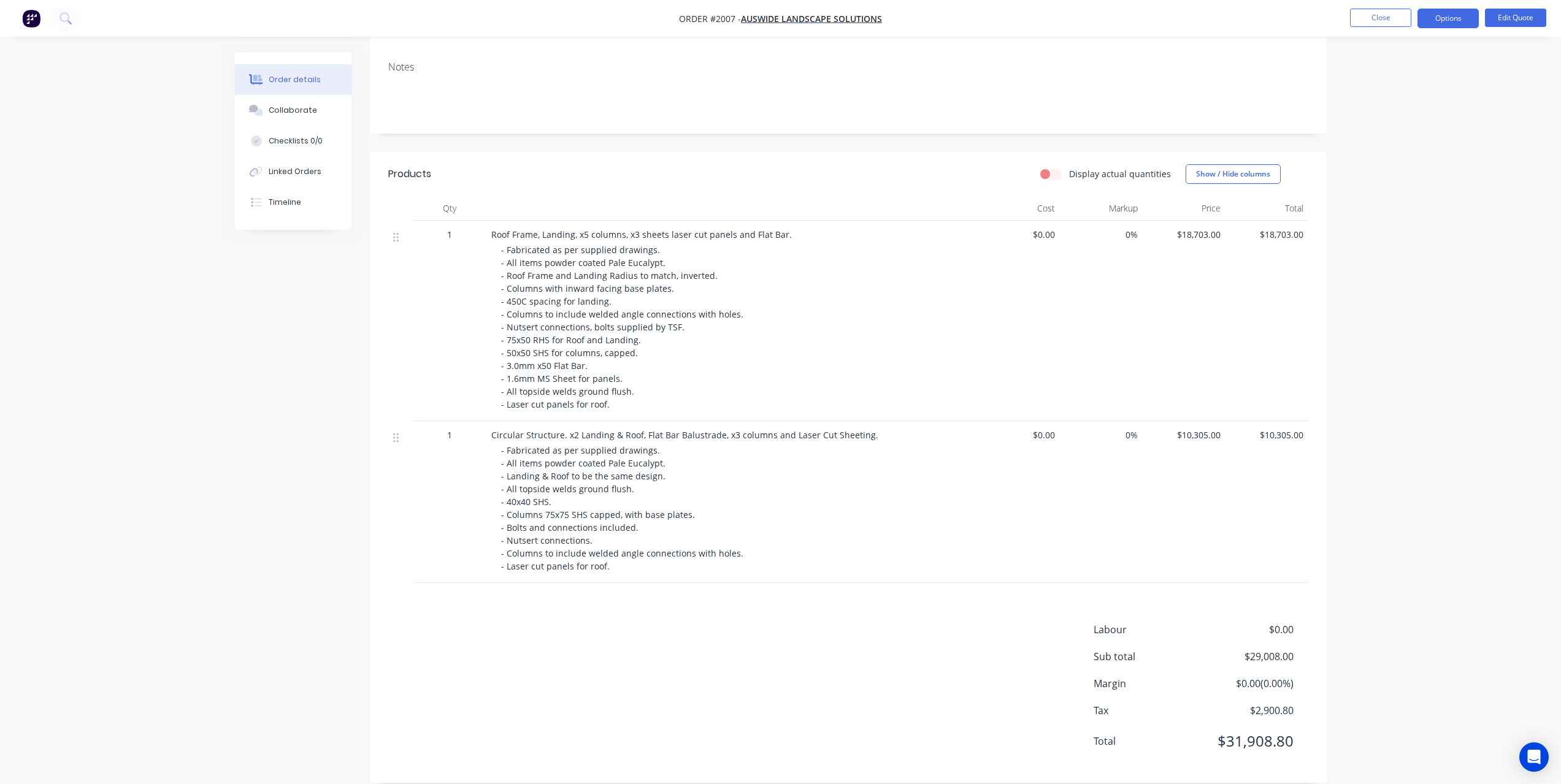
scroll to position [206, 0]
